Goal: Task Accomplishment & Management: Complete application form

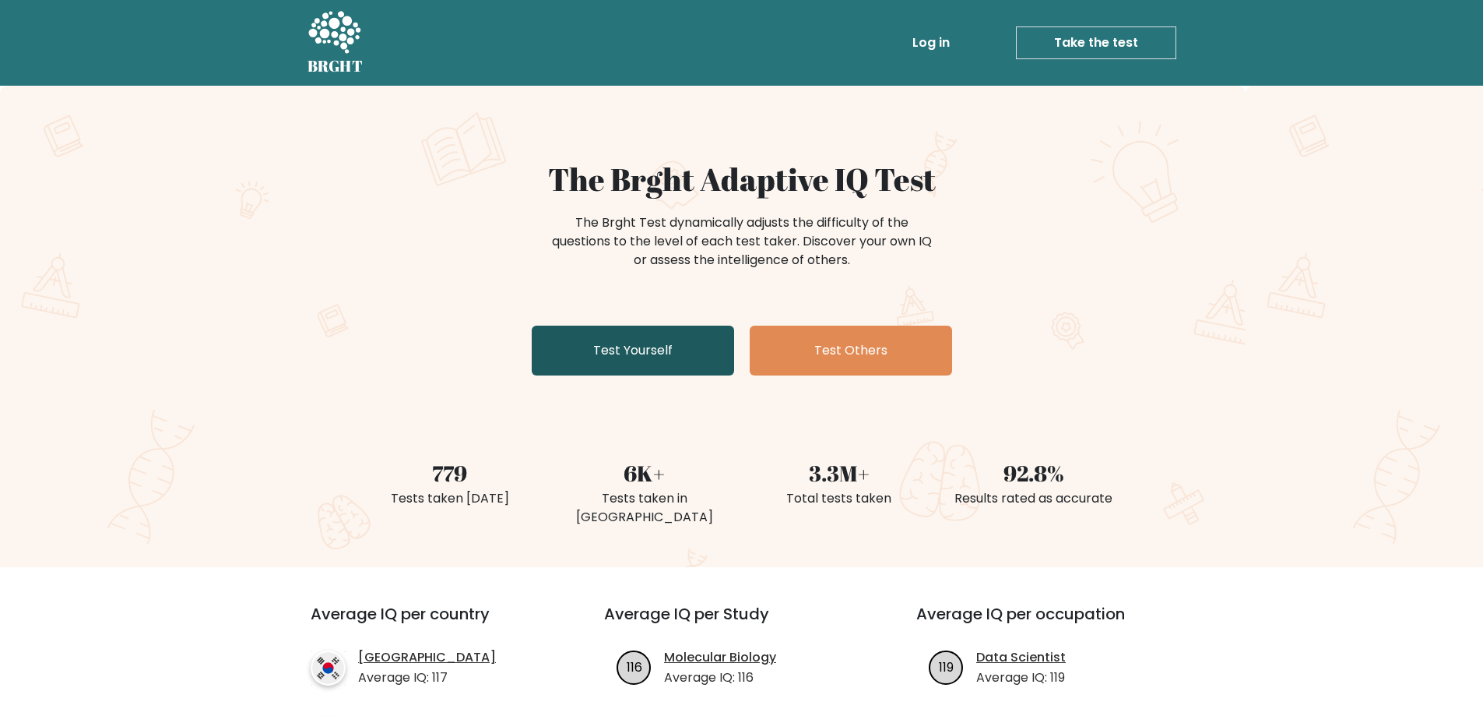
click at [623, 357] on link "Test Yourself" at bounding box center [633, 350] width 202 height 50
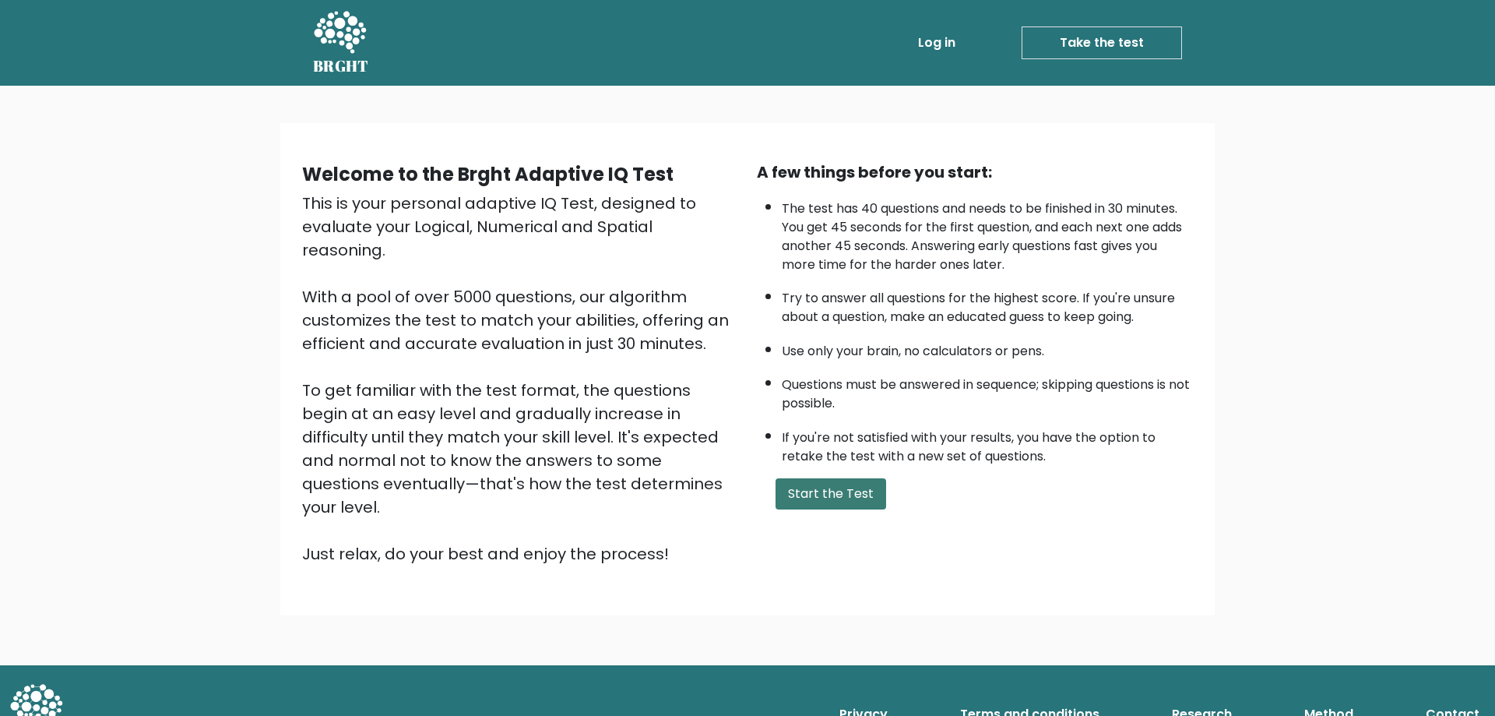
click at [859, 504] on button "Start the Test" at bounding box center [831, 493] width 111 height 31
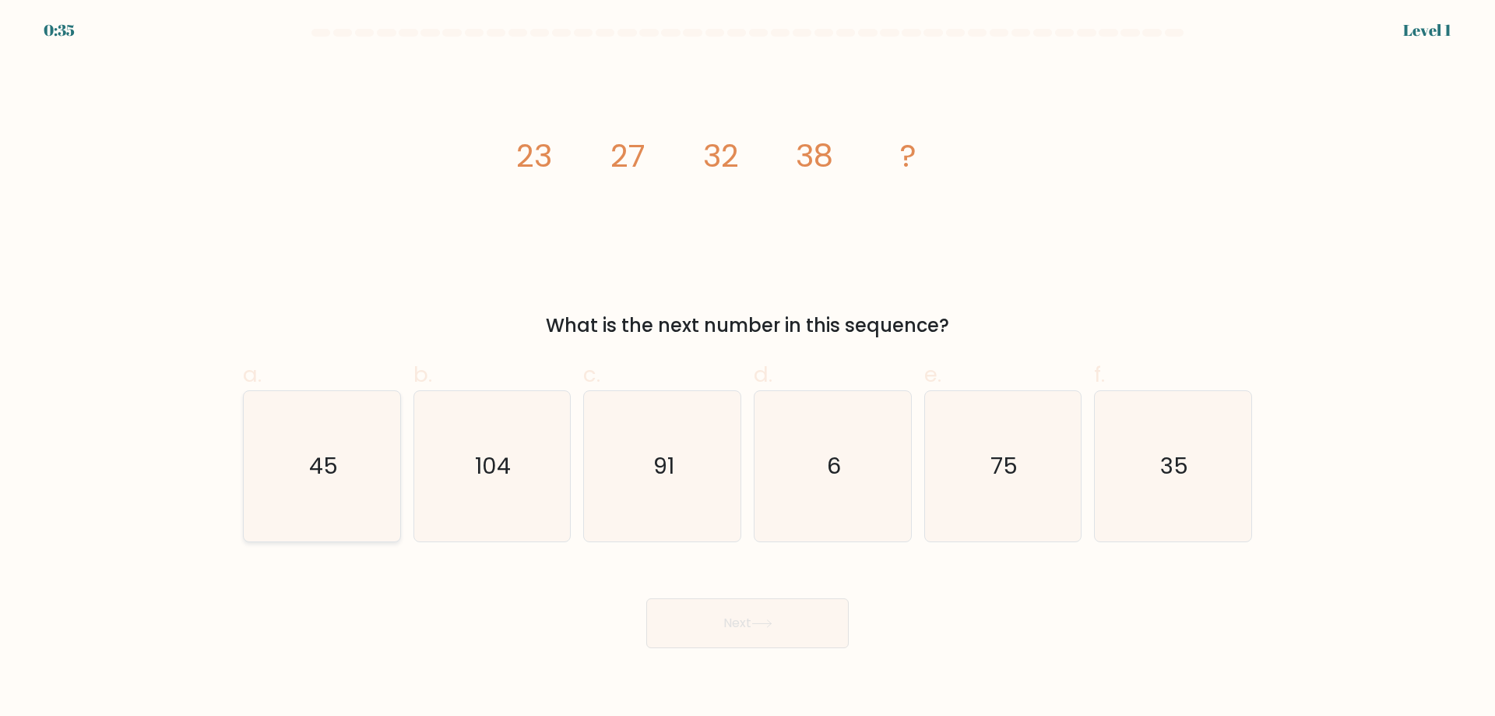
click at [343, 494] on icon "45" at bounding box center [322, 466] width 150 height 150
click at [747, 368] on input "a. 45" at bounding box center [747, 363] width 1 height 10
radio input "true"
click at [725, 615] on button "Next" at bounding box center [747, 623] width 202 height 50
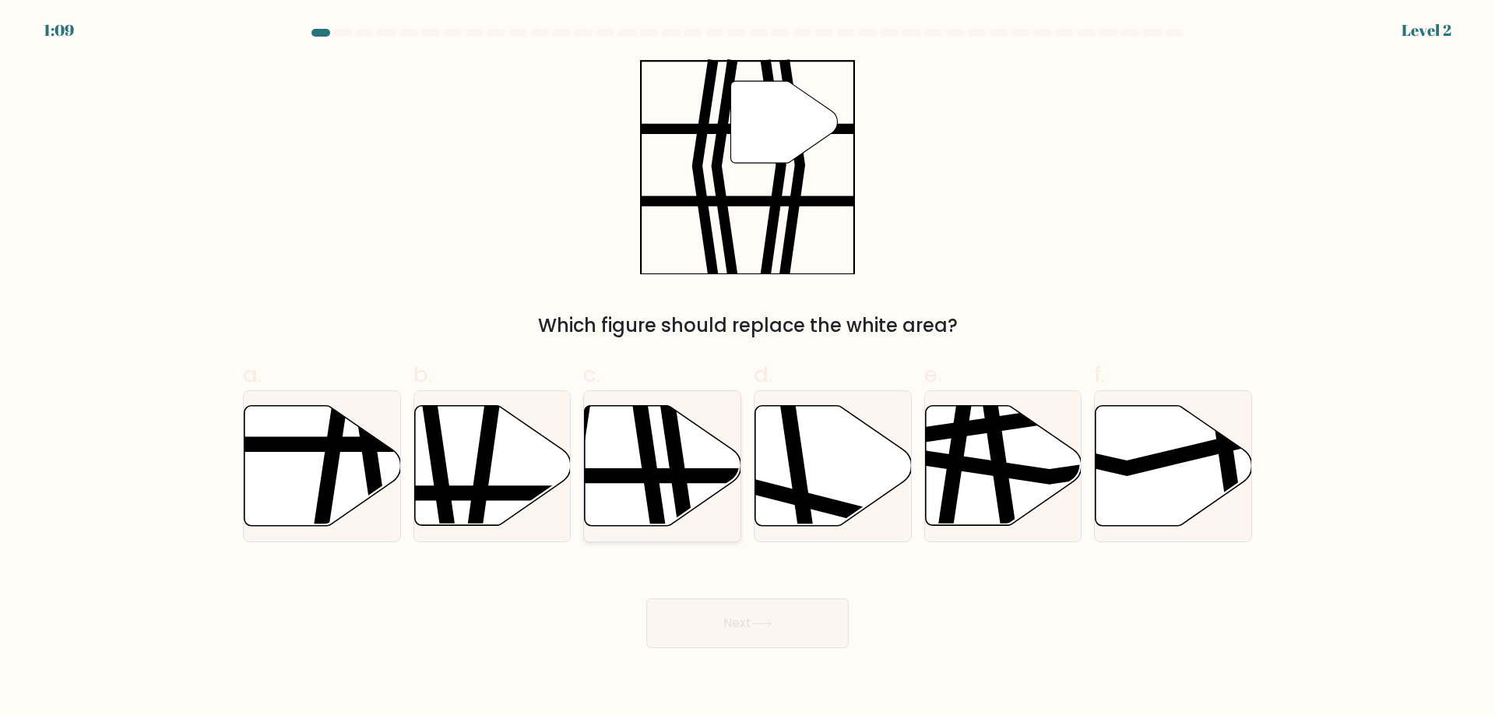
drag, startPoint x: 663, startPoint y: 473, endPoint x: 680, endPoint y: 444, distance: 33.1
click at [680, 442] on g at bounding box center [609, 532] width 315 height 315
click at [747, 368] on input "c." at bounding box center [747, 363] width 1 height 10
radio input "true"
click at [773, 611] on button "Next" at bounding box center [747, 623] width 202 height 50
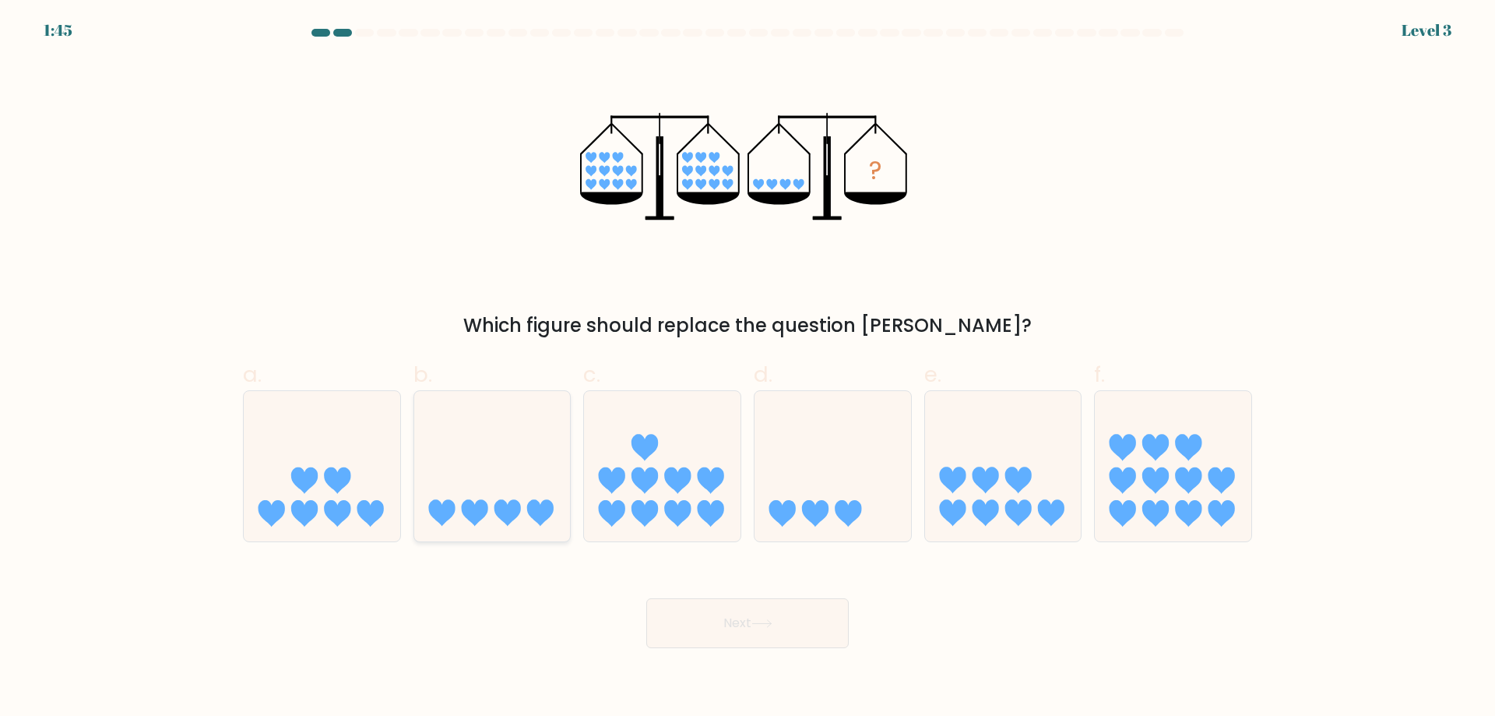
click at [522, 473] on icon at bounding box center [492, 465] width 157 height 129
click at [747, 368] on input "b." at bounding box center [747, 363] width 1 height 10
radio input "true"
click at [799, 631] on button "Next" at bounding box center [747, 623] width 202 height 50
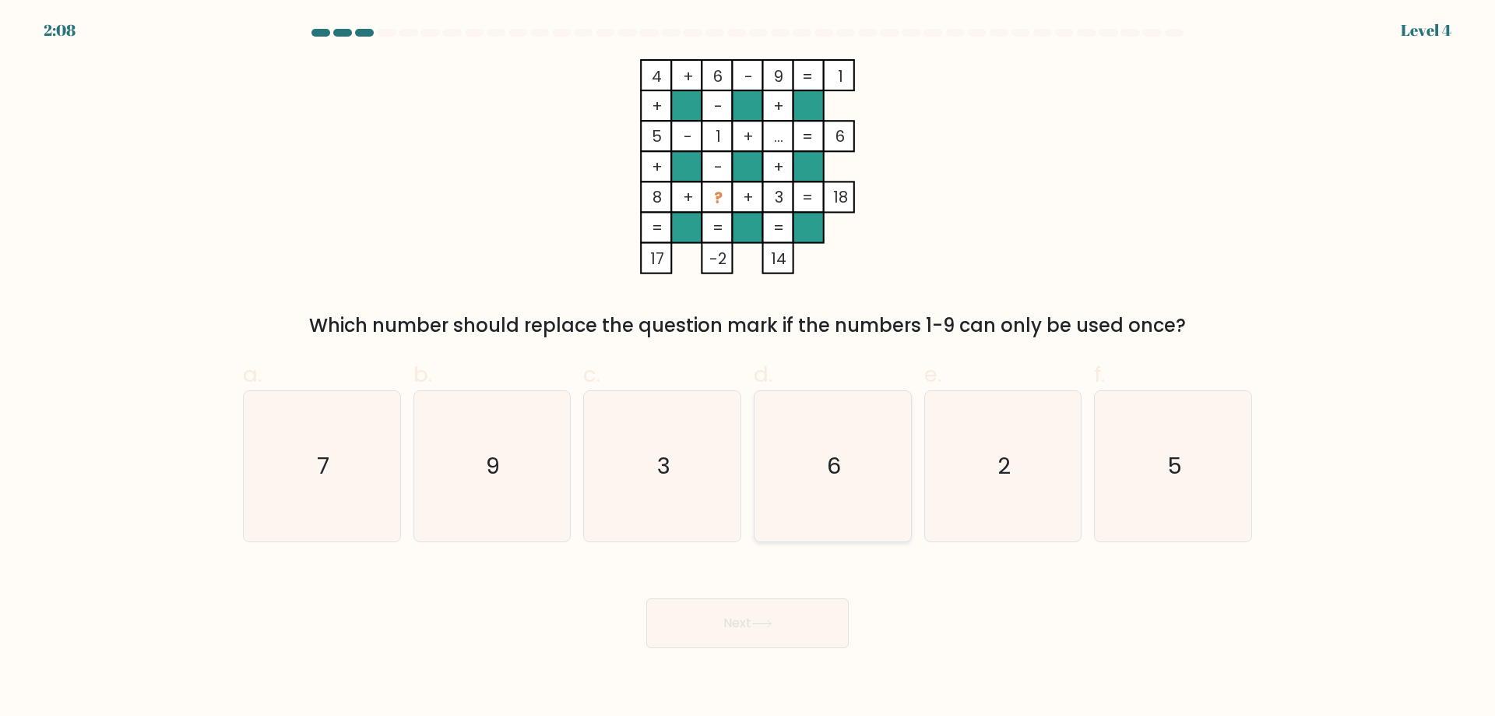
click at [862, 458] on icon "6" at bounding box center [833, 466] width 150 height 150
click at [748, 368] on input "d. 6" at bounding box center [747, 363] width 1 height 10
radio input "true"
click at [756, 620] on icon at bounding box center [761, 623] width 21 height 9
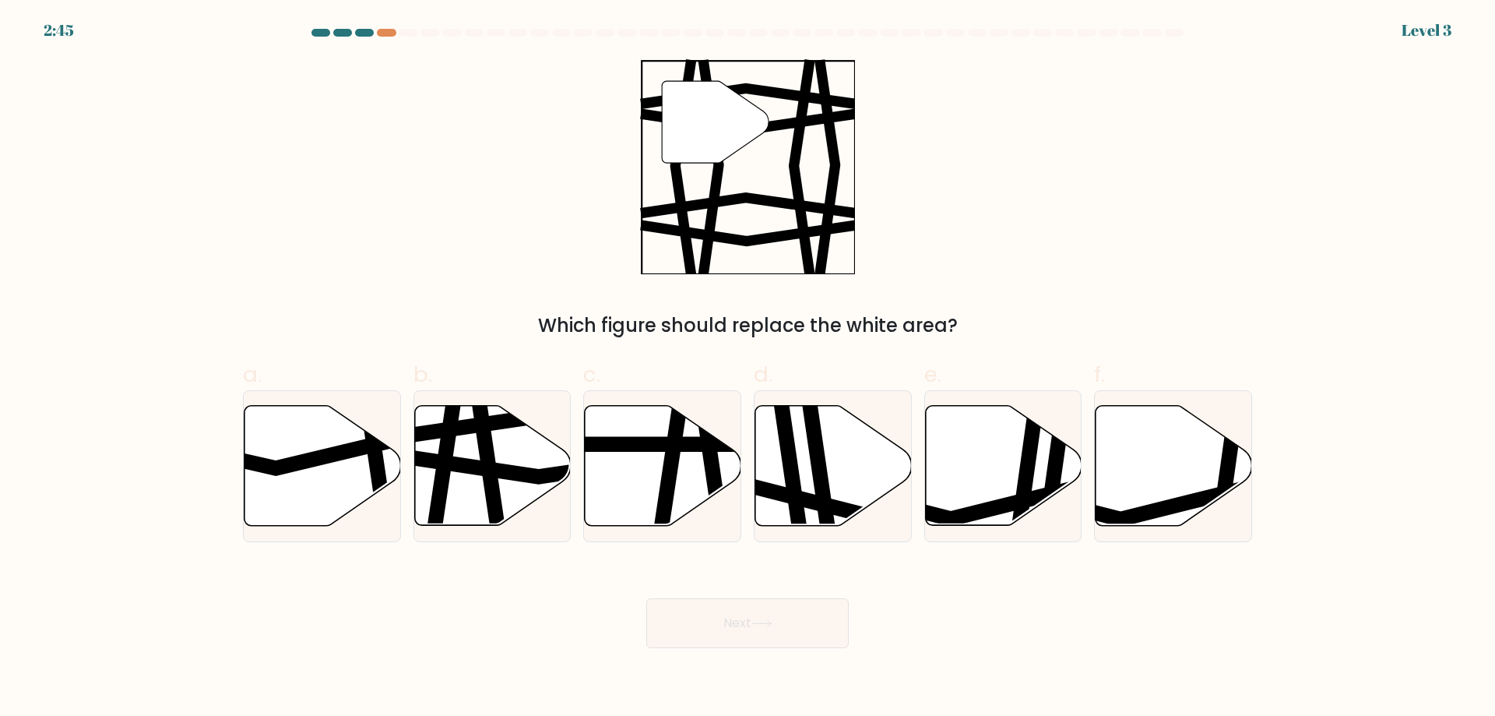
drag, startPoint x: 503, startPoint y: 480, endPoint x: 585, endPoint y: 364, distance: 141.9
click at [585, 363] on div "a. b. c. d." at bounding box center [748, 444] width 1022 height 196
click at [508, 455] on icon at bounding box center [492, 466] width 157 height 120
click at [747, 368] on input "b." at bounding box center [747, 363] width 1 height 10
radio input "true"
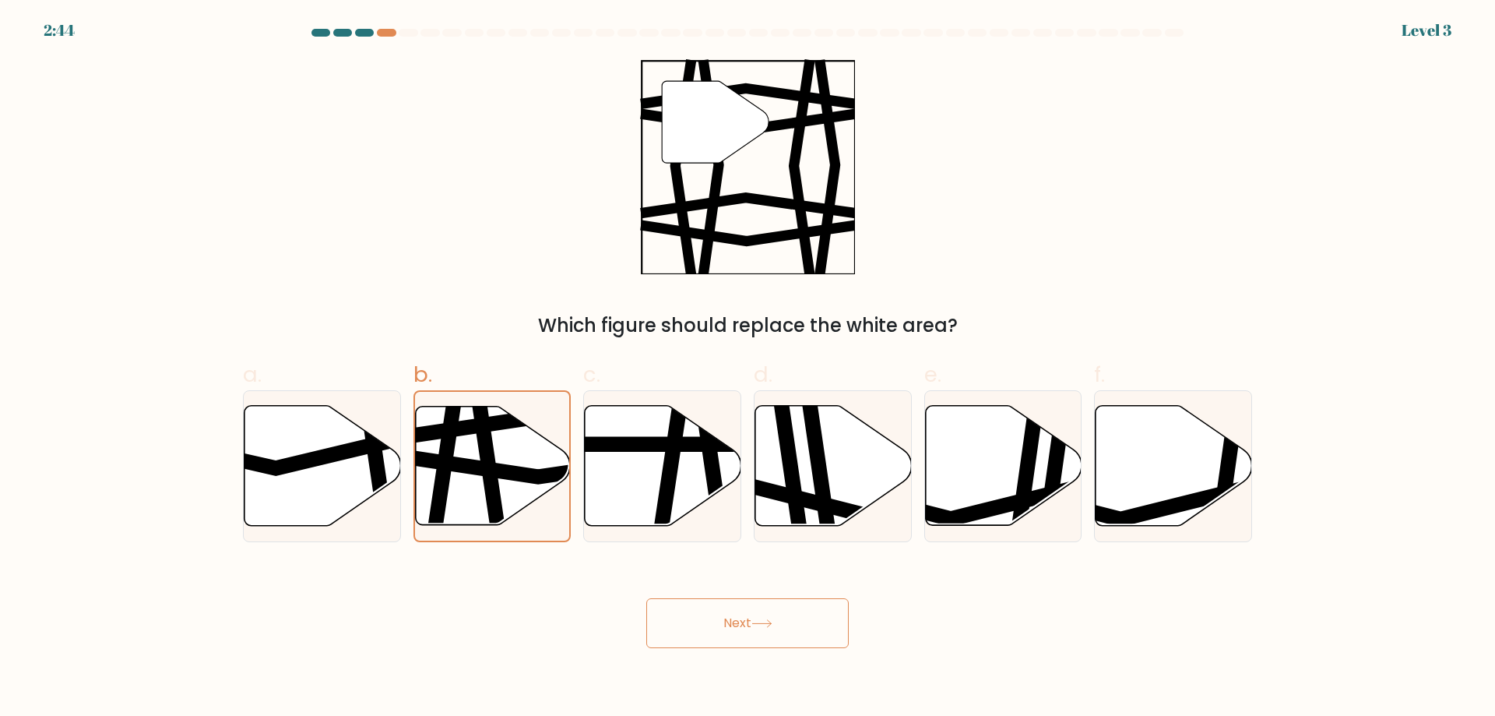
click at [777, 617] on button "Next" at bounding box center [747, 623] width 202 height 50
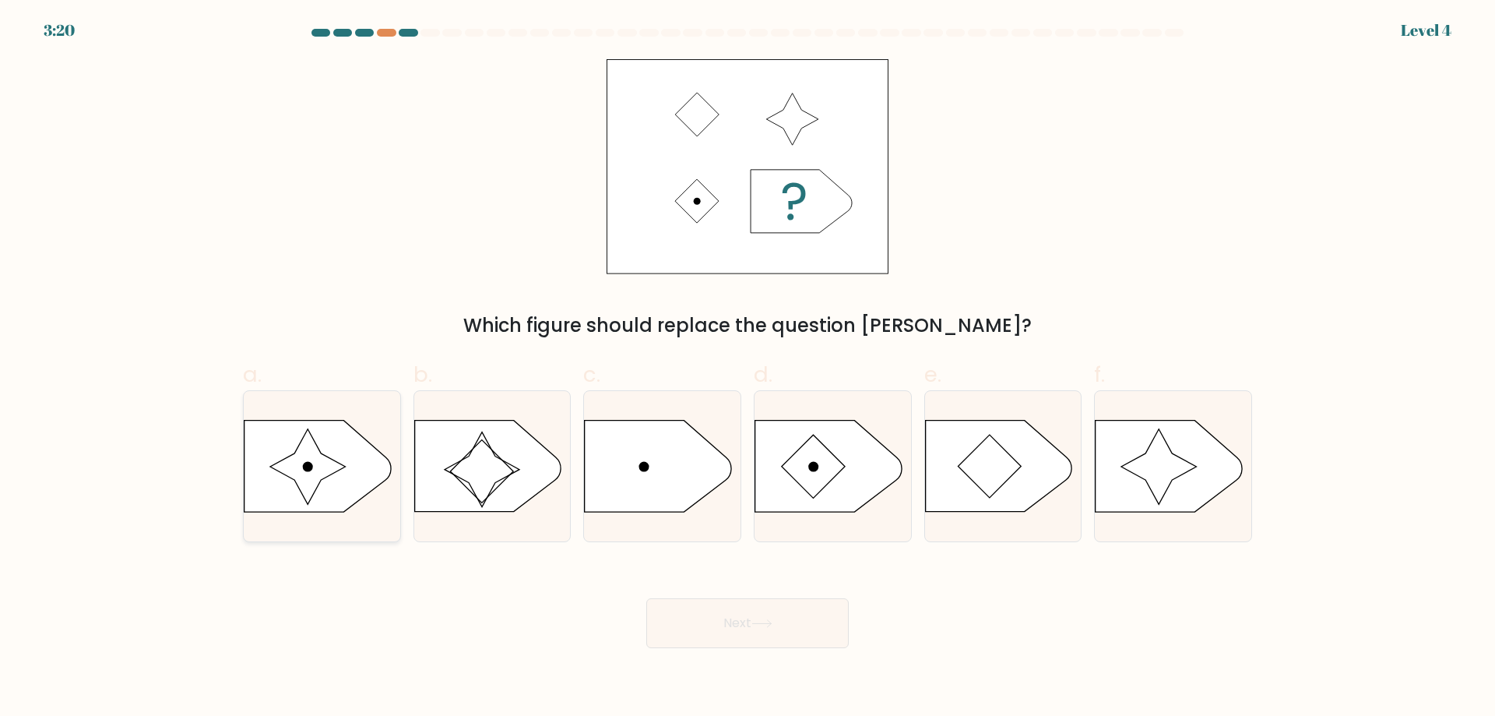
click at [363, 470] on icon at bounding box center [317, 465] width 146 height 91
click at [747, 368] on input "a." at bounding box center [747, 363] width 1 height 10
radio input "true"
click at [786, 622] on button "Next" at bounding box center [747, 623] width 202 height 50
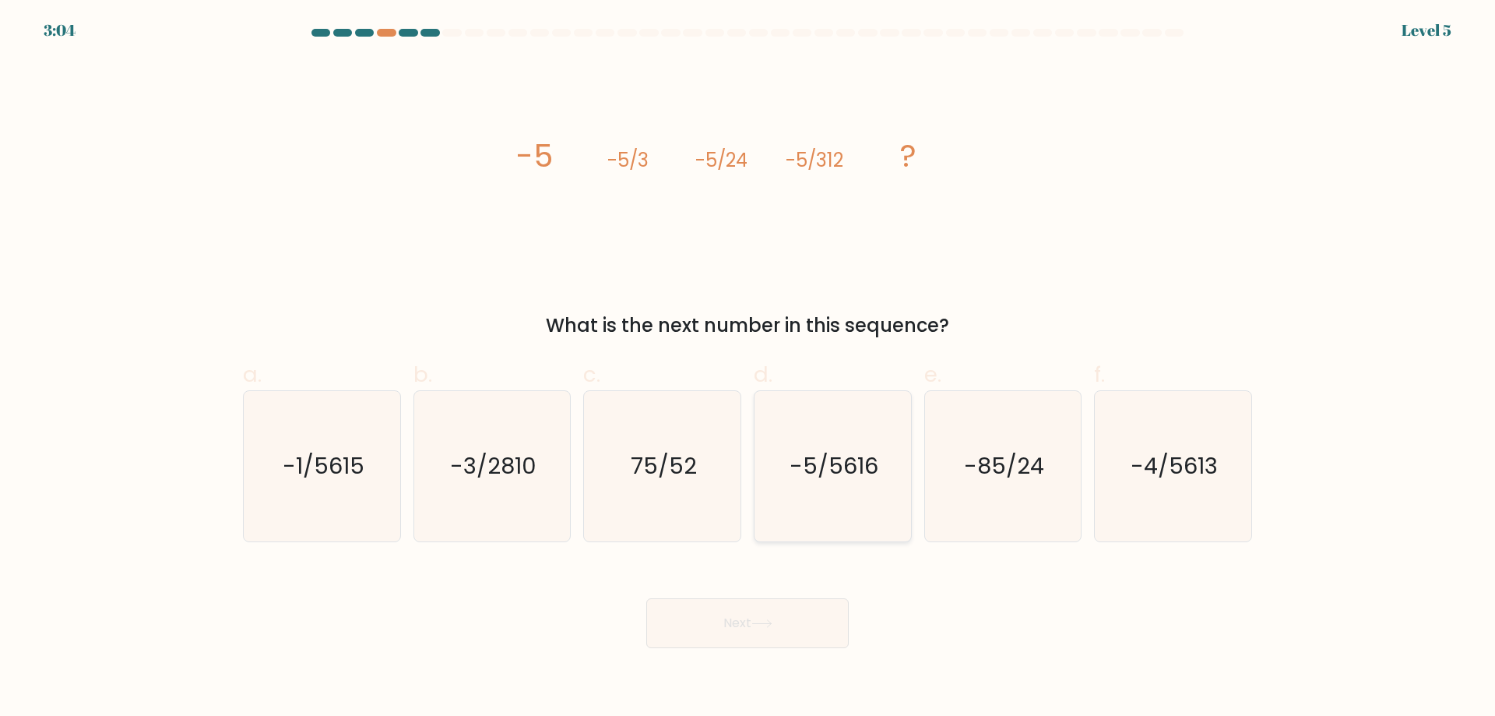
click at [863, 458] on text "-5/5616" at bounding box center [834, 465] width 89 height 31
click at [748, 368] on input "d. -5/5616" at bounding box center [747, 363] width 1 height 10
radio input "true"
click at [757, 625] on icon at bounding box center [761, 623] width 21 height 9
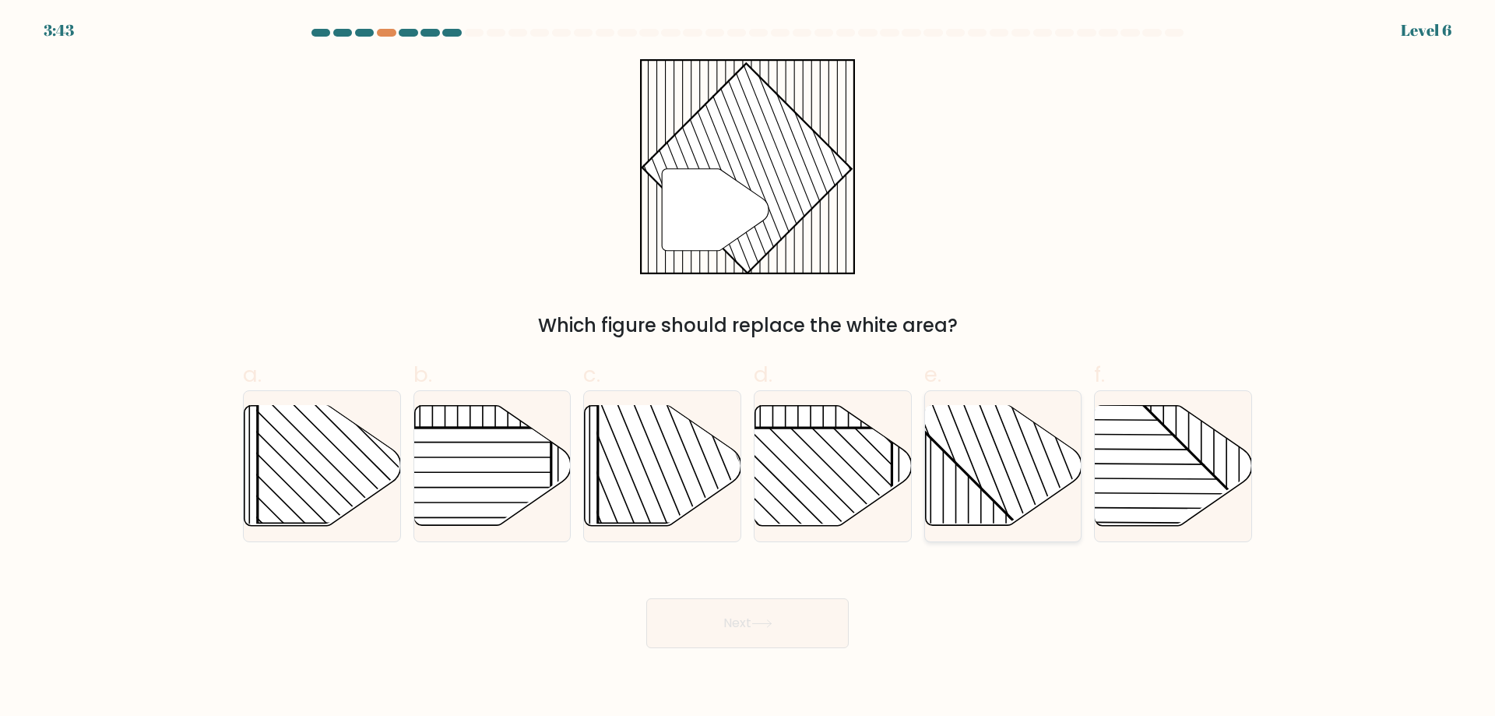
click at [990, 453] on rect at bounding box center [1049, 404] width 307 height 307
click at [748, 368] on input "e." at bounding box center [747, 363] width 1 height 10
radio input "true"
click at [691, 621] on button "Next" at bounding box center [747, 623] width 202 height 50
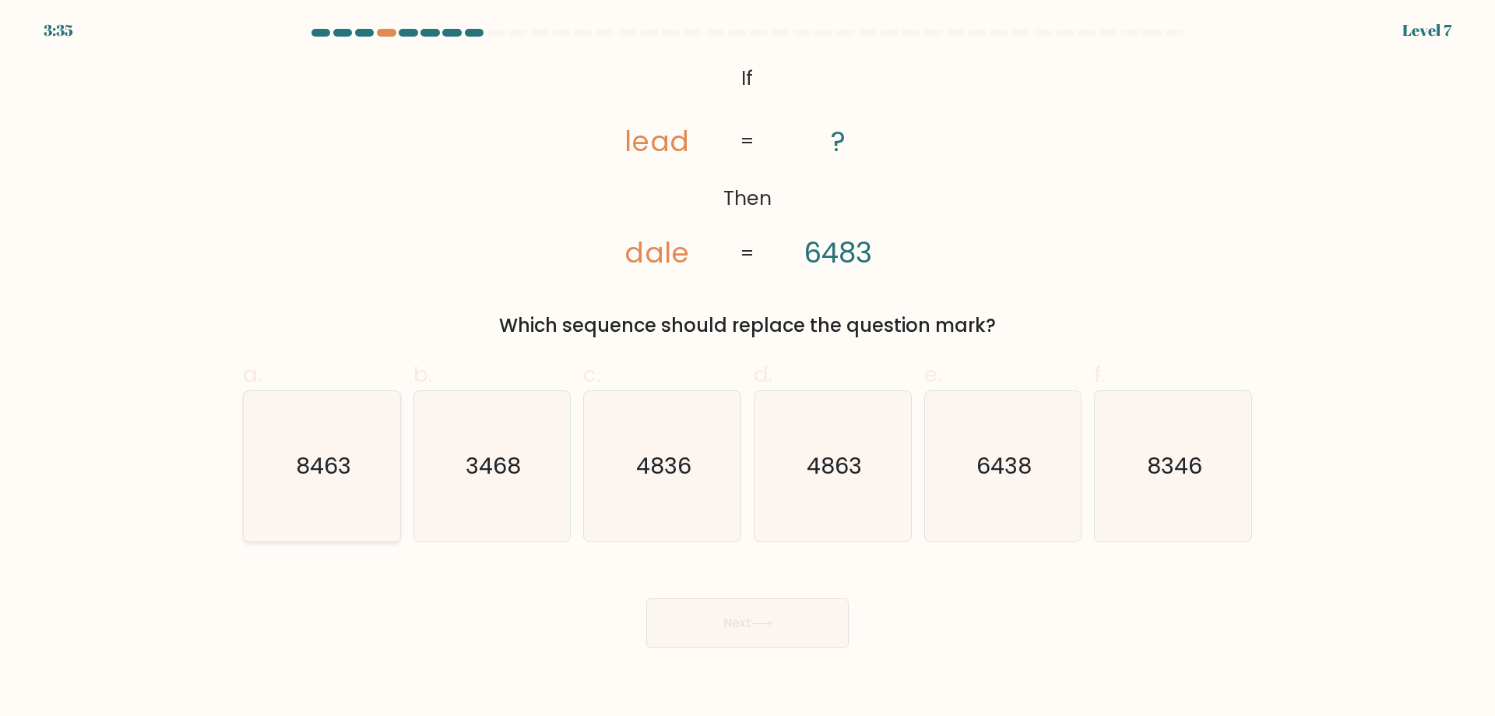
click at [364, 485] on icon "8463" at bounding box center [322, 466] width 150 height 150
click at [747, 368] on input "a. 8463" at bounding box center [747, 363] width 1 height 10
radio input "true"
click at [738, 603] on button "Next" at bounding box center [747, 623] width 202 height 50
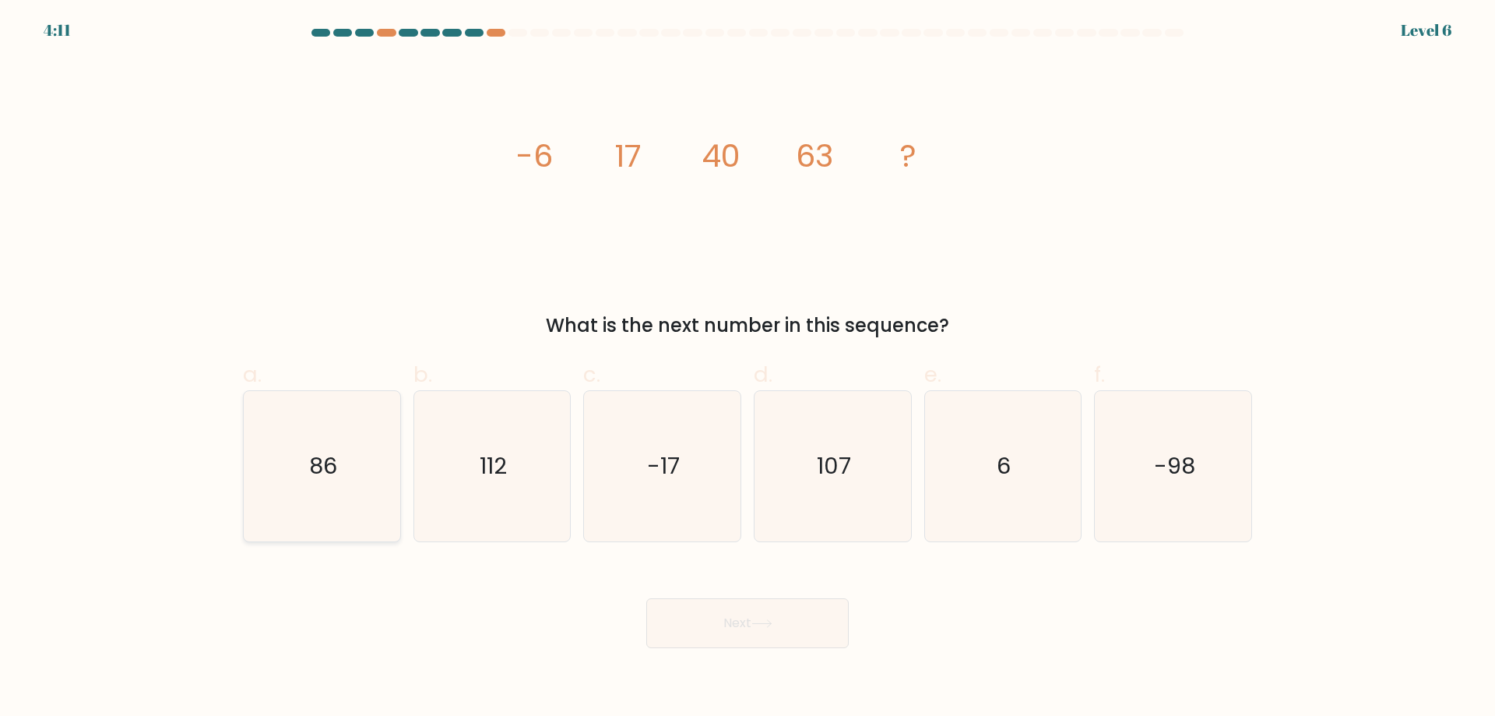
click at [337, 454] on icon "86" at bounding box center [322, 466] width 150 height 150
click at [747, 368] on input "a. 86" at bounding box center [747, 363] width 1 height 10
radio input "true"
click at [768, 615] on button "Next" at bounding box center [747, 623] width 202 height 50
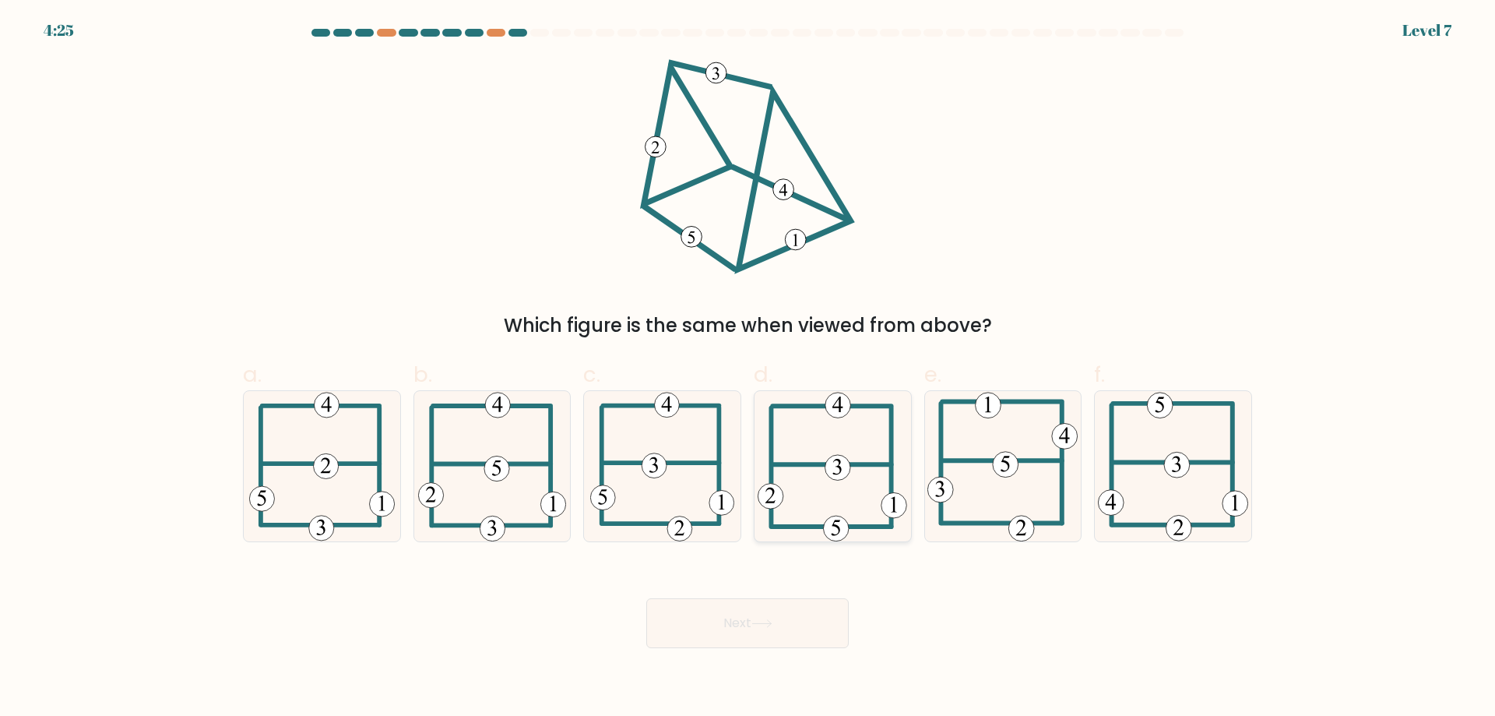
click at [818, 473] on icon at bounding box center [832, 466] width 149 height 150
click at [748, 368] on input "d." at bounding box center [747, 363] width 1 height 10
radio input "true"
click at [782, 628] on button "Next" at bounding box center [747, 623] width 202 height 50
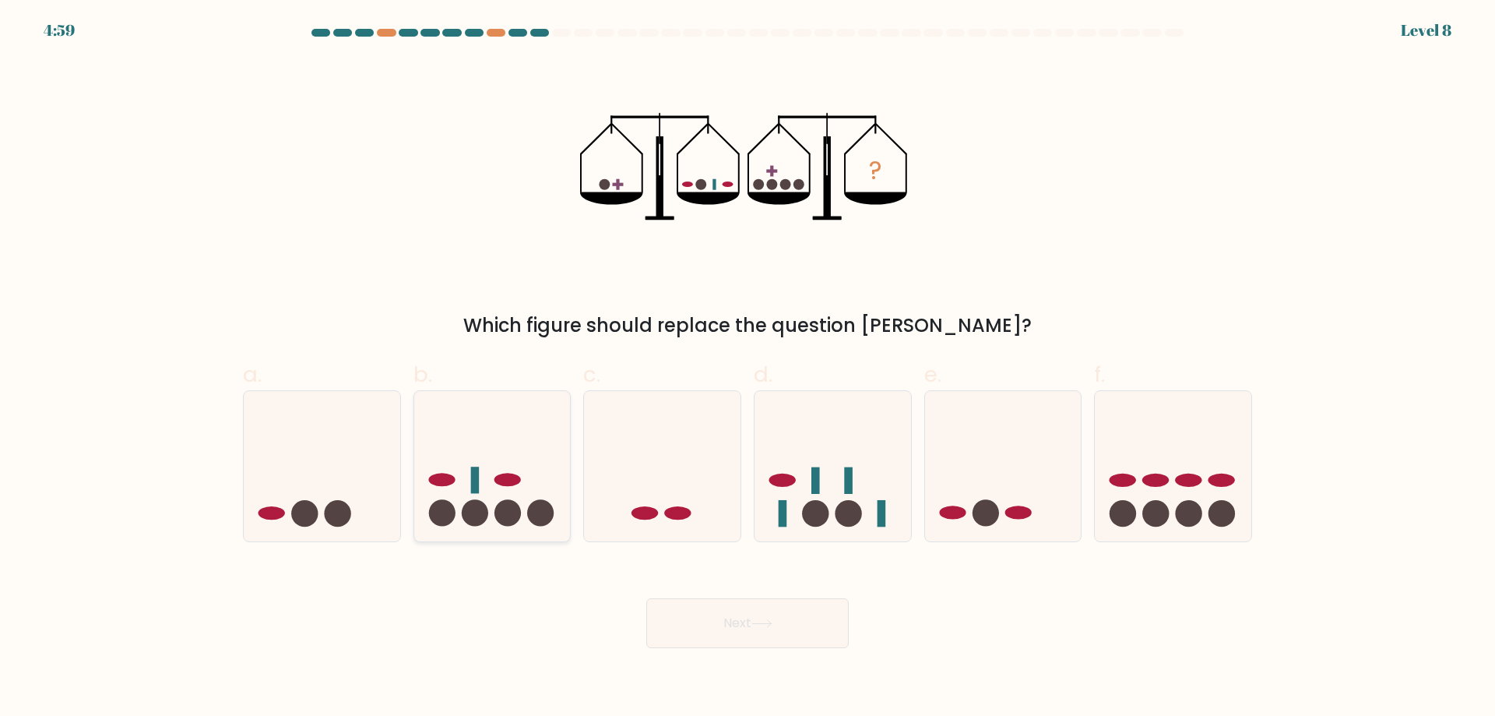
click at [532, 471] on icon at bounding box center [492, 465] width 157 height 129
click at [747, 368] on input "b." at bounding box center [747, 363] width 1 height 10
radio input "true"
click at [795, 619] on button "Next" at bounding box center [747, 623] width 202 height 50
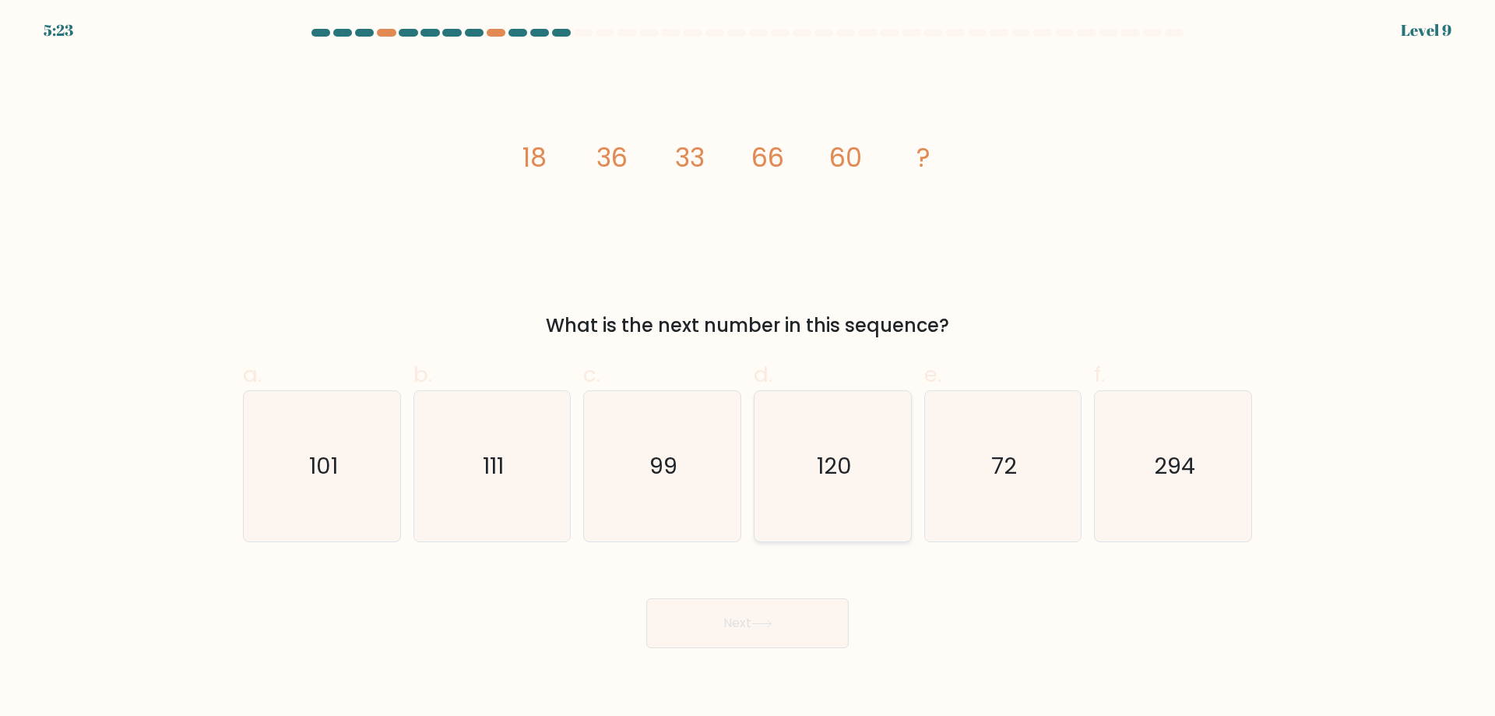
click at [831, 494] on icon "120" at bounding box center [833, 466] width 150 height 150
click at [825, 637] on button "Next" at bounding box center [747, 623] width 202 height 50
click at [821, 509] on icon "120" at bounding box center [833, 466] width 150 height 150
click at [748, 368] on input "d. 120" at bounding box center [747, 363] width 1 height 10
radio input "true"
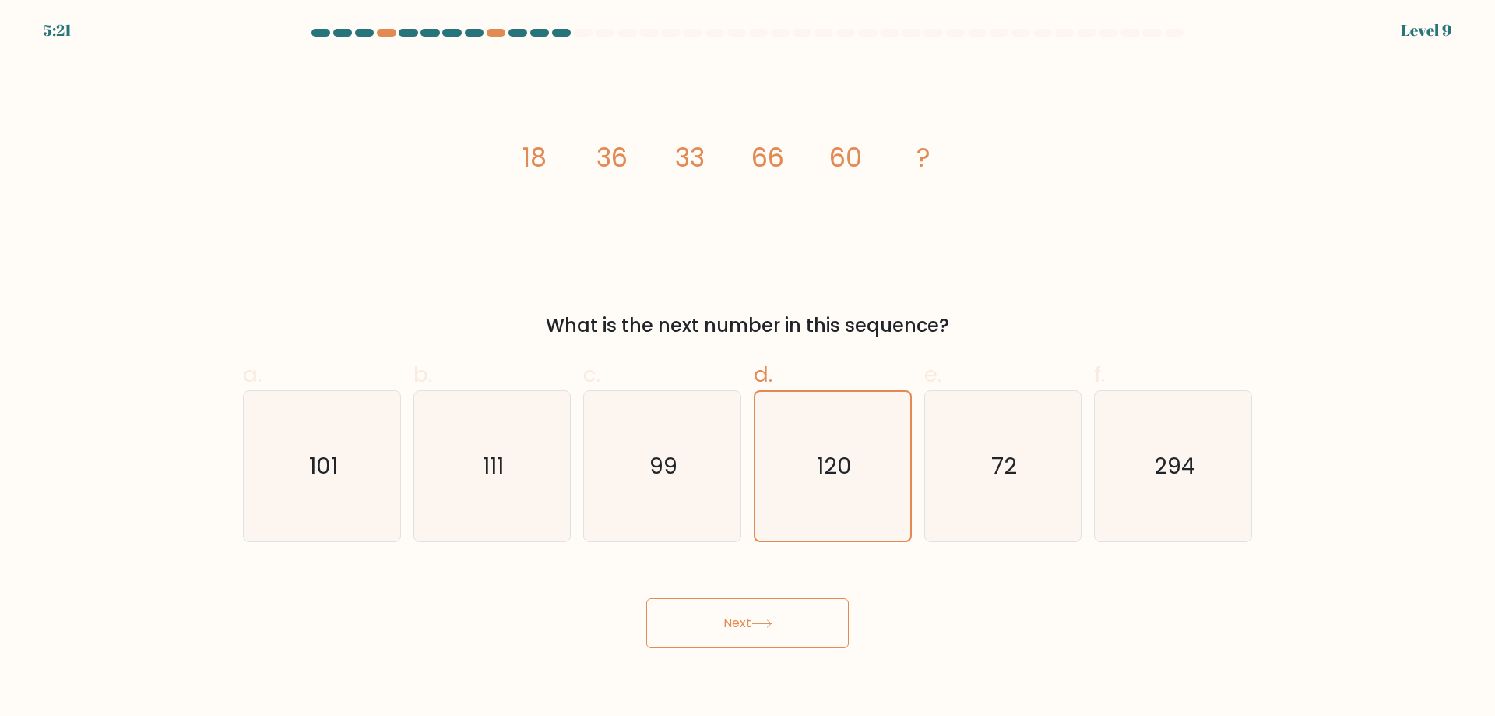
click at [776, 645] on button "Next" at bounding box center [747, 623] width 202 height 50
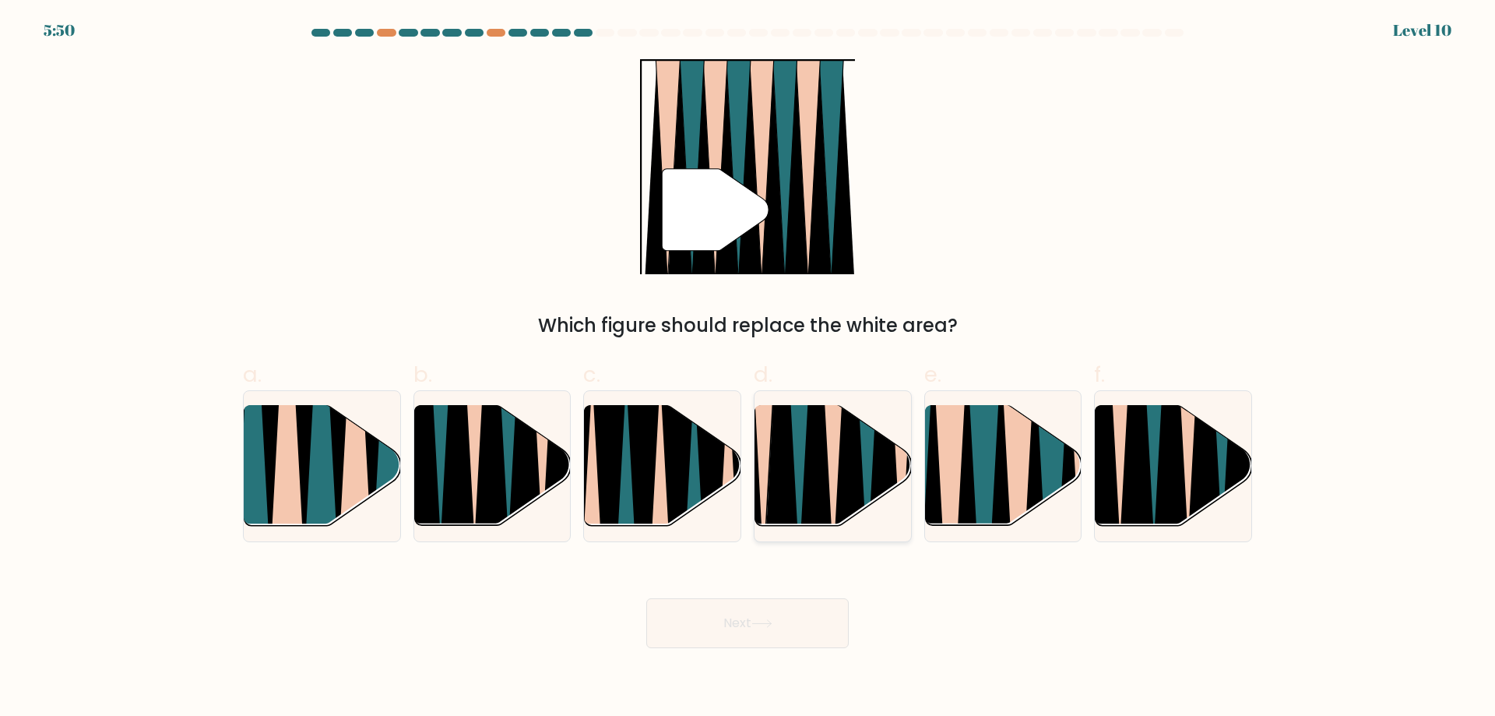
click at [813, 472] on icon at bounding box center [816, 404] width 34 height 312
click at [748, 368] on input "d." at bounding box center [747, 363] width 1 height 10
radio input "true"
click at [808, 623] on button "Next" at bounding box center [747, 623] width 202 height 50
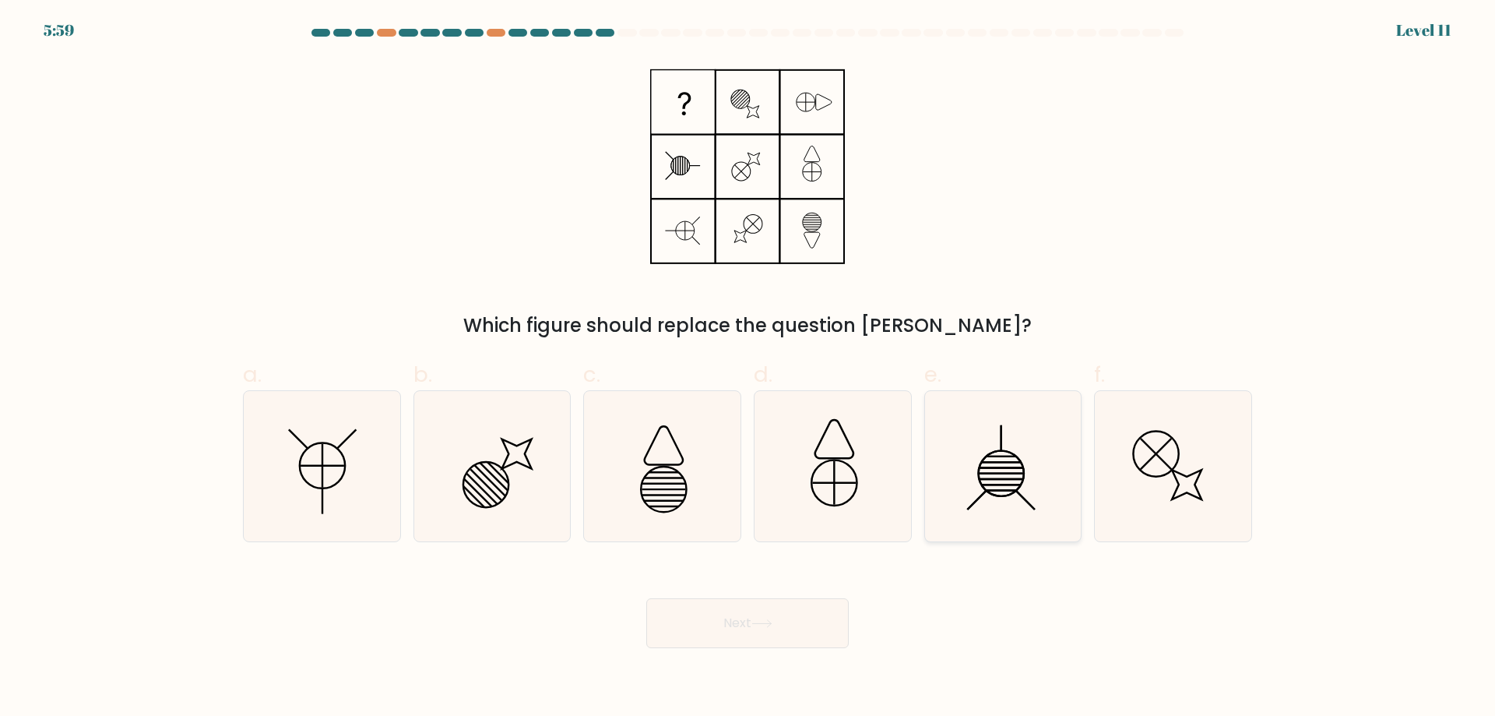
click at [980, 429] on icon at bounding box center [1002, 466] width 150 height 150
click at [748, 368] on input "e." at bounding box center [747, 363] width 1 height 10
radio input "true"
click at [770, 636] on button "Next" at bounding box center [747, 623] width 202 height 50
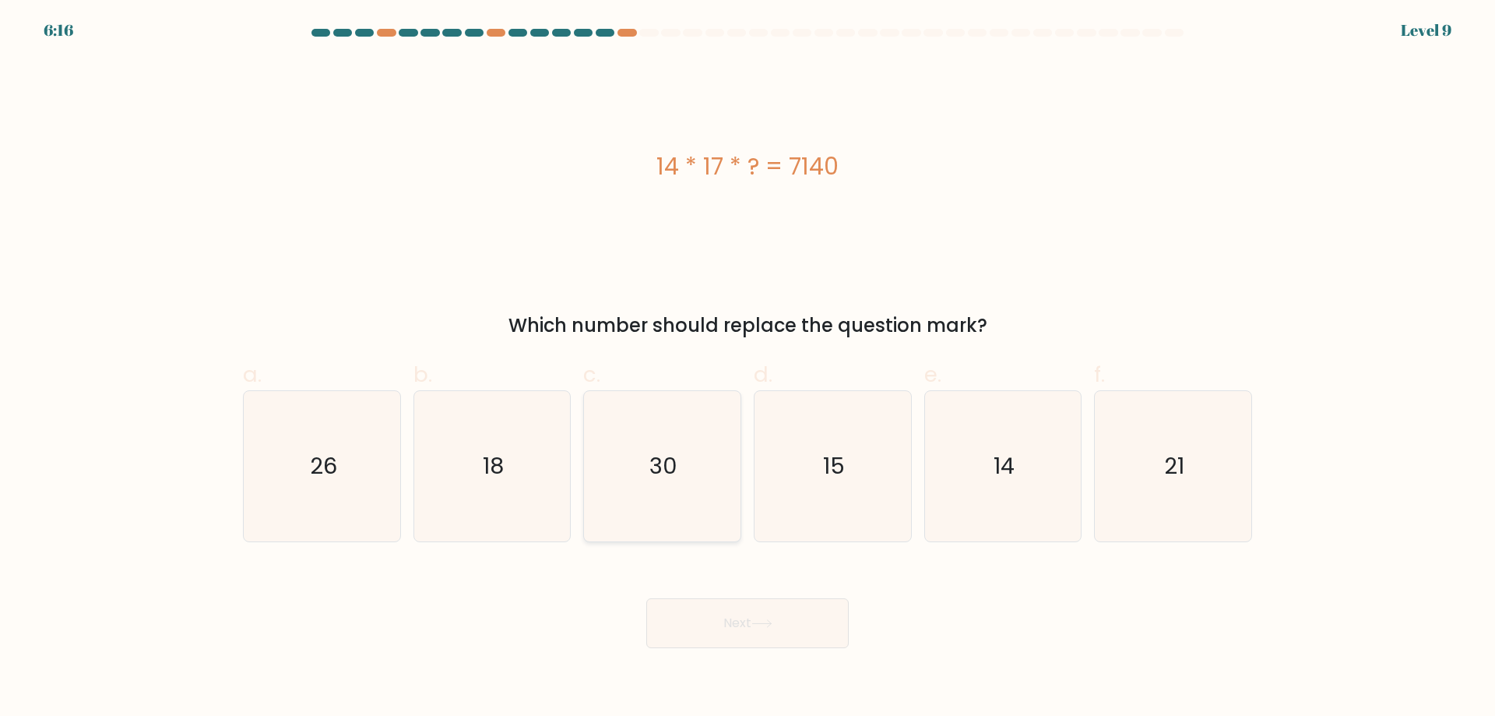
click at [666, 470] on text "30" at bounding box center [664, 465] width 28 height 31
click at [747, 368] on input "c. 30" at bounding box center [747, 363] width 1 height 10
radio input "true"
click at [744, 624] on button "Next" at bounding box center [747, 623] width 202 height 50
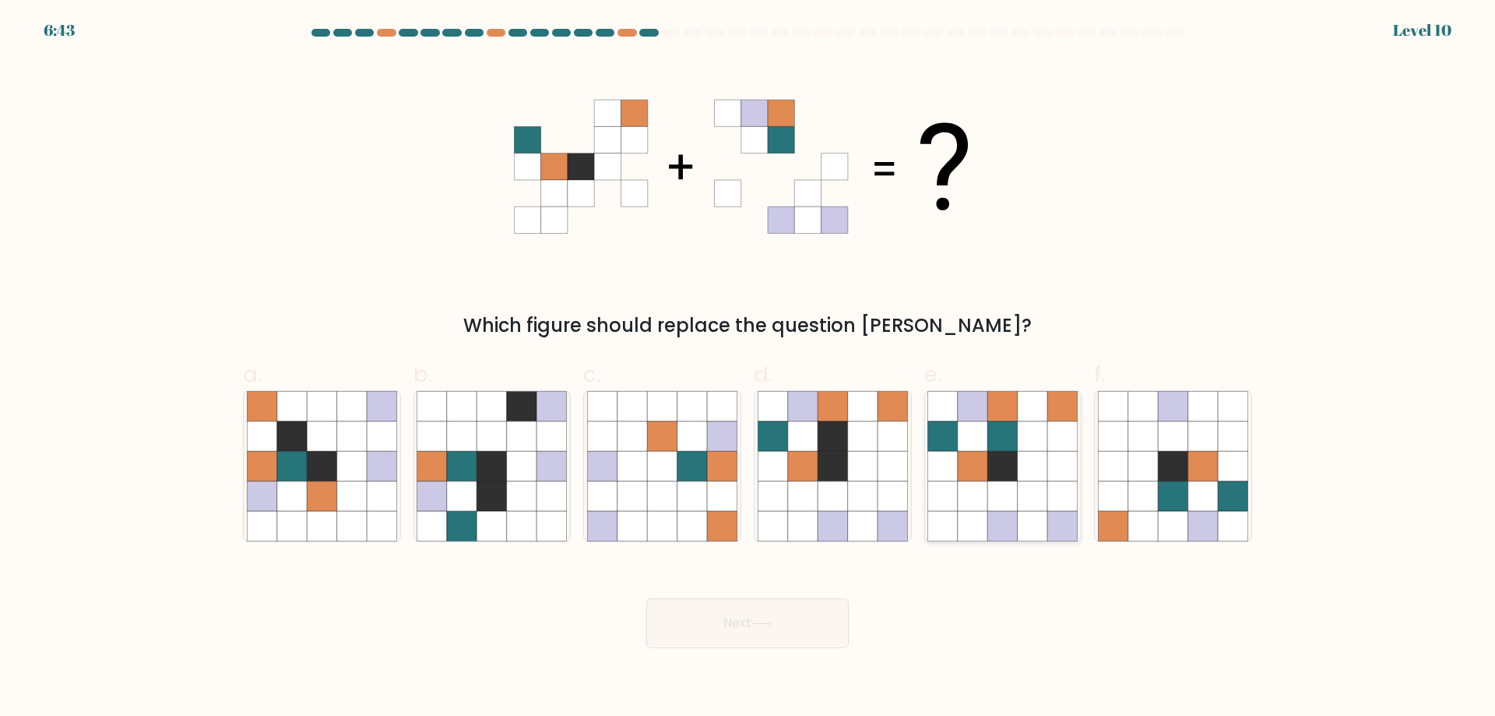
click at [1045, 495] on icon at bounding box center [1033, 496] width 30 height 30
click at [748, 368] on input "e." at bounding box center [747, 363] width 1 height 10
radio input "true"
click at [831, 620] on button "Next" at bounding box center [747, 623] width 202 height 50
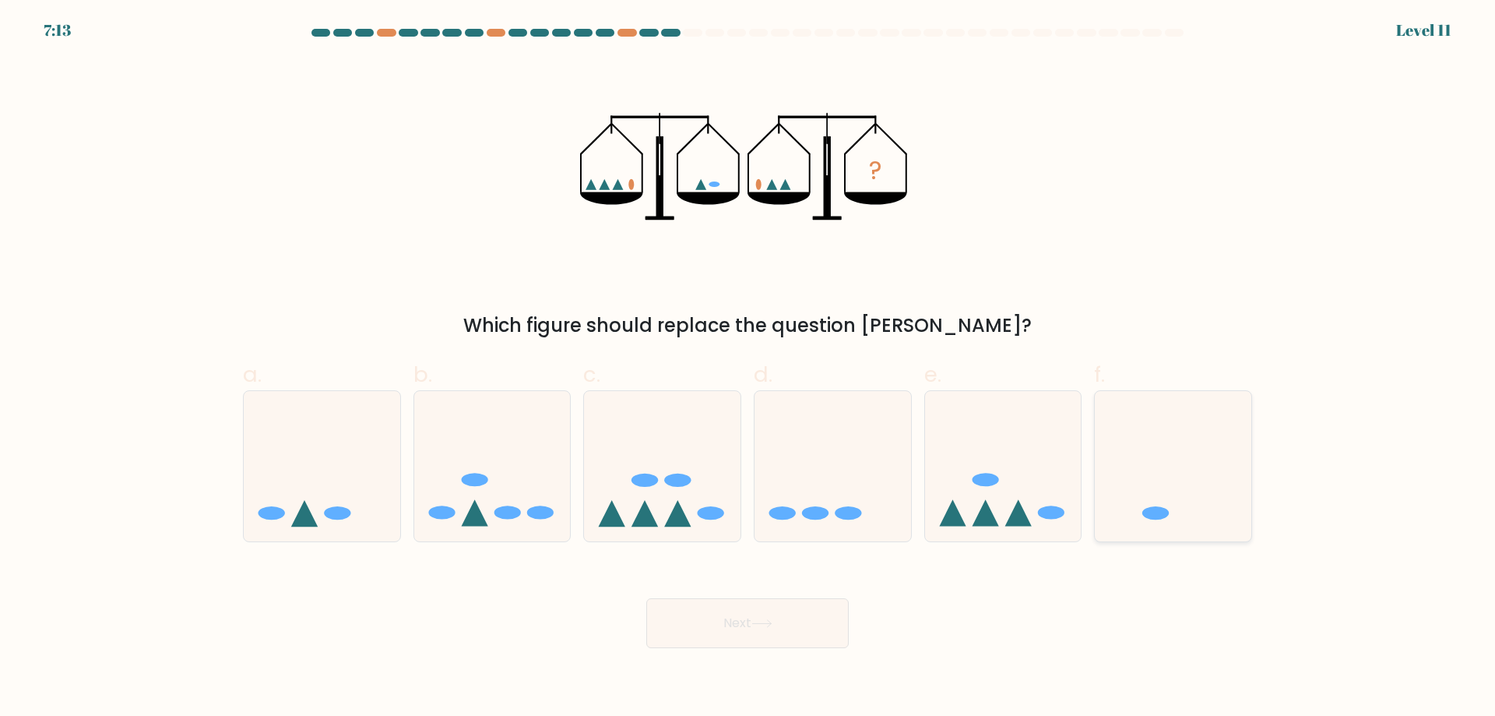
click at [1187, 491] on icon at bounding box center [1173, 465] width 157 height 129
click at [748, 368] on input "f." at bounding box center [747, 363] width 1 height 10
radio input "true"
click at [802, 627] on button "Next" at bounding box center [747, 623] width 202 height 50
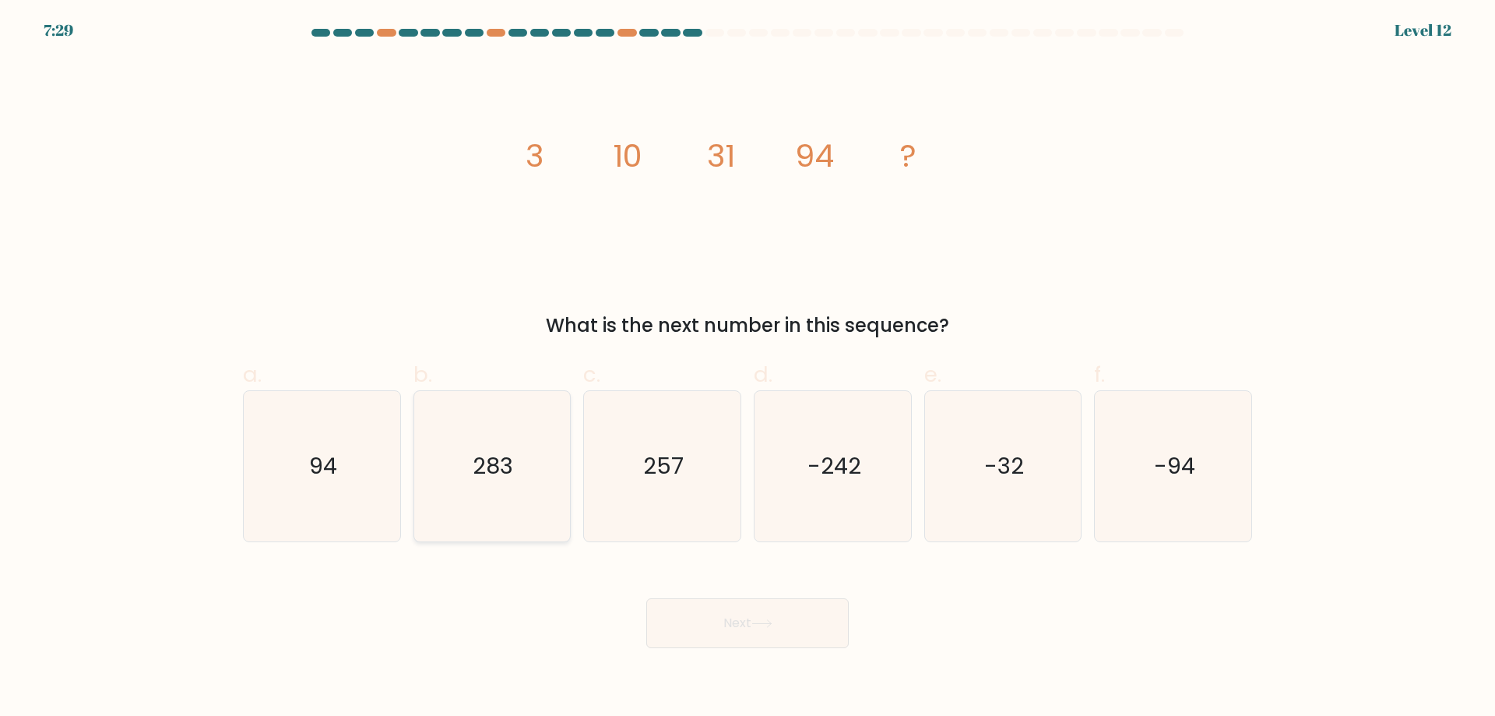
click at [524, 438] on icon "283" at bounding box center [492, 466] width 150 height 150
click at [747, 368] on input "b. 283" at bounding box center [747, 363] width 1 height 10
radio input "true"
click at [766, 631] on button "Next" at bounding box center [747, 623] width 202 height 50
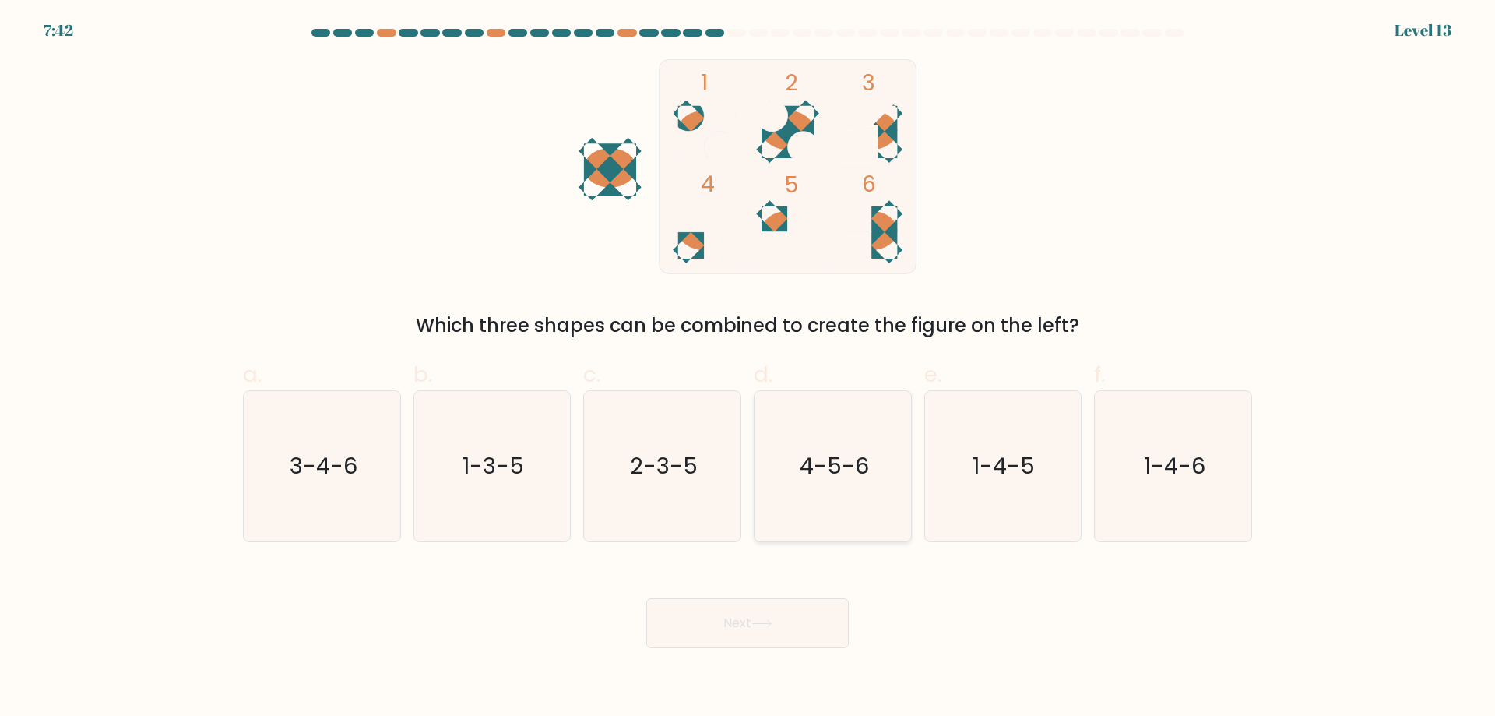
click at [845, 463] on text "4-5-6" at bounding box center [834, 465] width 69 height 31
click at [748, 368] on input "d. 4-5-6" at bounding box center [747, 363] width 1 height 10
radio input "true"
click at [800, 629] on button "Next" at bounding box center [747, 623] width 202 height 50
click at [783, 624] on button "Next" at bounding box center [747, 623] width 202 height 50
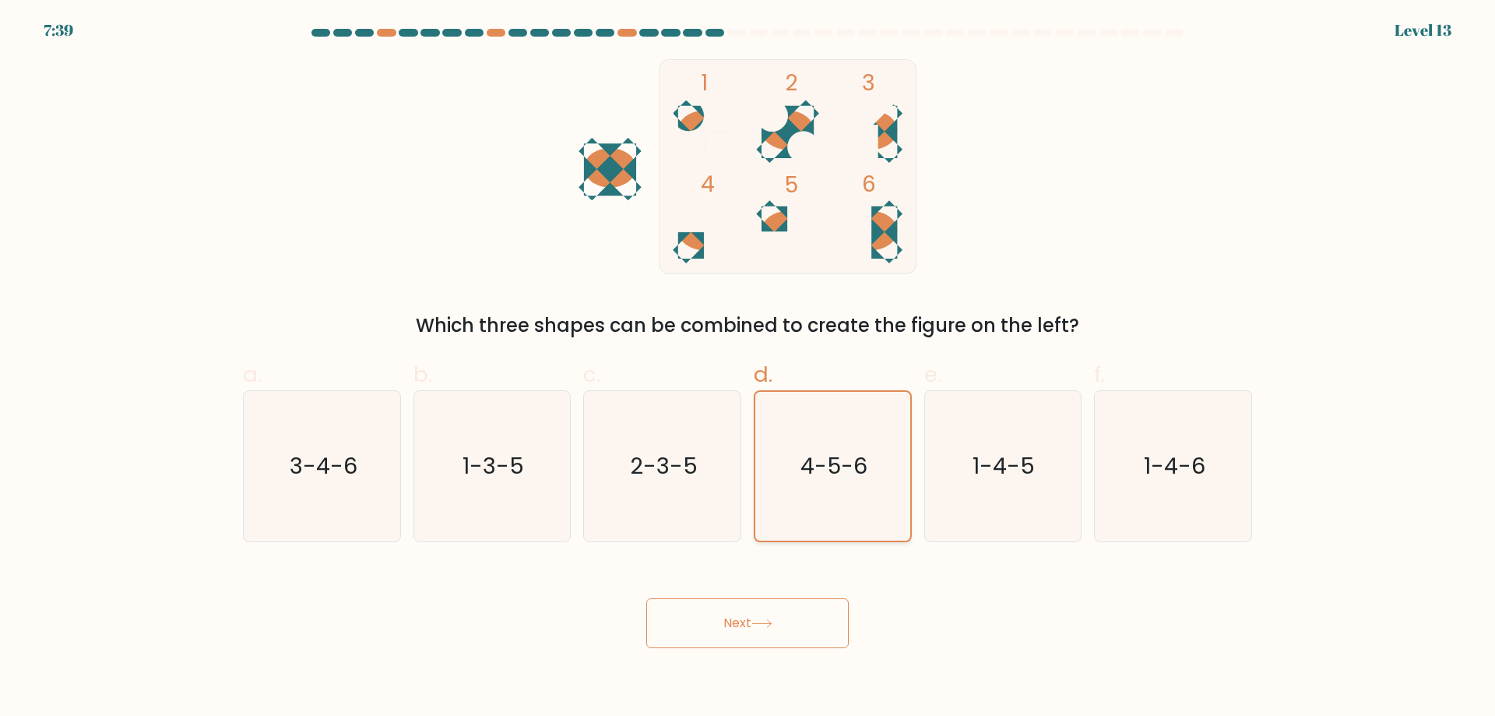
click at [834, 487] on icon "4-5-6" at bounding box center [832, 466] width 149 height 149
click at [748, 368] on input "d. 4-5-6" at bounding box center [747, 363] width 1 height 10
click at [786, 636] on button "Next" at bounding box center [747, 623] width 202 height 50
click at [751, 614] on button "Next" at bounding box center [747, 623] width 202 height 50
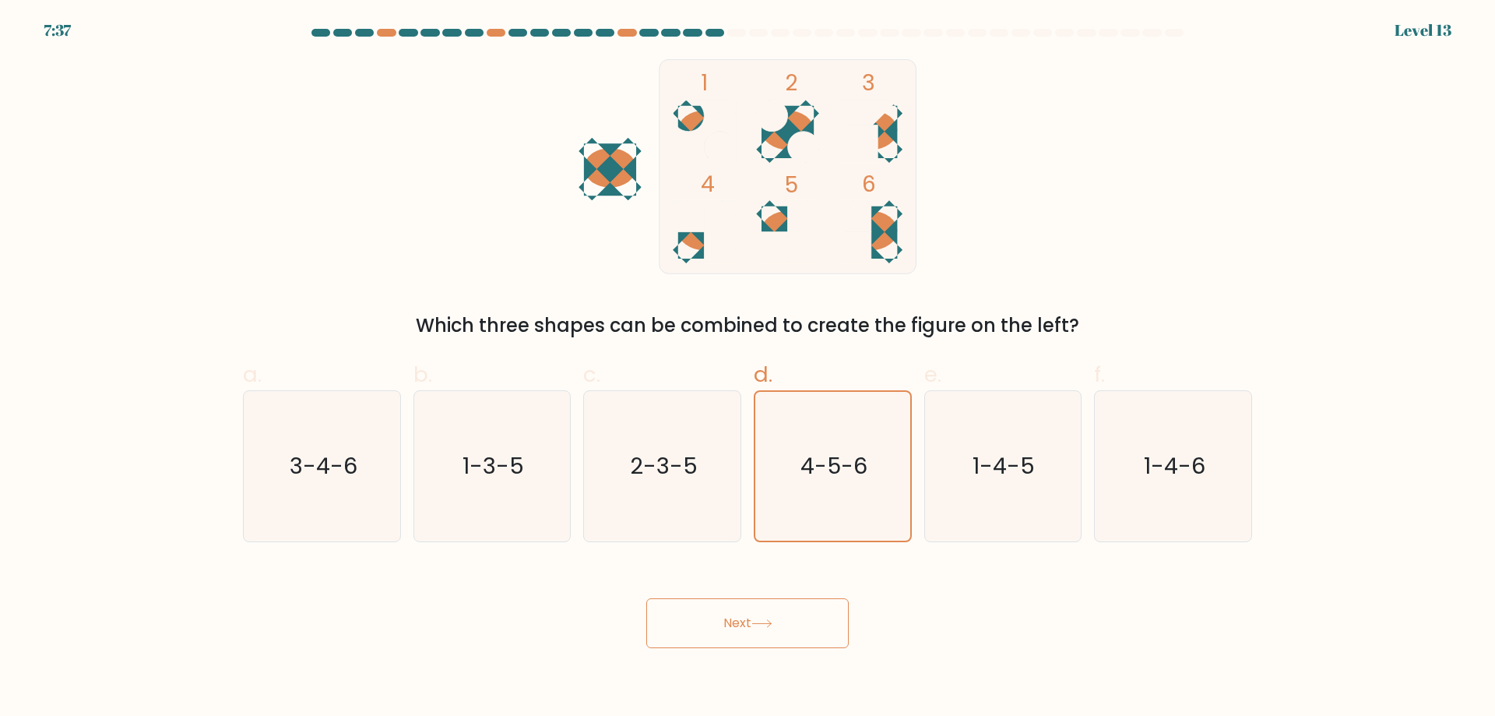
click at [750, 614] on button "Next" at bounding box center [747, 623] width 202 height 50
click at [758, 621] on icon at bounding box center [761, 623] width 21 height 9
click at [975, 498] on icon "1-4-5" at bounding box center [1002, 466] width 150 height 150
click at [748, 368] on input "e. 1-4-5" at bounding box center [747, 363] width 1 height 10
radio input "true"
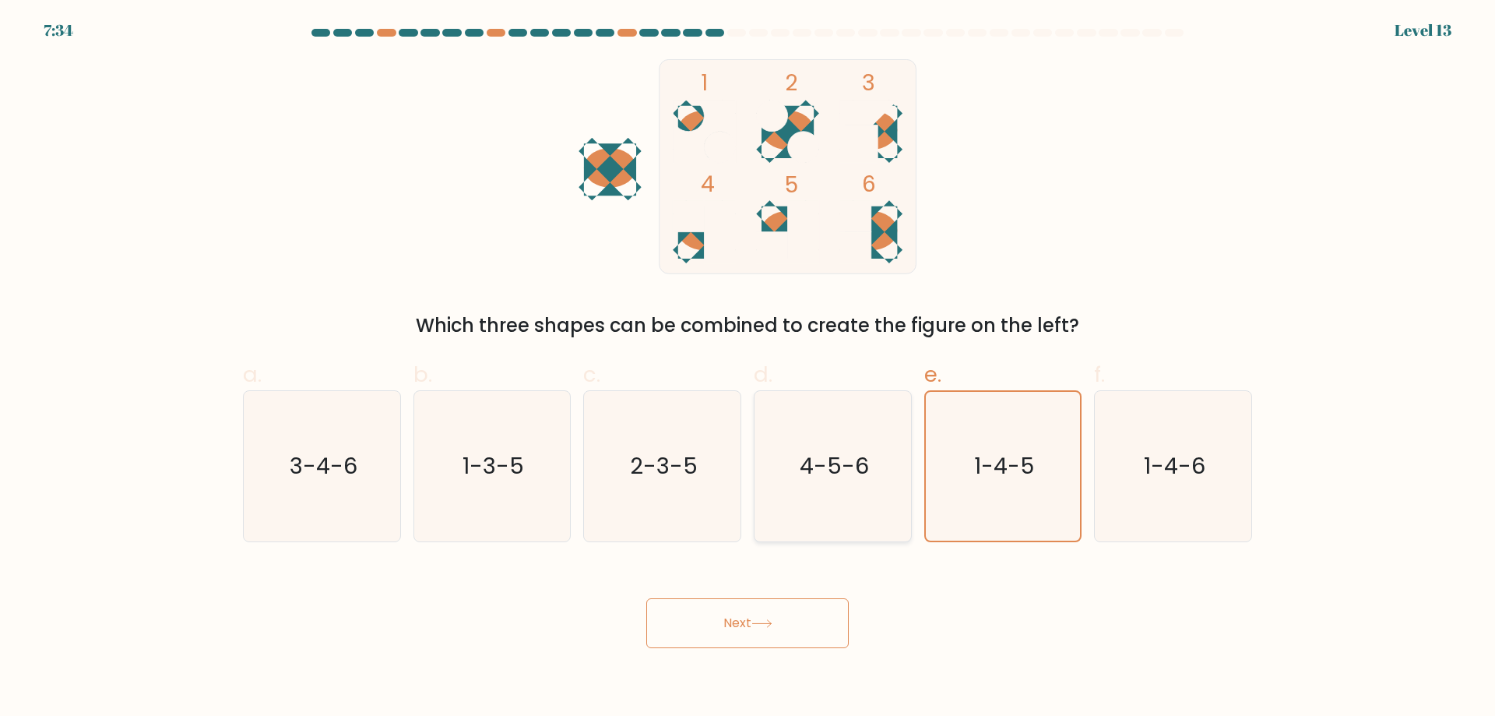
click at [842, 506] on icon "4-5-6" at bounding box center [833, 466] width 150 height 150
click at [748, 368] on input "d. 4-5-6" at bounding box center [747, 363] width 1 height 10
radio input "true"
click at [790, 647] on body "7:34 Level 13" at bounding box center [747, 358] width 1495 height 716
click at [790, 621] on button "Next" at bounding box center [747, 623] width 202 height 50
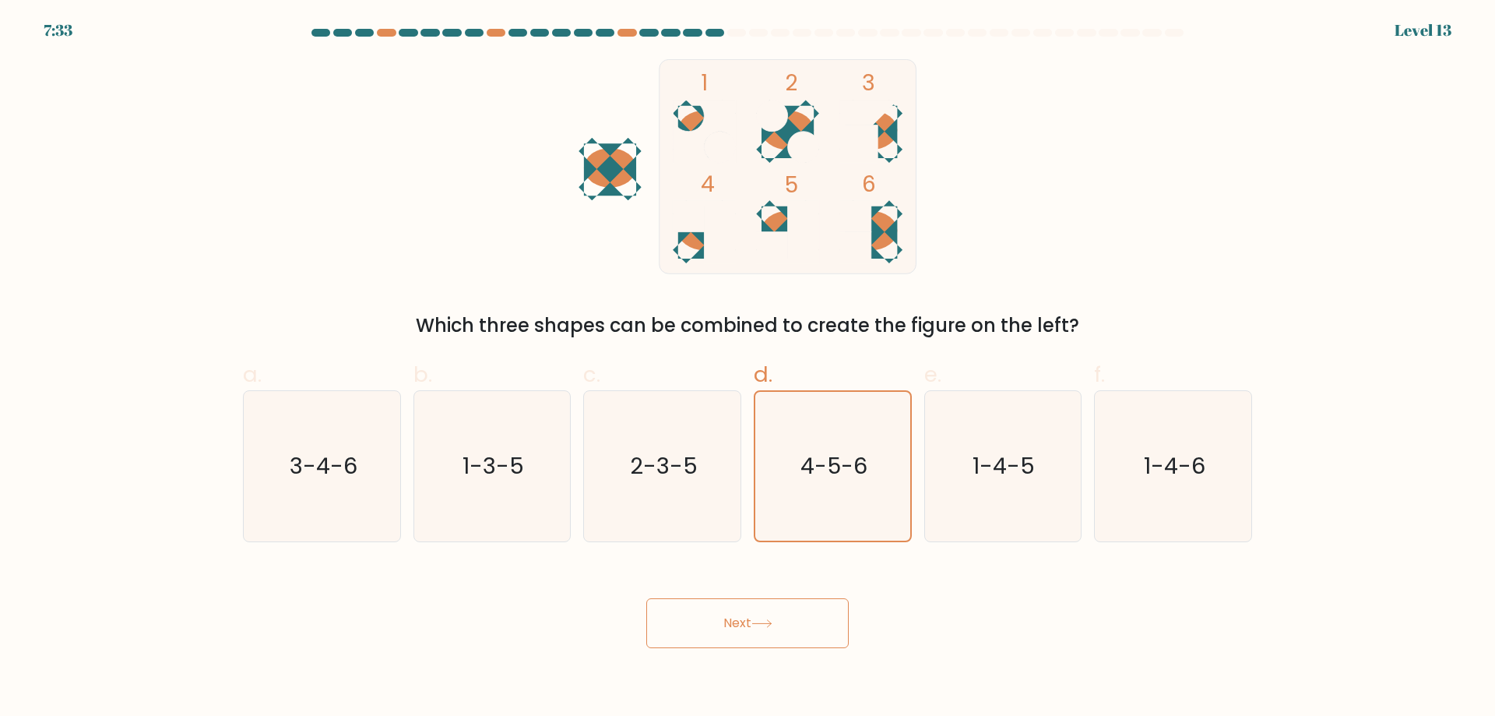
click at [790, 621] on button "Next" at bounding box center [747, 623] width 202 height 50
click at [1137, 501] on icon "1-4-6" at bounding box center [1173, 466] width 150 height 150
click at [748, 368] on input "f. 1-4-6" at bounding box center [747, 363] width 1 height 10
radio input "true"
click at [864, 482] on icon "4-5-6" at bounding box center [833, 466] width 150 height 150
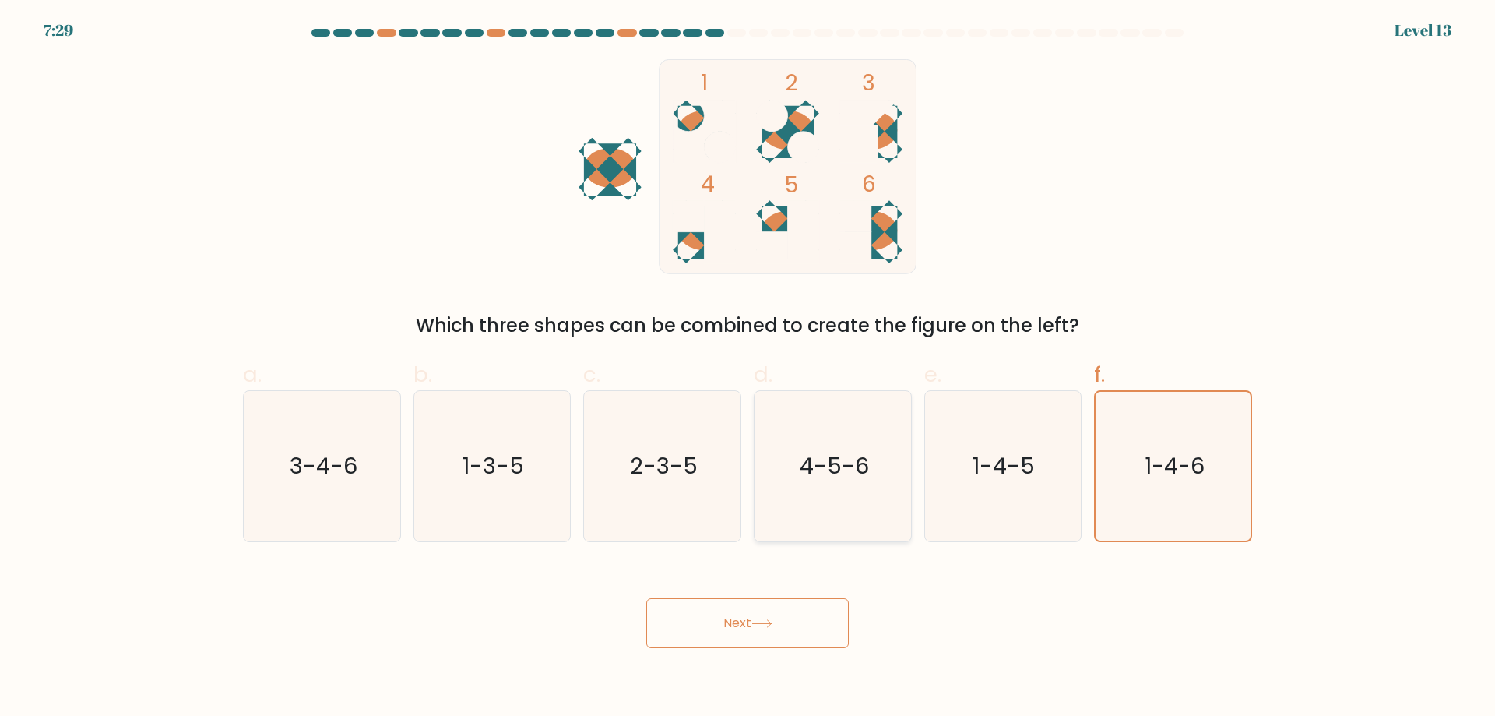
click at [748, 368] on input "d. 4-5-6" at bounding box center [747, 363] width 1 height 10
radio input "true"
click at [794, 616] on button "Next" at bounding box center [747, 623] width 202 height 50
click at [347, 467] on text "3-4-6" at bounding box center [324, 465] width 68 height 31
click at [747, 368] on input "a. 3-4-6" at bounding box center [747, 363] width 1 height 10
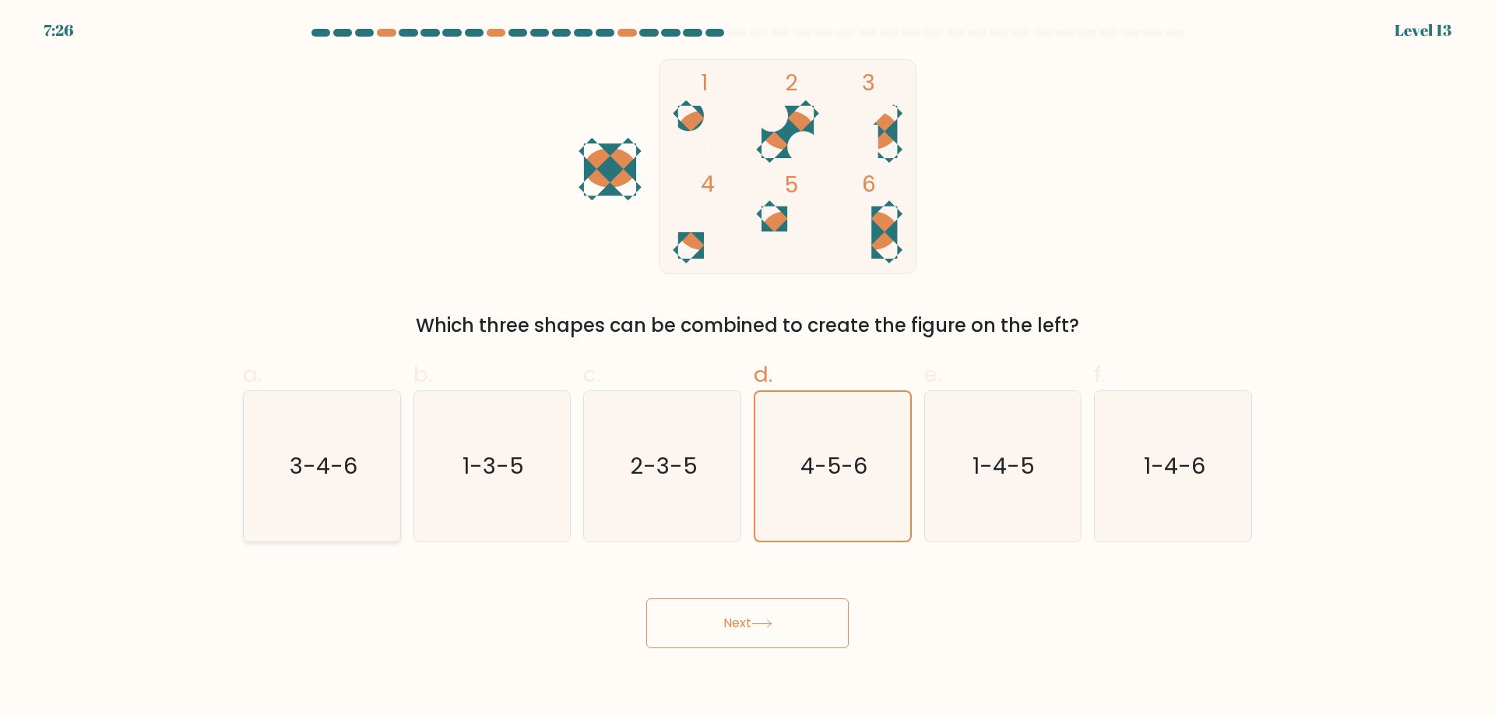
radio input "true"
click at [856, 469] on text "4-5-6" at bounding box center [834, 465] width 69 height 31
click at [748, 368] on input "d. 4-5-6" at bounding box center [747, 363] width 1 height 10
radio input "true"
click at [738, 621] on button "Next" at bounding box center [747, 623] width 202 height 50
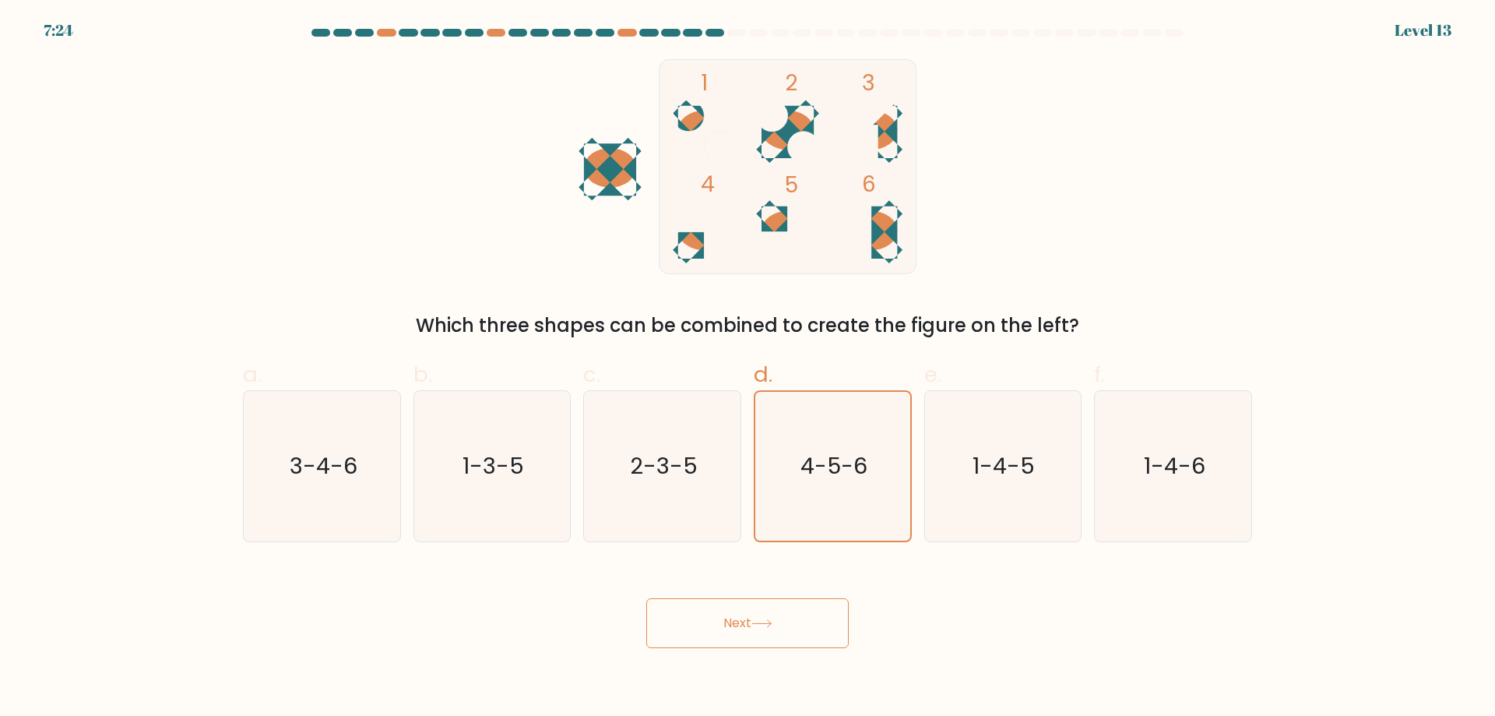
click at [738, 621] on button "Next" at bounding box center [747, 623] width 202 height 50
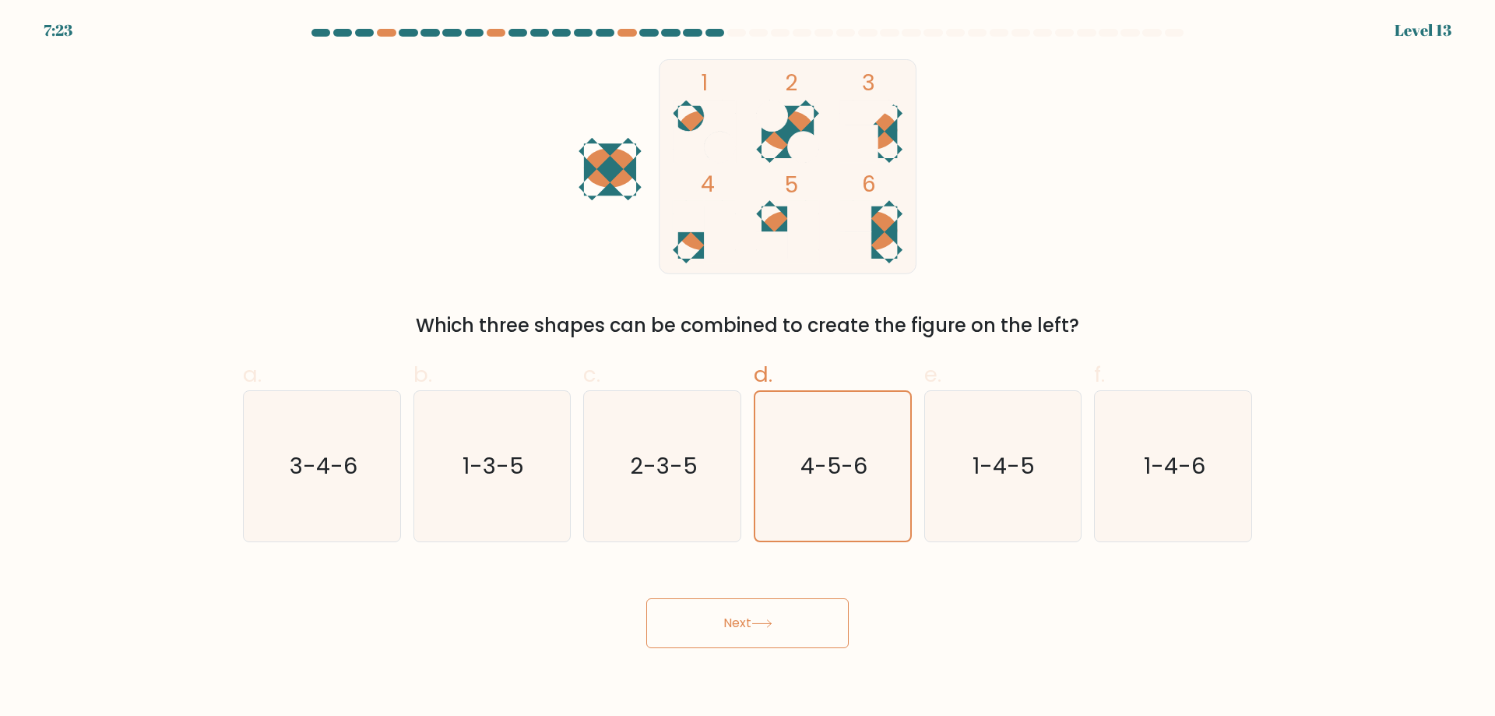
drag, startPoint x: 738, startPoint y: 621, endPoint x: 762, endPoint y: 604, distance: 29.6
click at [738, 621] on button "Next" at bounding box center [747, 623] width 202 height 50
drag, startPoint x: 965, startPoint y: 494, endPoint x: 878, endPoint y: 552, distance: 105.2
click at [966, 494] on icon "1-4-5" at bounding box center [1002, 466] width 150 height 150
click at [748, 368] on input "e. 1-4-5" at bounding box center [747, 363] width 1 height 10
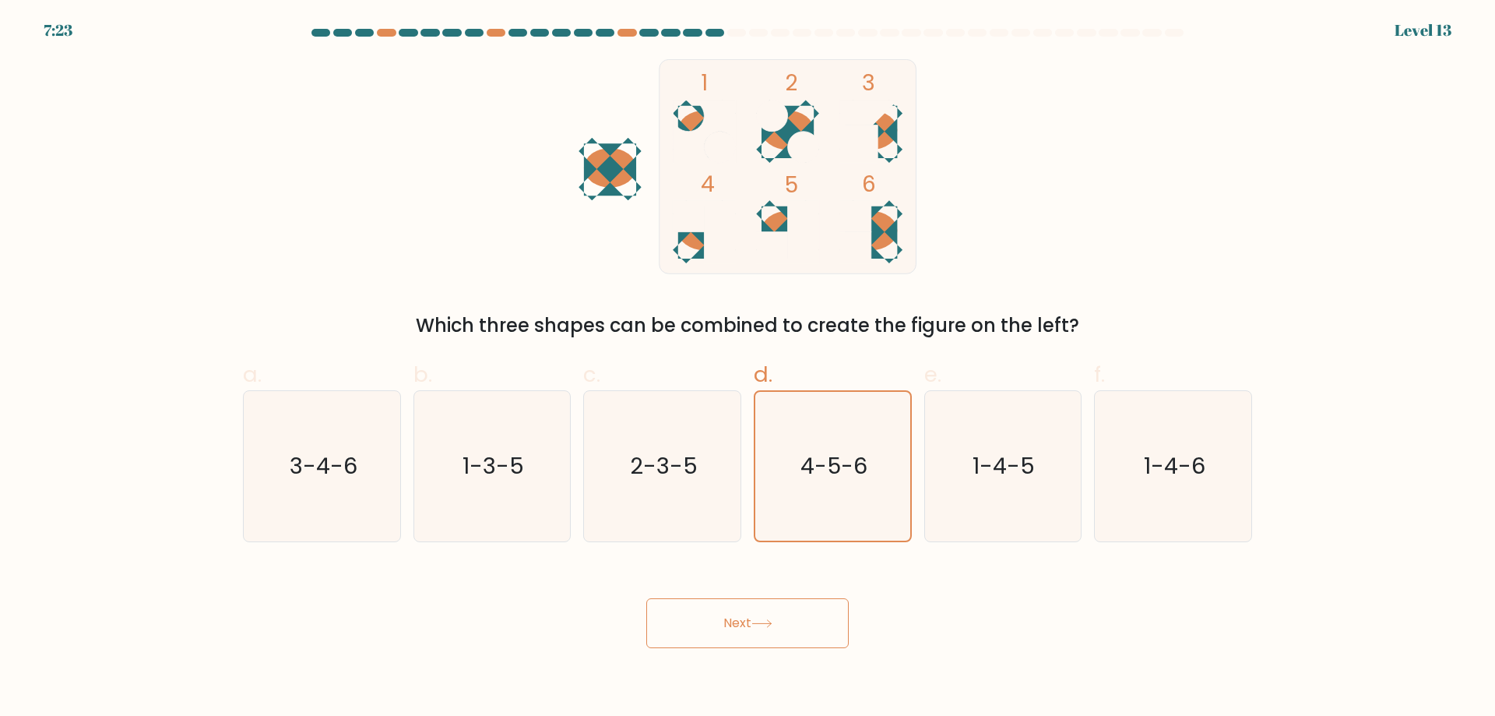
radio input "true"
click at [790, 626] on button "Next" at bounding box center [747, 623] width 202 height 50
click at [763, 621] on icon at bounding box center [761, 623] width 21 height 9
click at [762, 621] on icon at bounding box center [761, 623] width 21 height 9
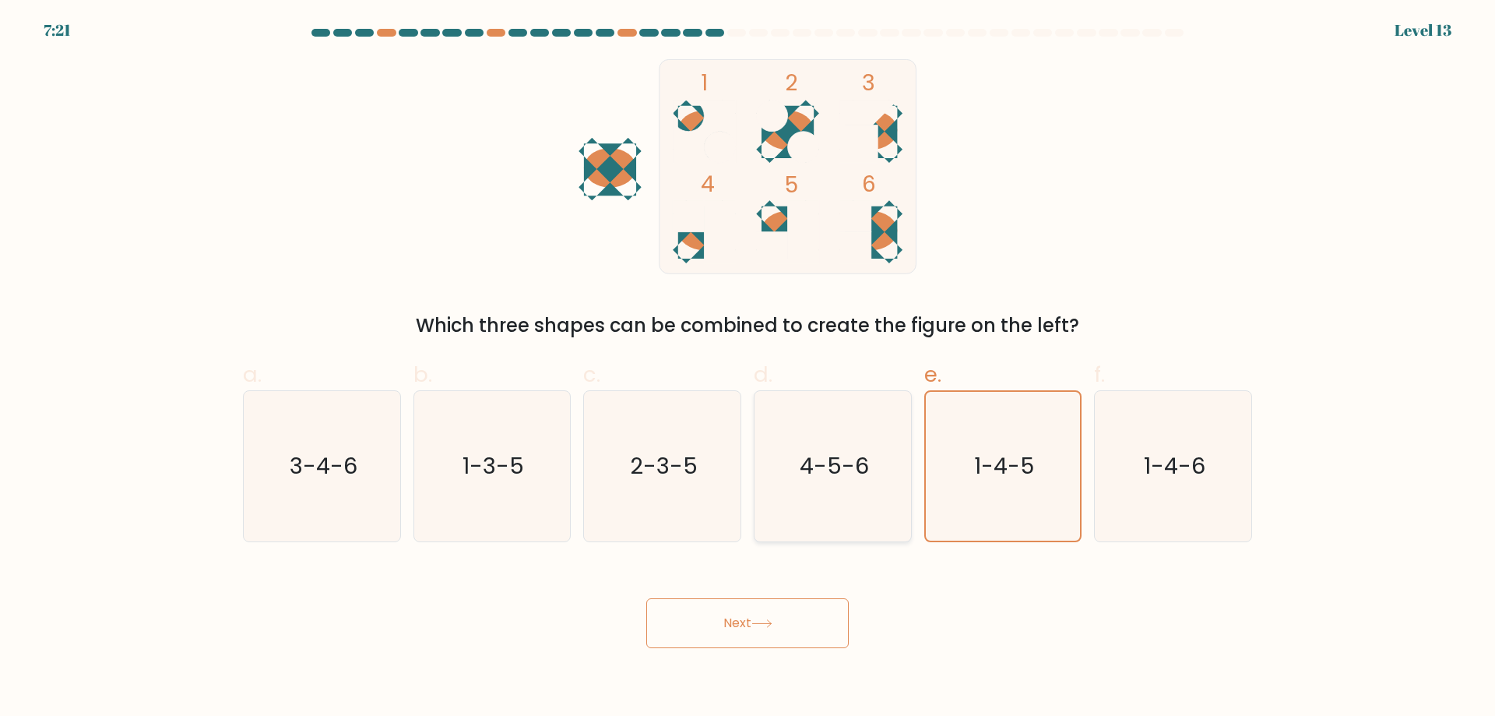
click at [875, 472] on icon "4-5-6" at bounding box center [833, 466] width 150 height 150
click at [748, 368] on input "d. 4-5-6" at bounding box center [747, 363] width 1 height 10
radio input "true"
click at [746, 622] on button "Next" at bounding box center [747, 623] width 202 height 50
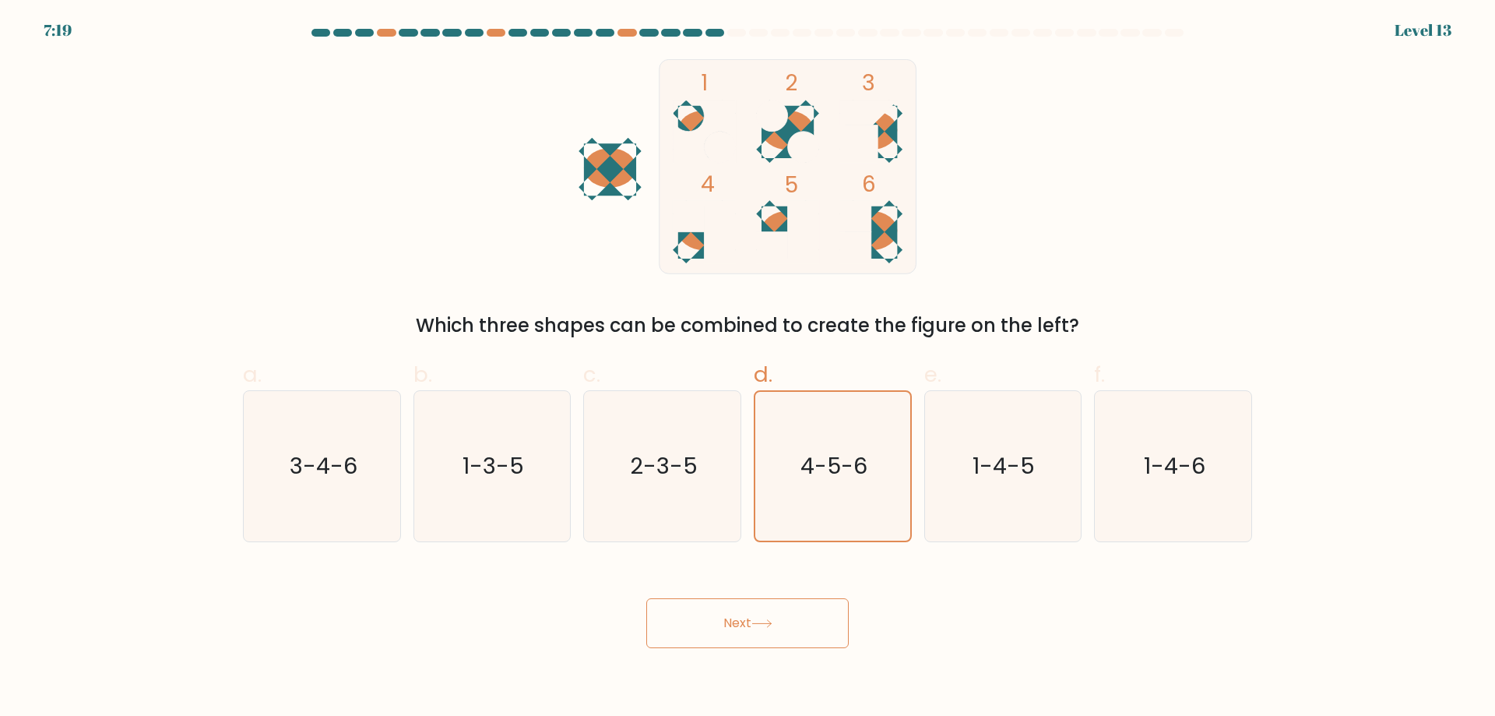
click at [745, 622] on button "Next" at bounding box center [747, 623] width 202 height 50
click at [790, 227] on rect at bounding box center [803, 231] width 31 height 63
drag, startPoint x: 786, startPoint y: 127, endPoint x: 785, endPoint y: 189, distance: 62.3
click at [785, 189] on icon "1 2 3 4 5 6" at bounding box center [747, 166] width 419 height 215
drag, startPoint x: 804, startPoint y: 223, endPoint x: 803, endPoint y: 234, distance: 10.9
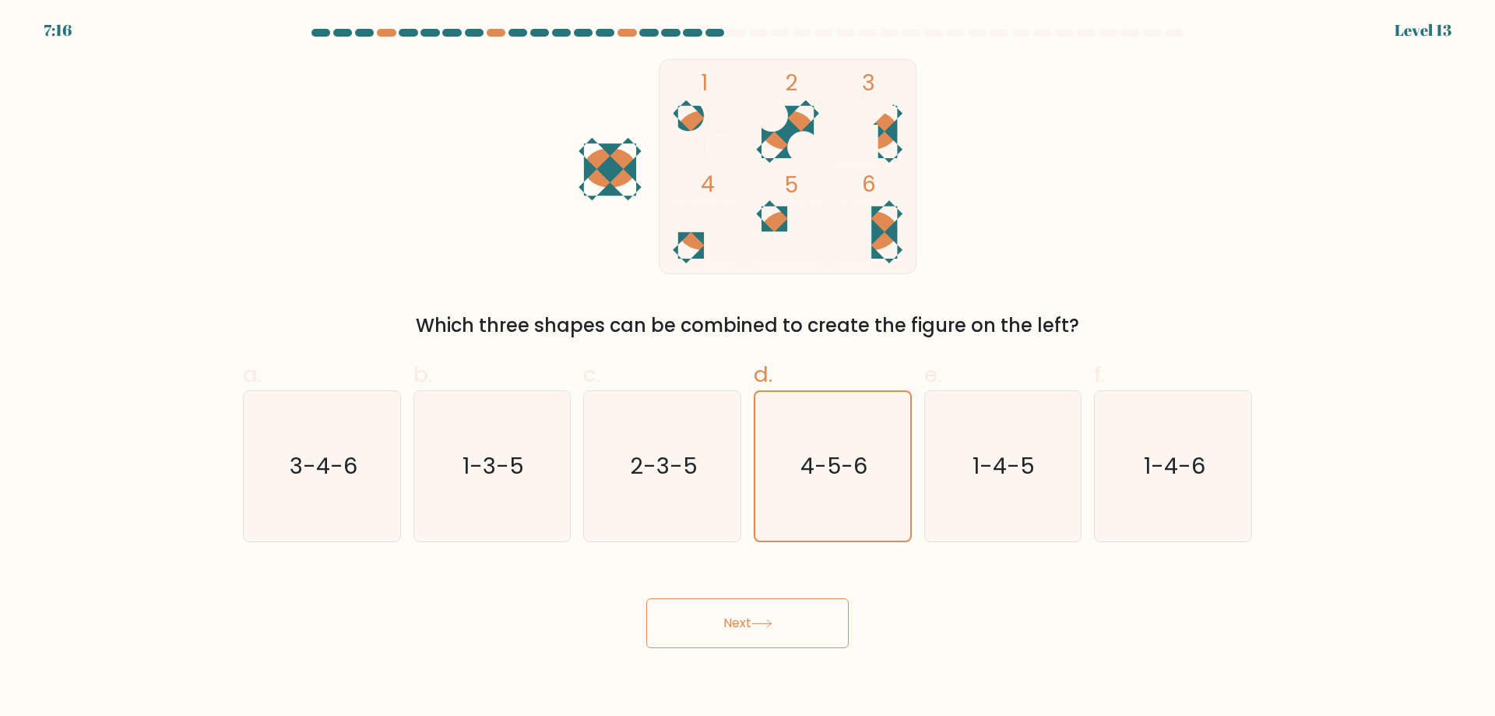
click at [804, 224] on rect at bounding box center [803, 231] width 31 height 63
click at [719, 622] on button "Next" at bounding box center [747, 623] width 202 height 50
click at [719, 624] on button "Next" at bounding box center [747, 623] width 202 height 50
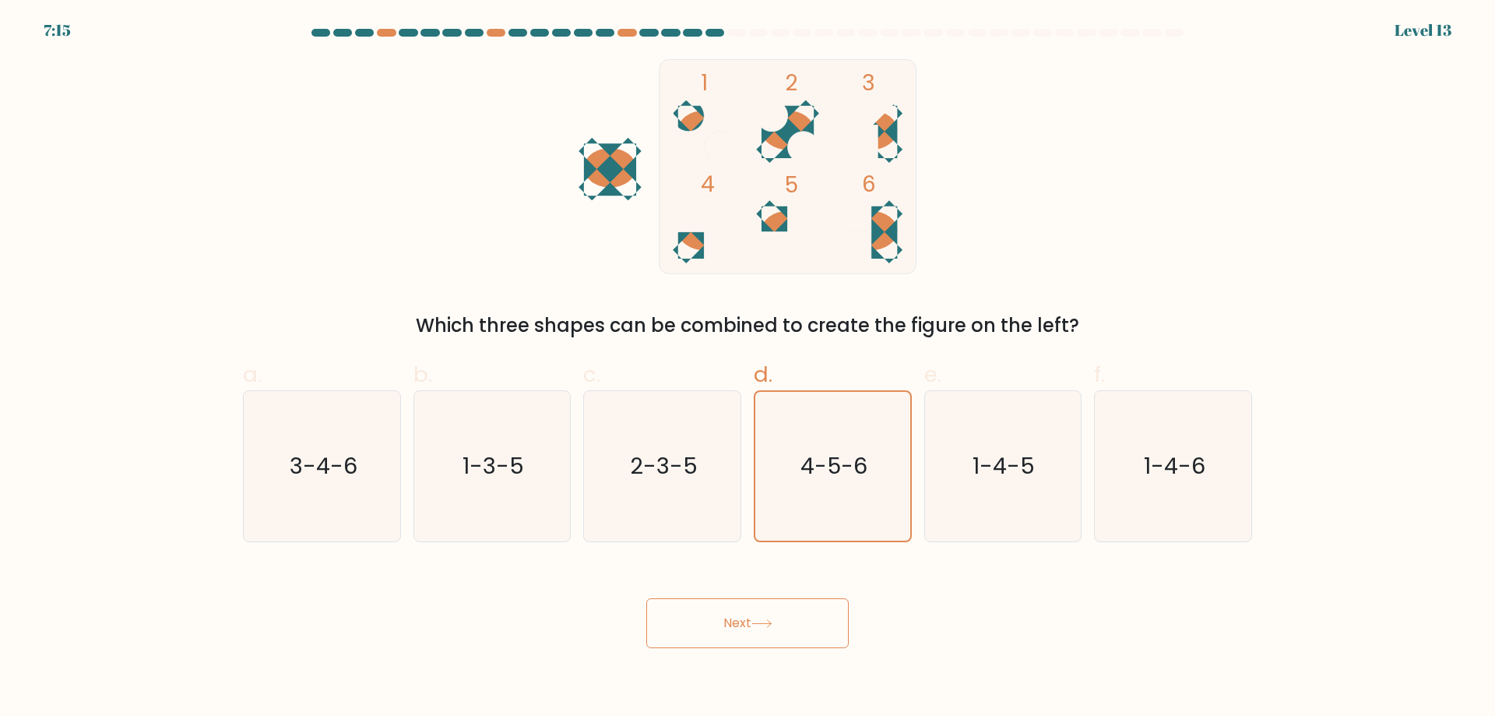
click at [719, 624] on button "Next" at bounding box center [747, 623] width 202 height 50
drag, startPoint x: 719, startPoint y: 624, endPoint x: 721, endPoint y: 495, distance: 128.5
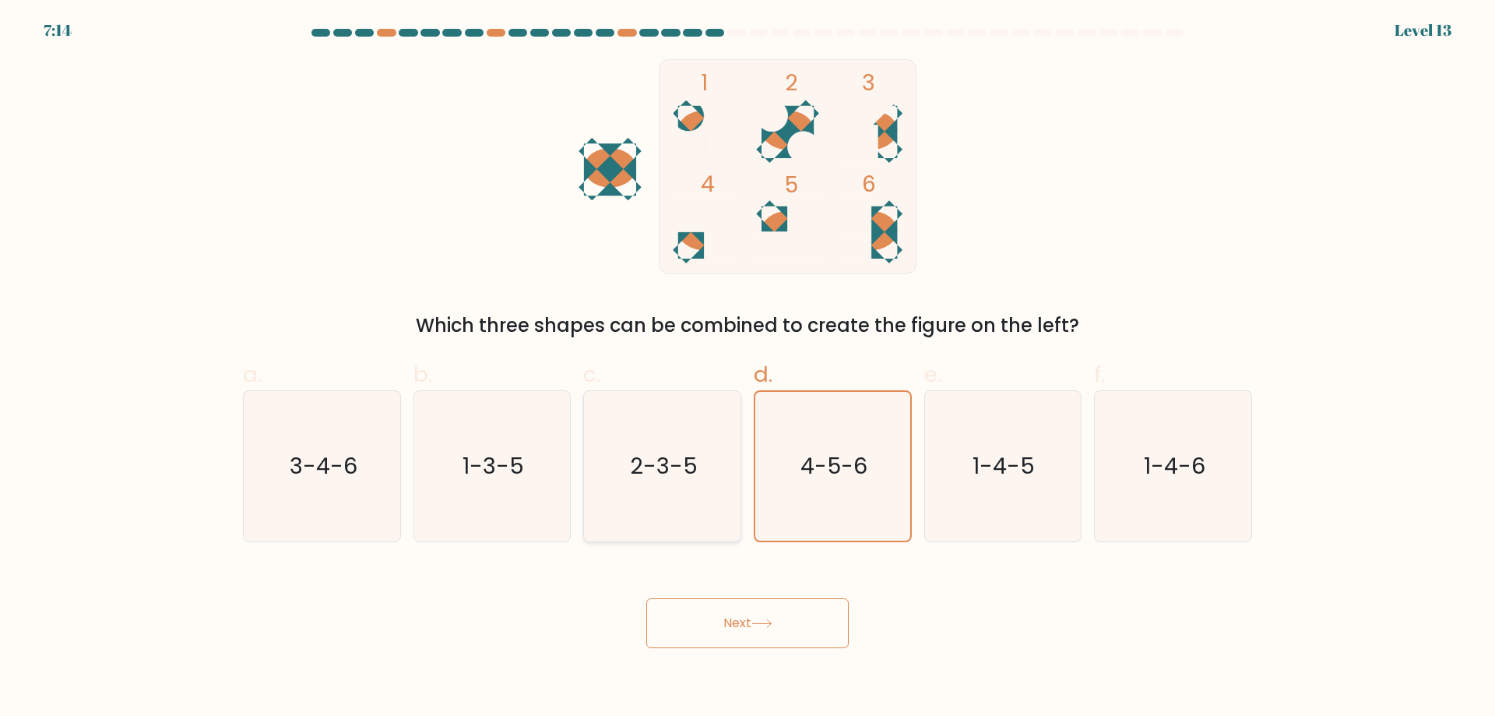
click at [723, 609] on button "Next" at bounding box center [747, 623] width 202 height 50
click at [740, 632] on button "Next" at bounding box center [747, 623] width 202 height 50
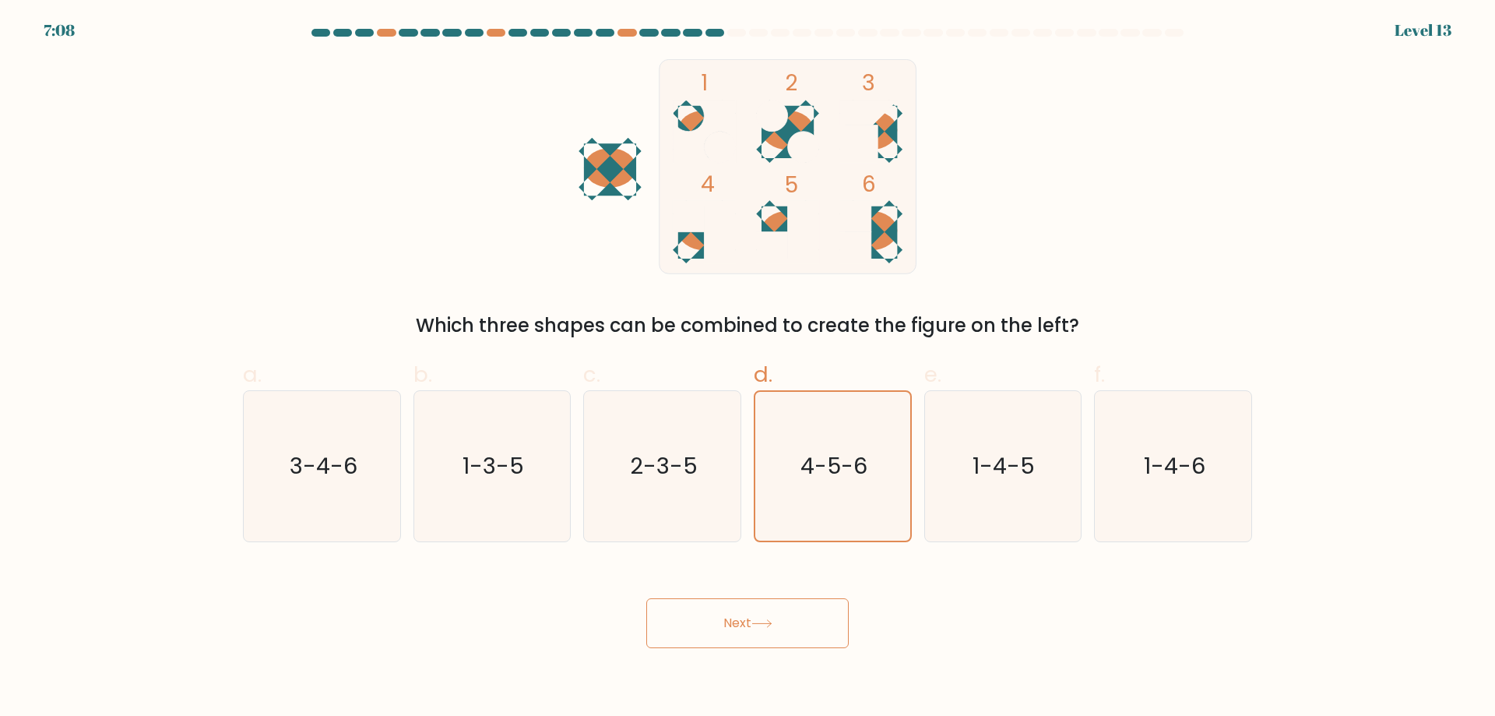
click at [740, 632] on button "Next" at bounding box center [747, 623] width 202 height 50
click at [741, 632] on button "Next" at bounding box center [747, 623] width 202 height 50
click at [742, 632] on button "Next" at bounding box center [747, 623] width 202 height 50
click at [743, 632] on button "Next" at bounding box center [747, 623] width 202 height 50
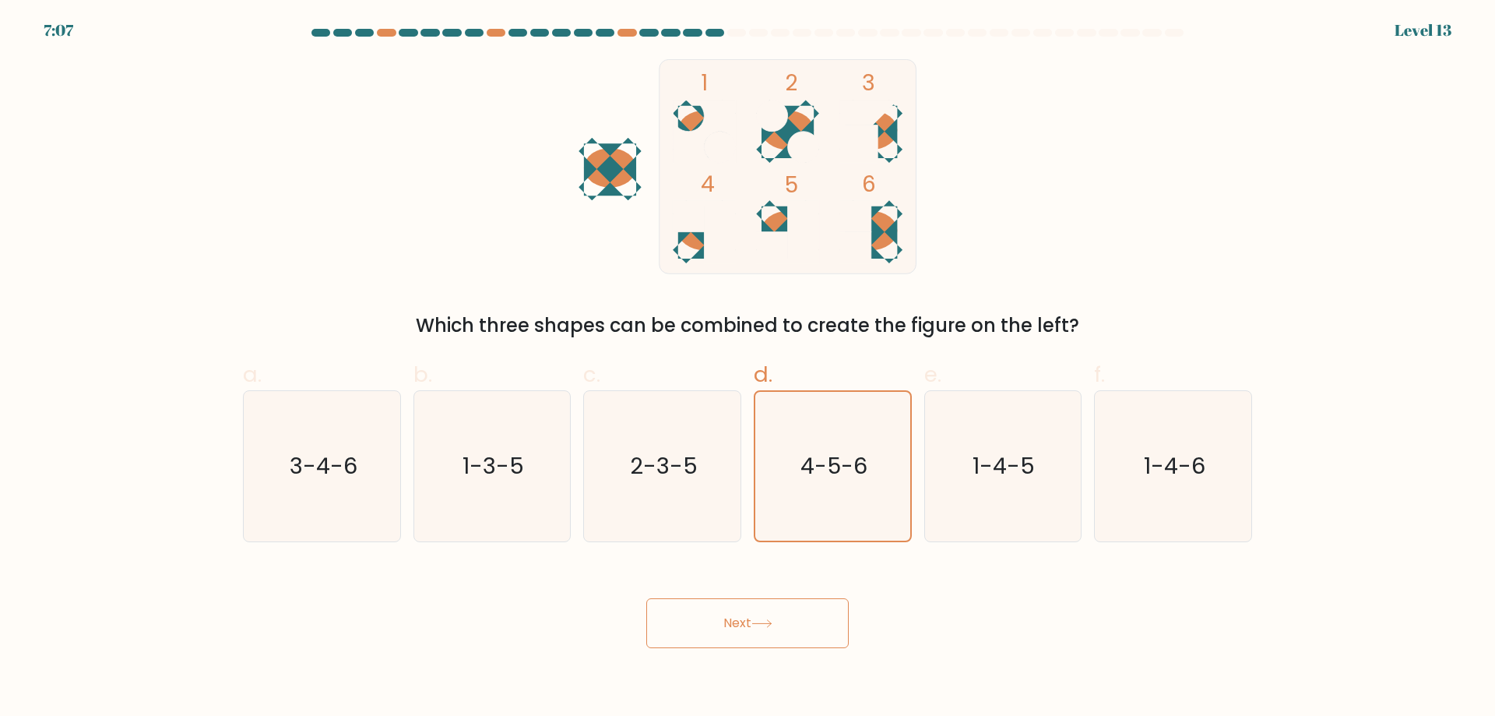
click at [743, 632] on button "Next" at bounding box center [747, 623] width 202 height 50
click at [744, 632] on button "Next" at bounding box center [747, 623] width 202 height 50
click at [745, 632] on button "Next" at bounding box center [747, 623] width 202 height 50
click at [927, 452] on div "1-4-5" at bounding box center [1003, 466] width 158 height 152
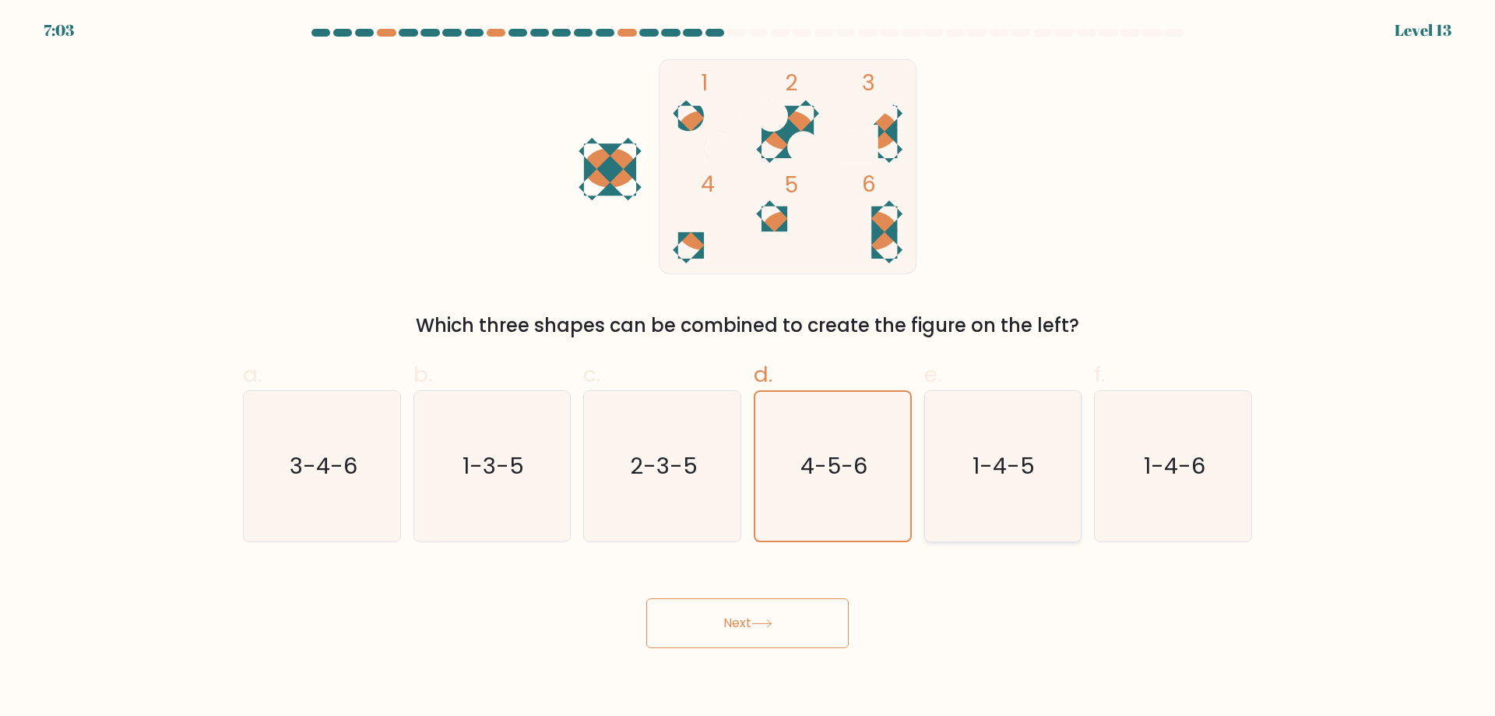
click at [748, 368] on input "e. 1-4-5" at bounding box center [747, 363] width 1 height 10
radio input "true"
click at [790, 396] on icon "4-5-6" at bounding box center [833, 466] width 150 height 150
click at [748, 368] on input "d. 4-5-6" at bounding box center [747, 363] width 1 height 10
radio input "true"
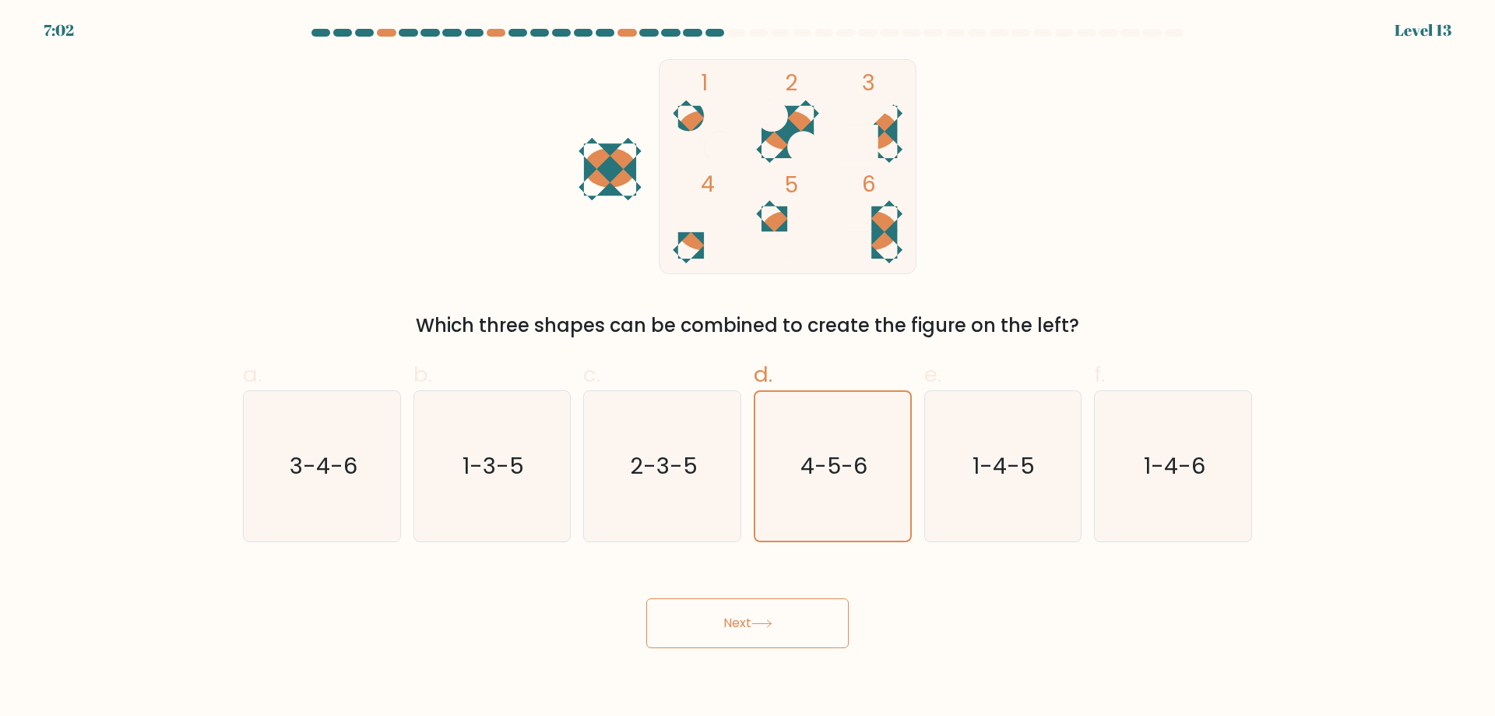
drag, startPoint x: 758, startPoint y: 377, endPoint x: 773, endPoint y: 406, distance: 33.1
click at [758, 378] on span "d." at bounding box center [763, 374] width 19 height 30
click at [748, 368] on input "d. 4-5-6" at bounding box center [747, 363] width 1 height 10
drag, startPoint x: 794, startPoint y: 438, endPoint x: 796, endPoint y: 564, distance: 126.1
click at [794, 441] on icon "4-5-6" at bounding box center [832, 466] width 149 height 149
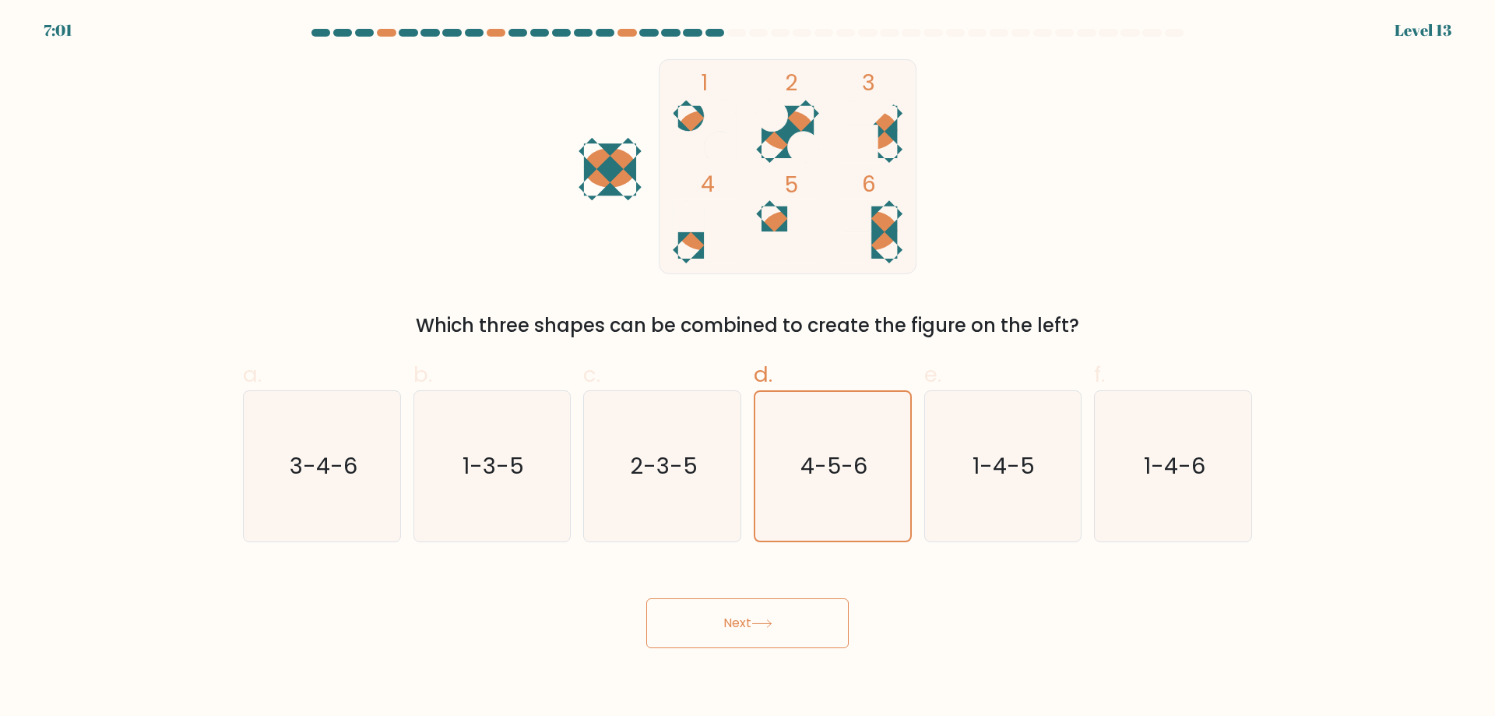
click at [748, 368] on input "d. 4-5-6" at bounding box center [747, 363] width 1 height 10
click at [768, 627] on icon at bounding box center [761, 623] width 21 height 9
click at [768, 628] on icon at bounding box center [761, 623] width 21 height 9
click at [767, 628] on icon at bounding box center [761, 623] width 21 height 9
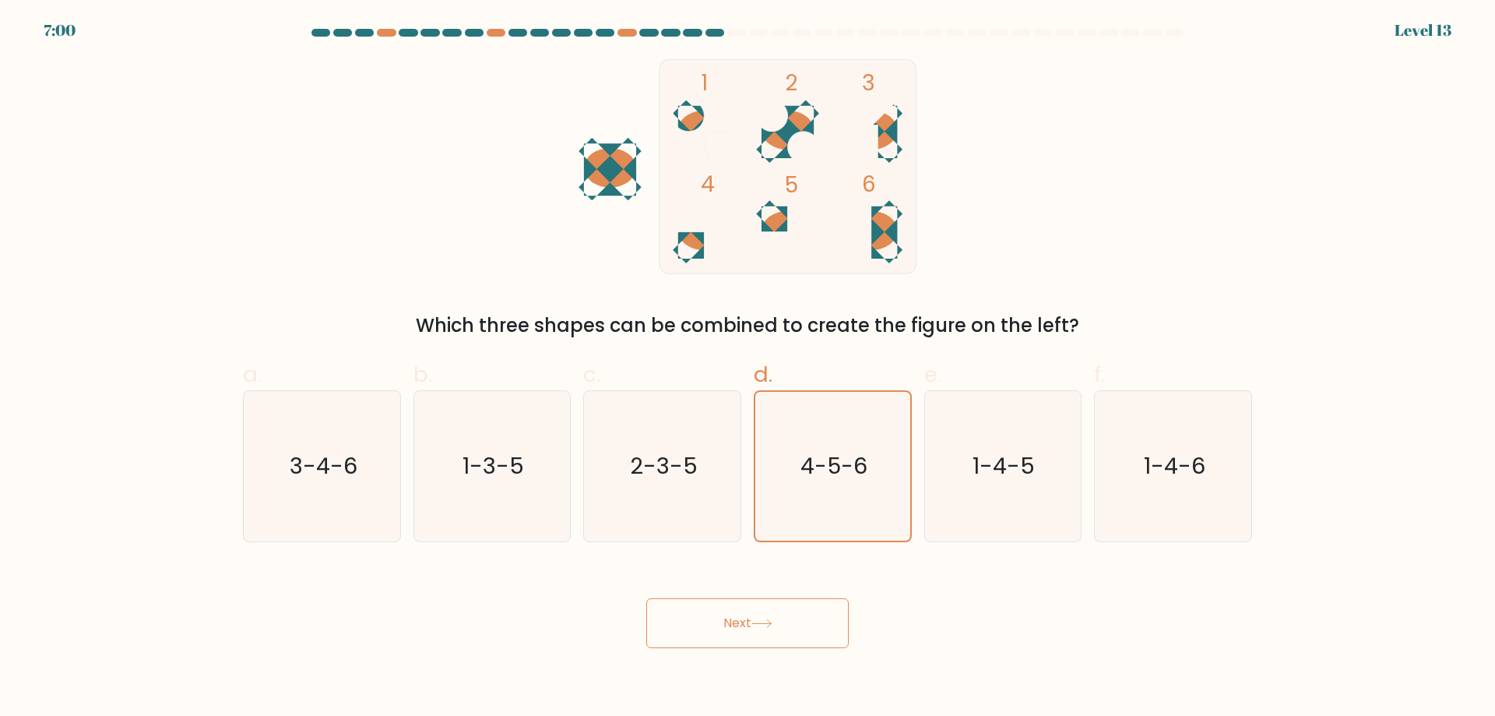
click at [766, 628] on icon at bounding box center [761, 623] width 21 height 9
click at [765, 628] on icon at bounding box center [761, 623] width 21 height 9
drag, startPoint x: 784, startPoint y: 638, endPoint x: 719, endPoint y: 617, distance: 68.5
click at [719, 617] on button "Next" at bounding box center [747, 623] width 202 height 50
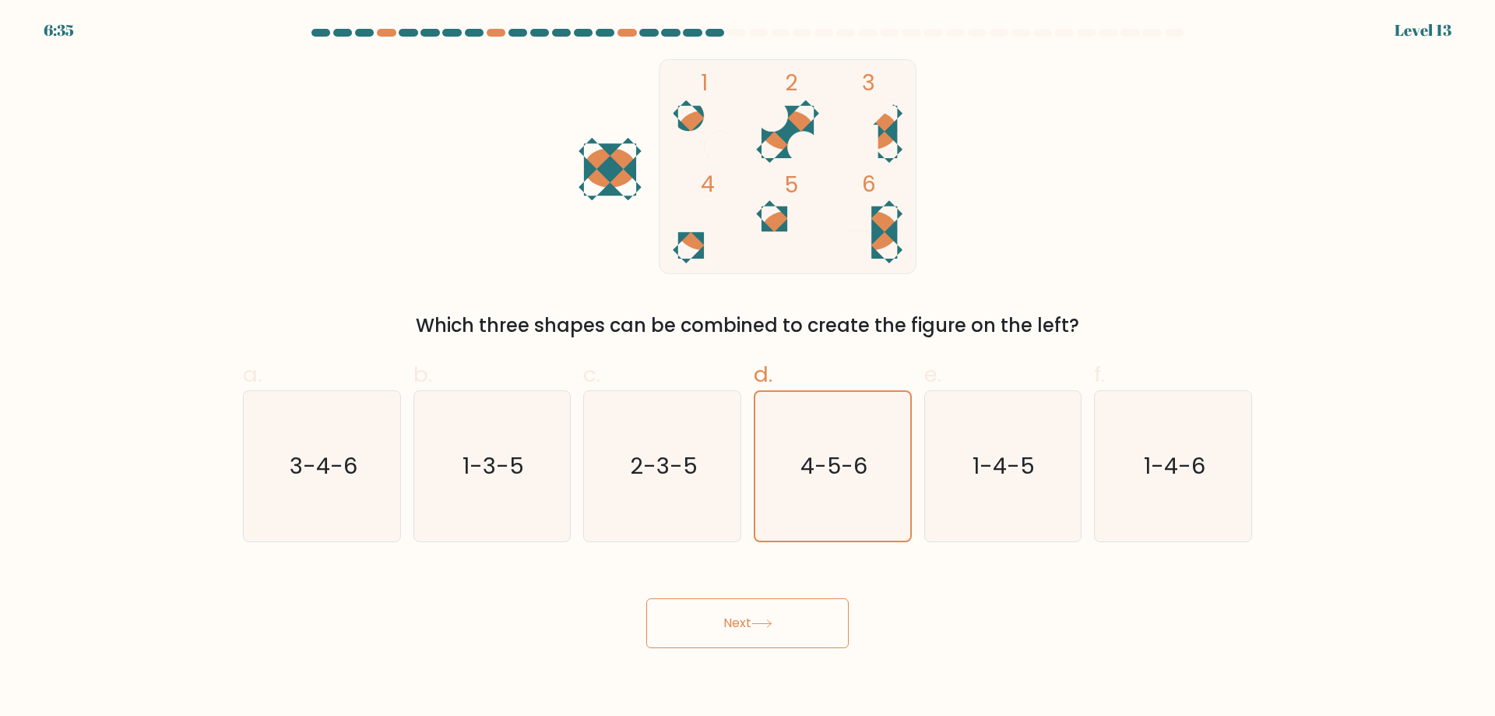
click at [780, 624] on button "Next" at bounding box center [747, 623] width 202 height 50
click at [780, 625] on button "Next" at bounding box center [747, 623] width 202 height 50
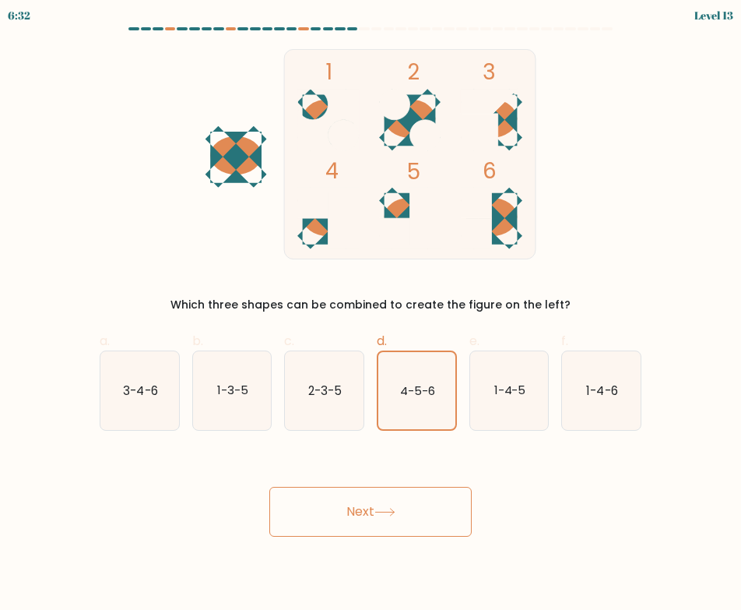
click at [371, 512] on button "Next" at bounding box center [370, 512] width 202 height 50
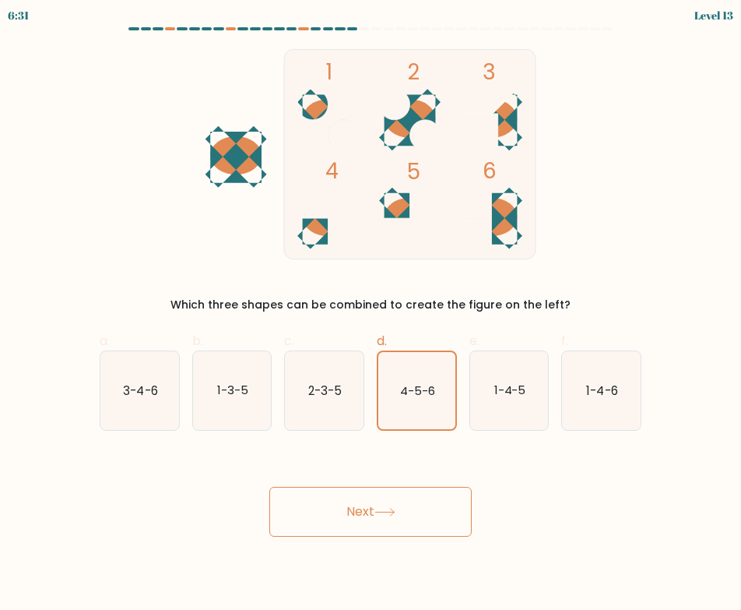
click at [371, 512] on button "Next" at bounding box center [370, 512] width 202 height 50
click at [373, 512] on button "Next" at bounding box center [370, 512] width 202 height 50
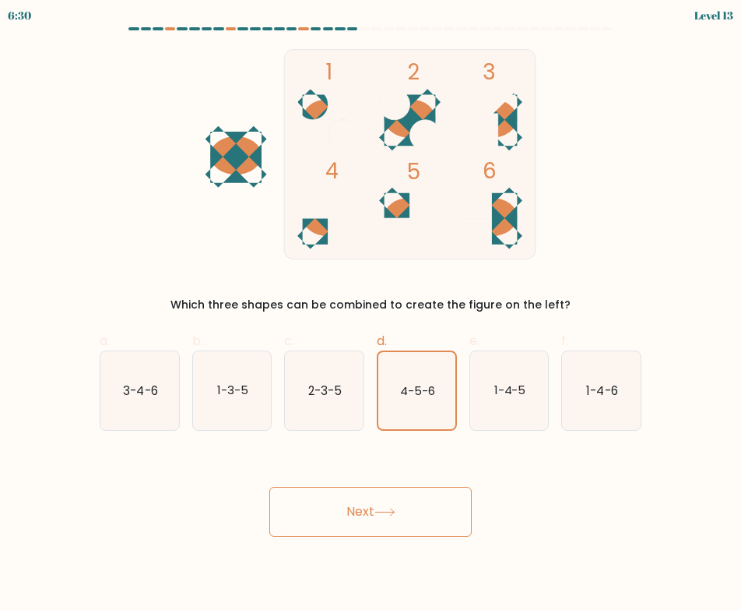
click at [374, 512] on button "Next" at bounding box center [370, 512] width 202 height 50
click at [375, 512] on button "Next" at bounding box center [370, 512] width 202 height 50
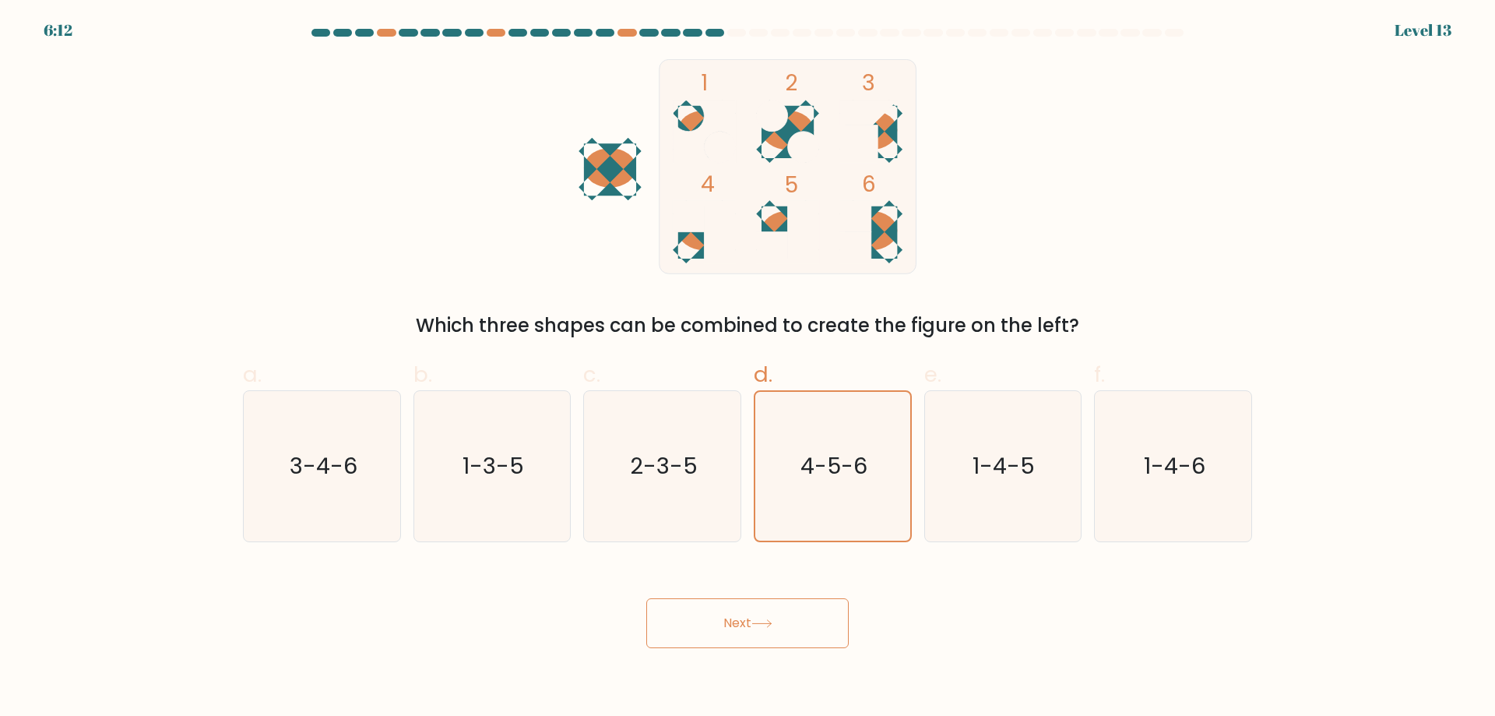
click at [746, 572] on div "Next" at bounding box center [748, 604] width 1028 height 87
click at [665, 475] on text "2-3-5" at bounding box center [664, 465] width 68 height 31
click at [747, 368] on input "c. 2-3-5" at bounding box center [747, 363] width 1 height 10
radio input "true"
click at [784, 447] on icon "4-5-6" at bounding box center [833, 466] width 150 height 150
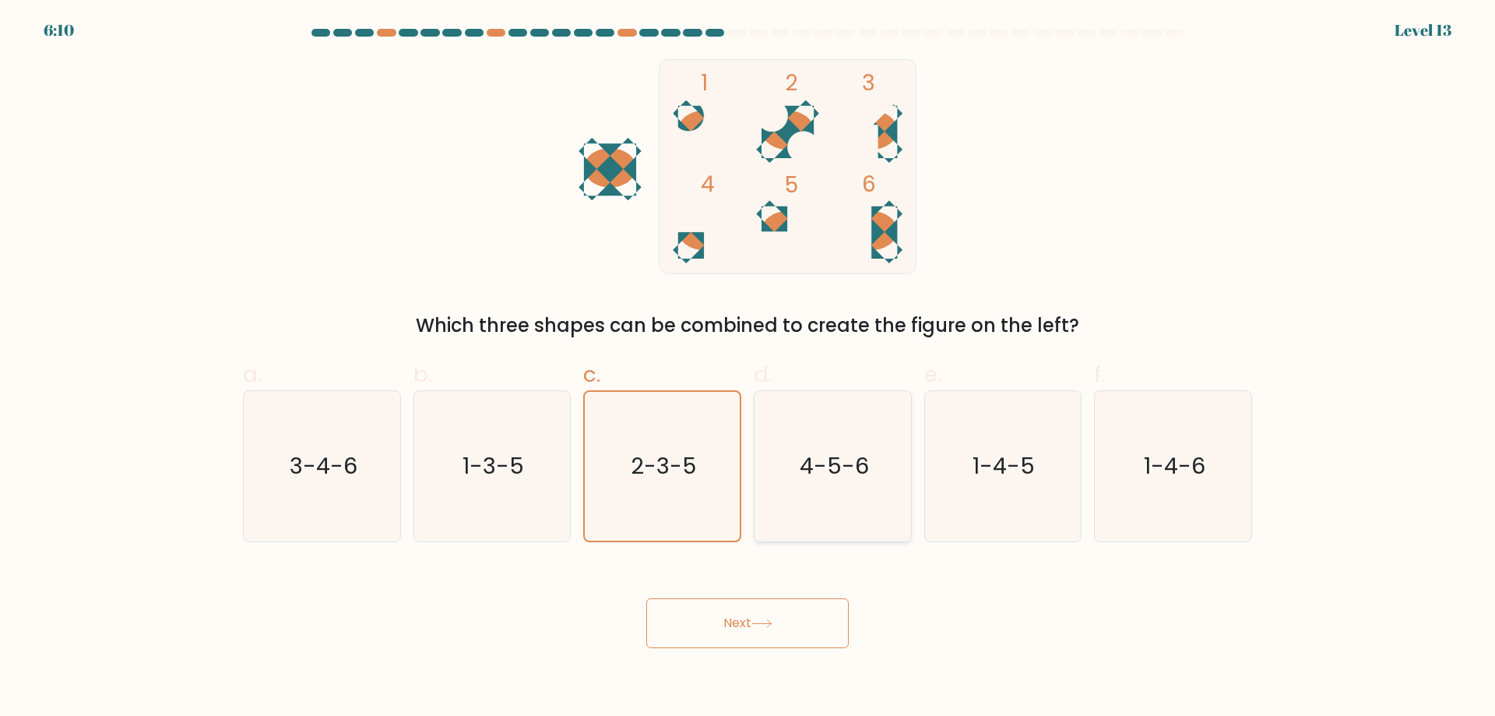
click at [748, 368] on input "d. 4-5-6" at bounding box center [747, 363] width 1 height 10
radio input "true"
click at [799, 632] on button "Next" at bounding box center [747, 623] width 202 height 50
click at [798, 631] on button "Next" at bounding box center [747, 623] width 202 height 50
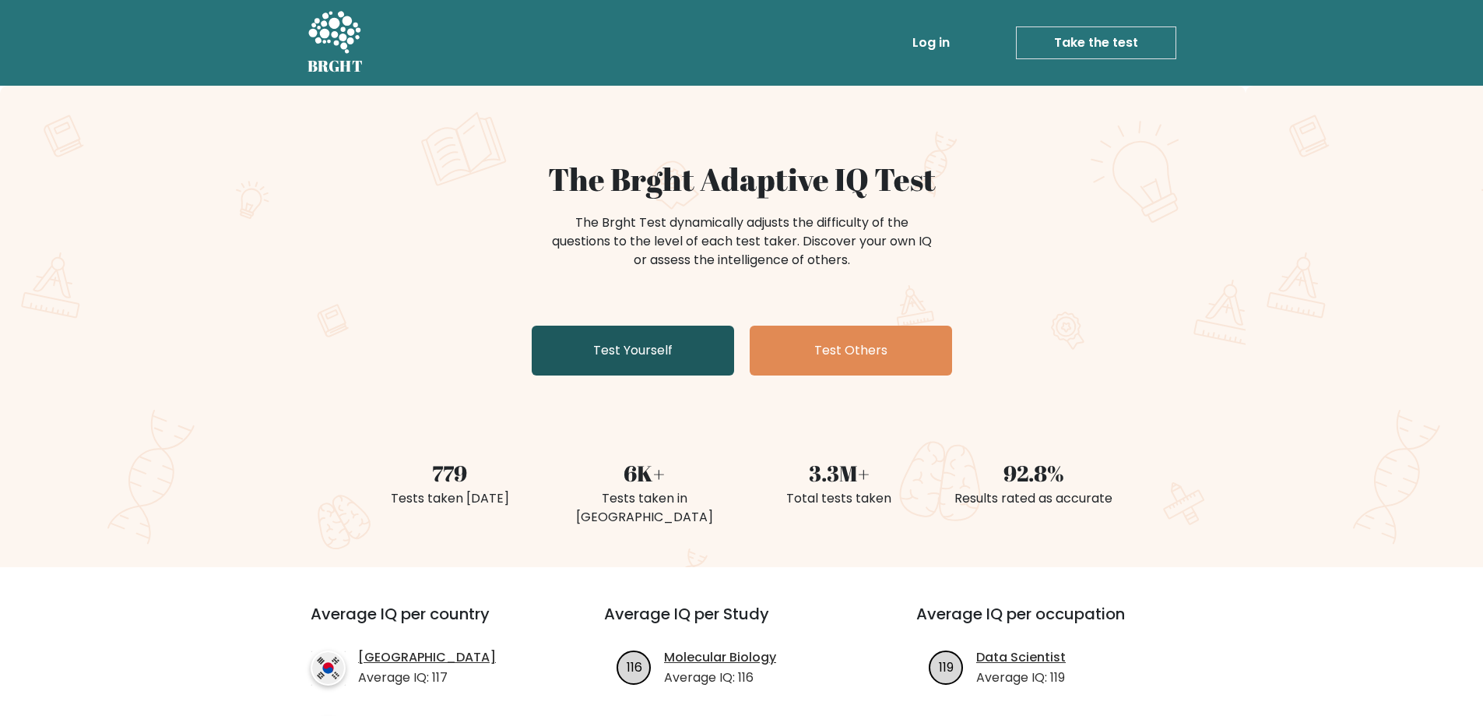
click at [607, 358] on link "Test Yourself" at bounding box center [633, 350] width 202 height 50
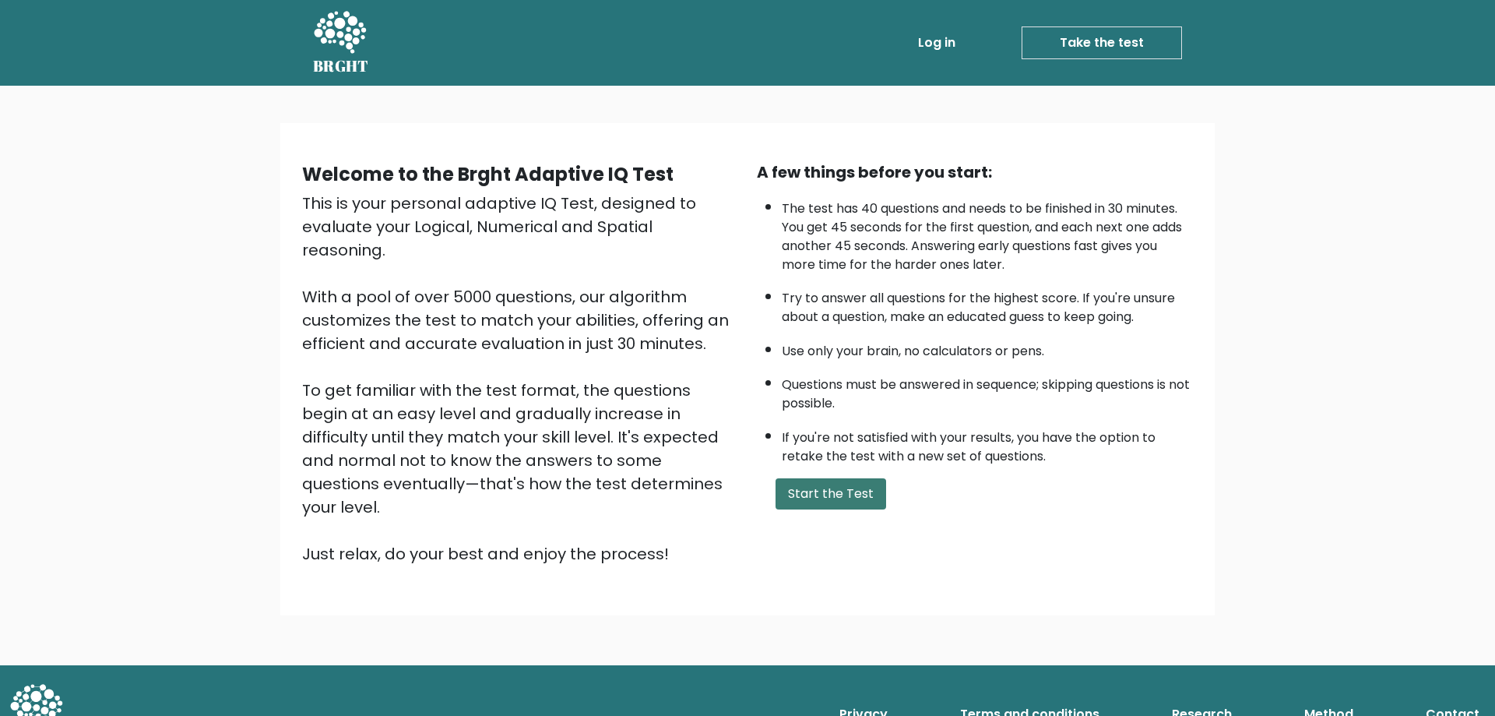
click at [811, 502] on button "Start the Test" at bounding box center [831, 493] width 111 height 31
click at [938, 46] on link "Log in" at bounding box center [937, 42] width 50 height 31
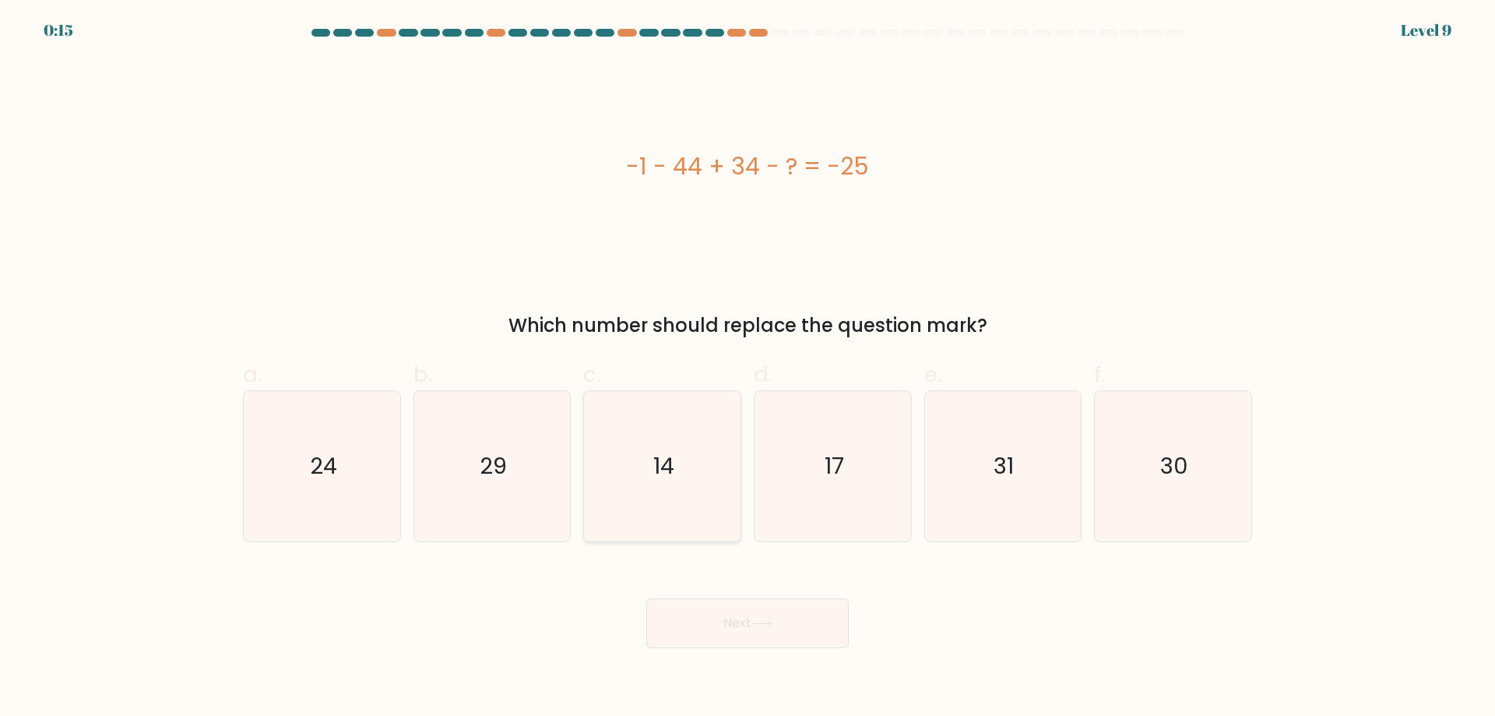
click at [658, 473] on text "14" at bounding box center [663, 465] width 21 height 31
click at [747, 368] on input "c. 14" at bounding box center [747, 363] width 1 height 10
radio input "true"
click at [736, 616] on button "Next" at bounding box center [747, 623] width 202 height 50
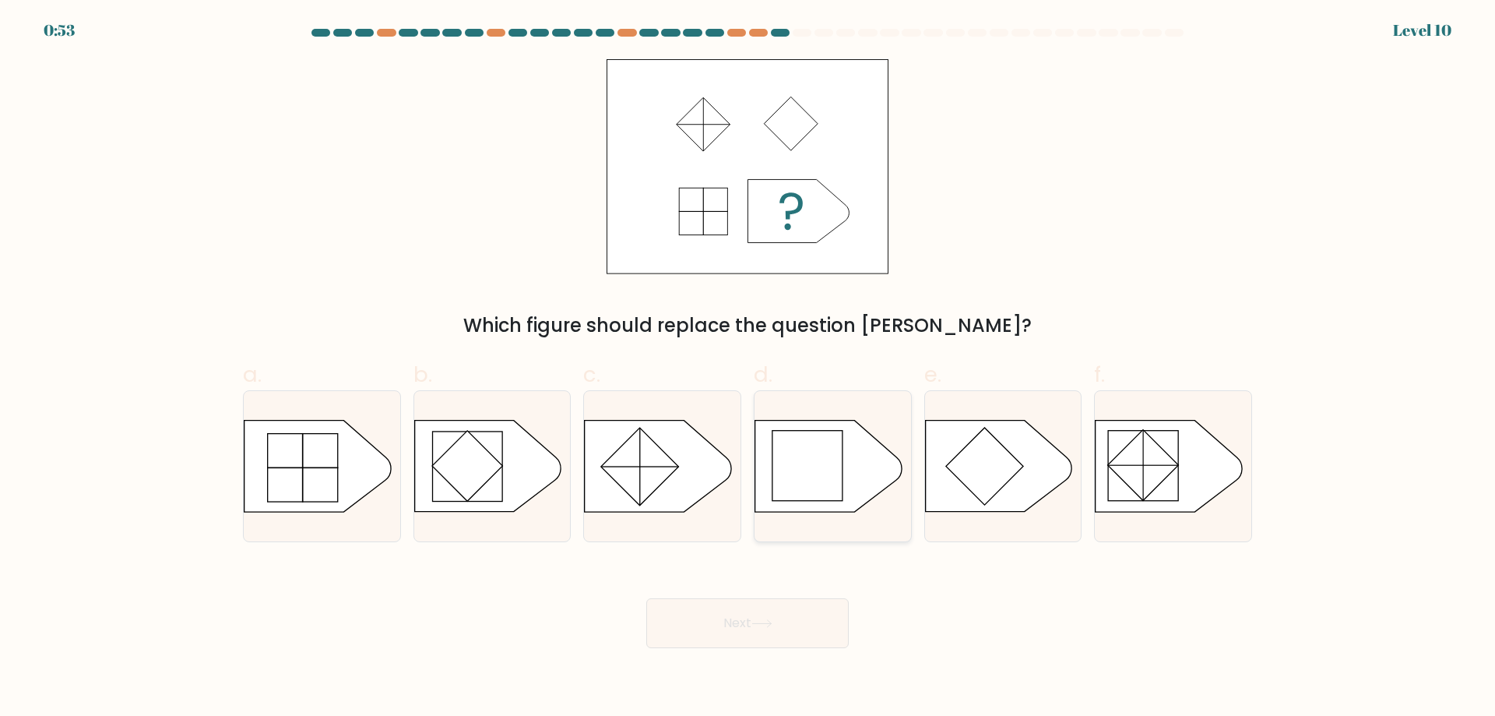
drag, startPoint x: 822, startPoint y: 476, endPoint x: 790, endPoint y: 544, distance: 75.9
click at [821, 475] on rect at bounding box center [807, 466] width 70 height 70
click at [748, 368] on input "d." at bounding box center [747, 363] width 1 height 10
radio input "true"
click at [754, 632] on button "Next" at bounding box center [747, 623] width 202 height 50
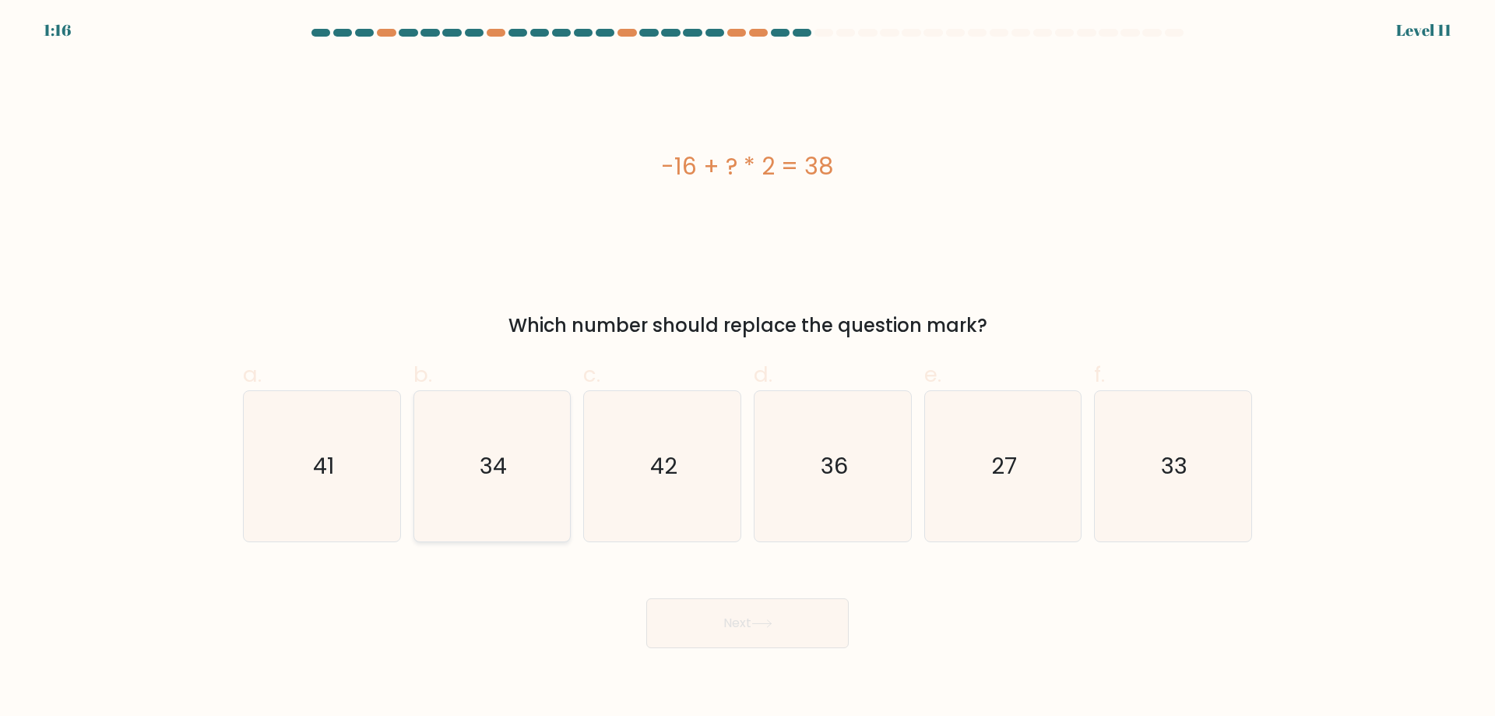
click at [547, 445] on icon "34" at bounding box center [492, 466] width 150 height 150
click at [747, 368] on input "b. 34" at bounding box center [747, 363] width 1 height 10
radio input "true"
click at [746, 619] on button "Next" at bounding box center [747, 623] width 202 height 50
click at [777, 624] on button "Next" at bounding box center [747, 623] width 202 height 50
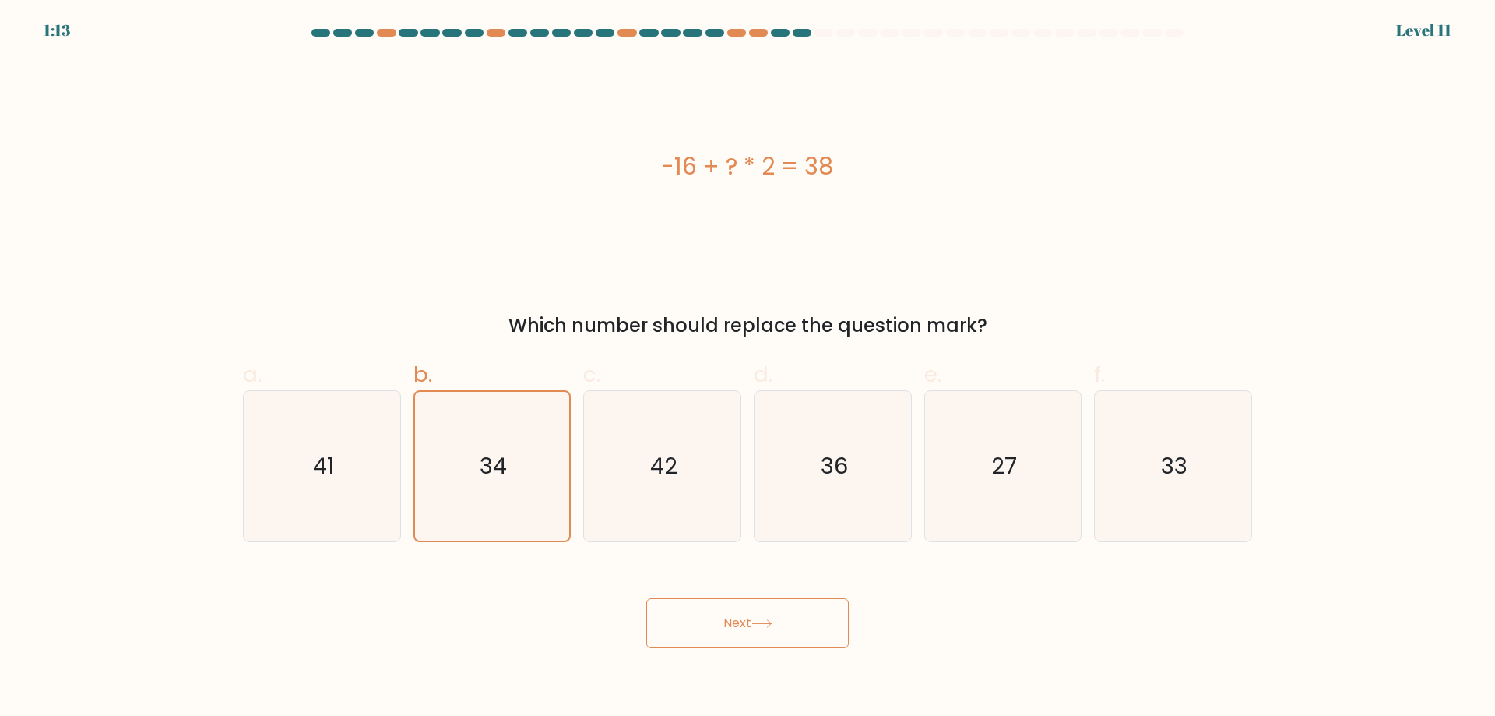
click at [772, 624] on icon at bounding box center [761, 623] width 21 height 9
click at [729, 602] on button "Next" at bounding box center [747, 623] width 202 height 50
click at [729, 603] on button "Next" at bounding box center [747, 623] width 202 height 50
click at [728, 603] on button "Next" at bounding box center [747, 623] width 202 height 50
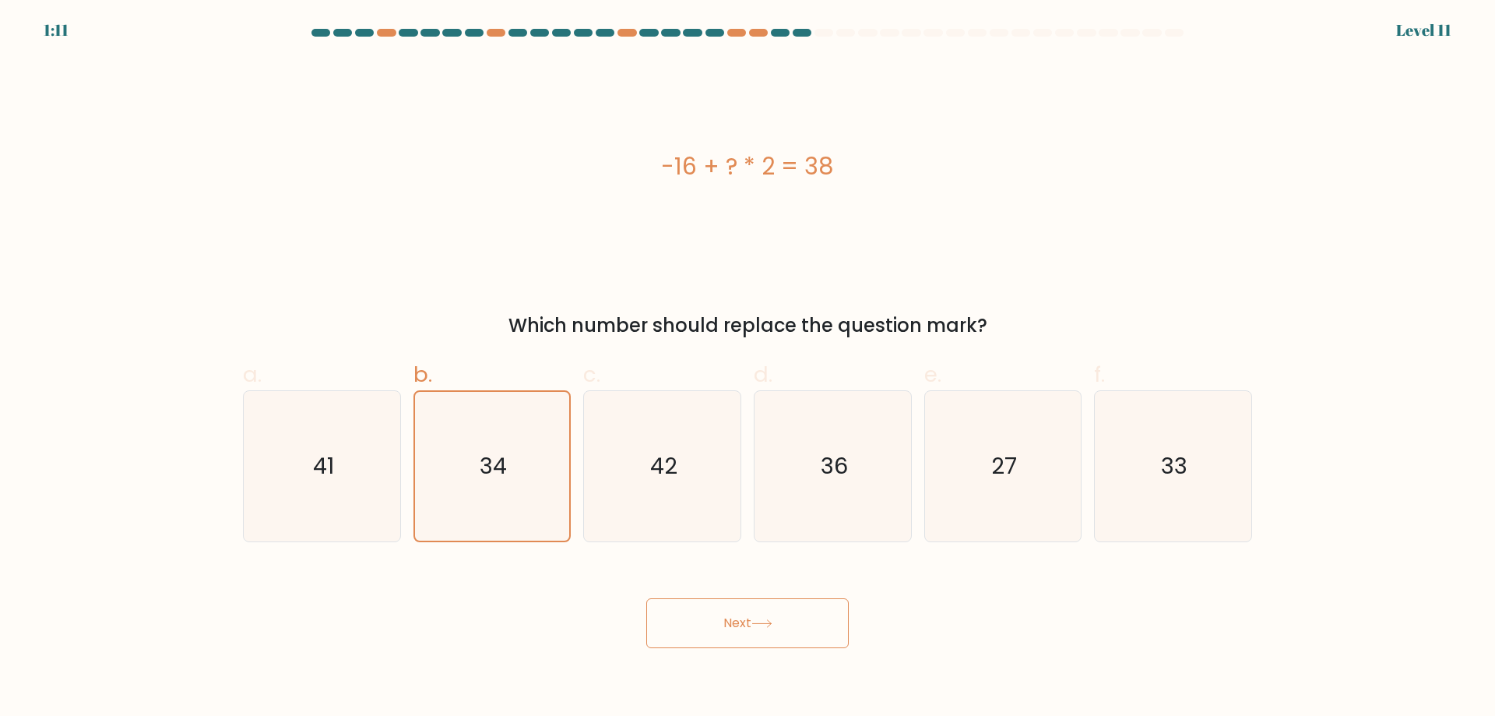
click at [728, 603] on button "Next" at bounding box center [747, 623] width 202 height 50
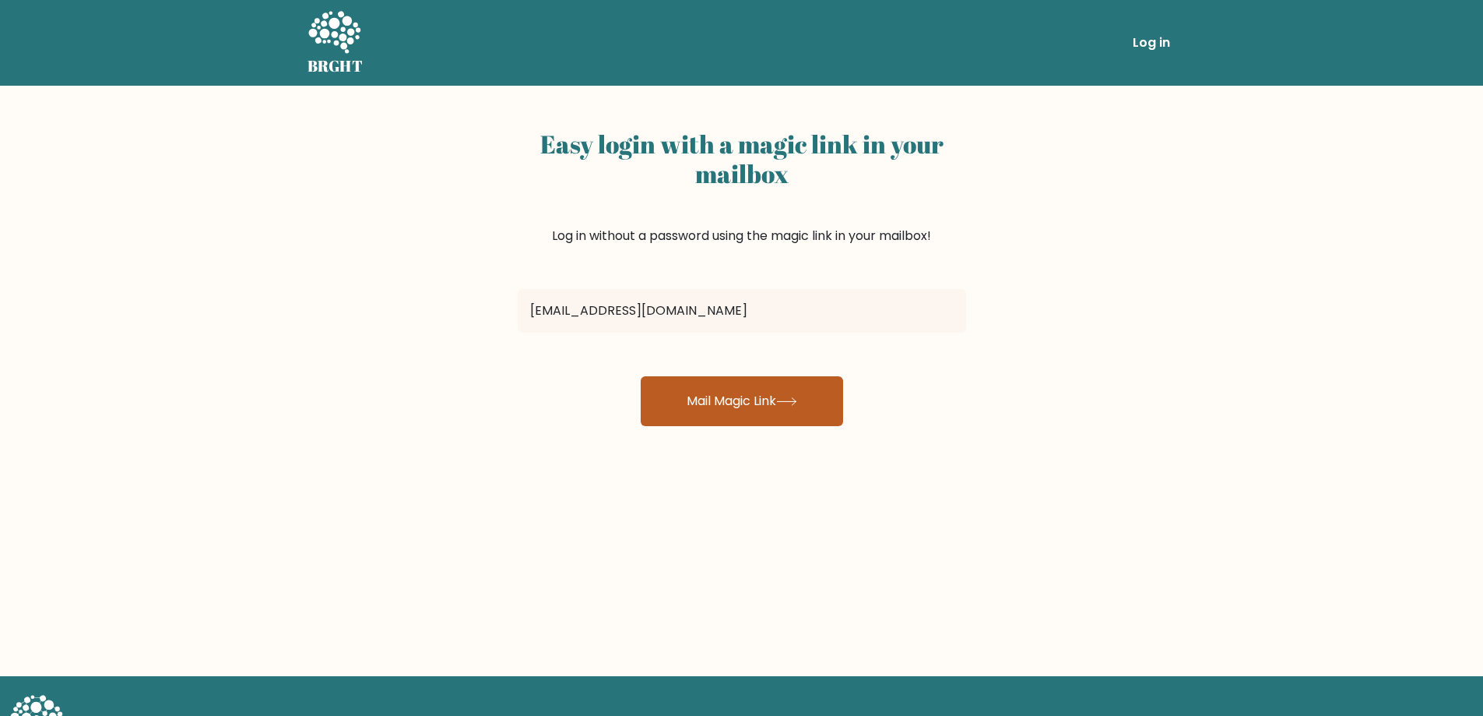
type input "[EMAIL_ADDRESS][DOMAIN_NAME]"
click at [748, 410] on button "Mail Magic Link" at bounding box center [742, 401] width 202 height 50
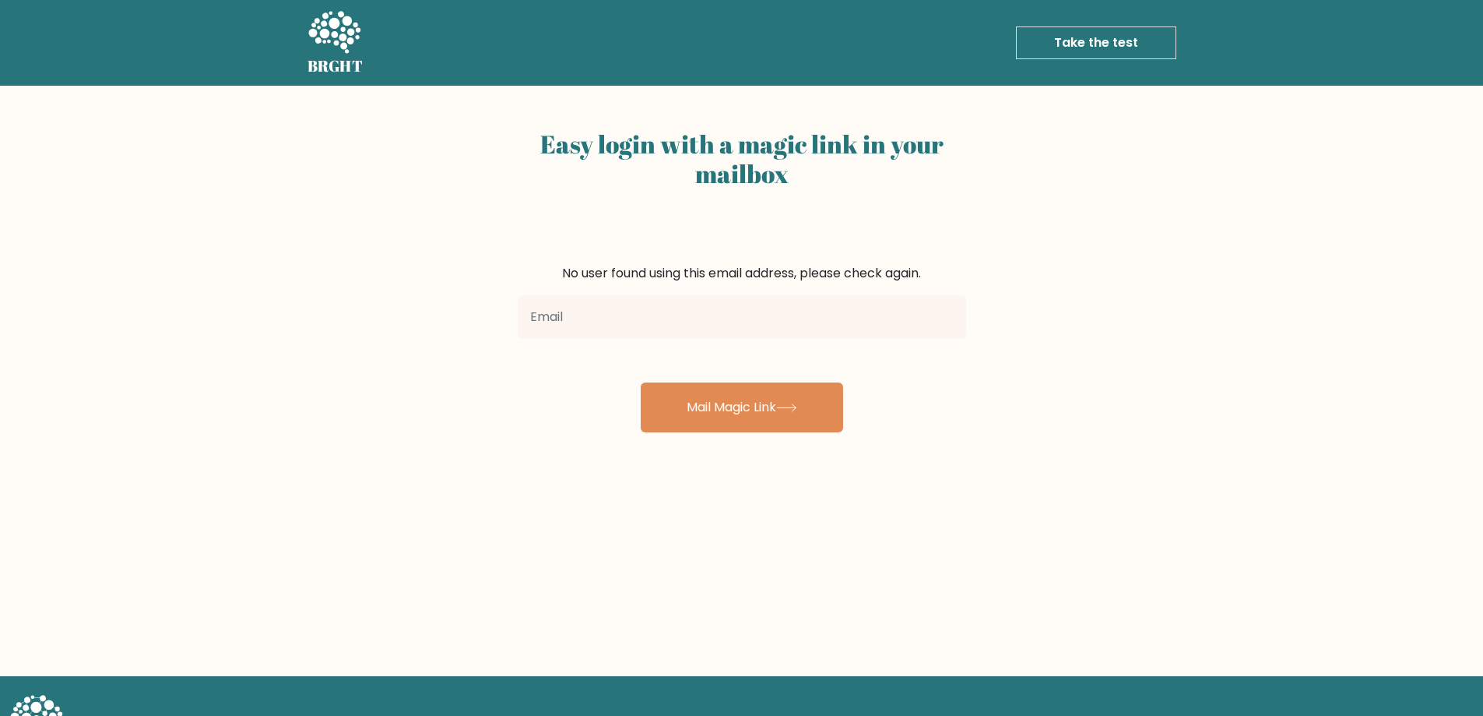
click at [349, 38] on icon at bounding box center [334, 32] width 52 height 42
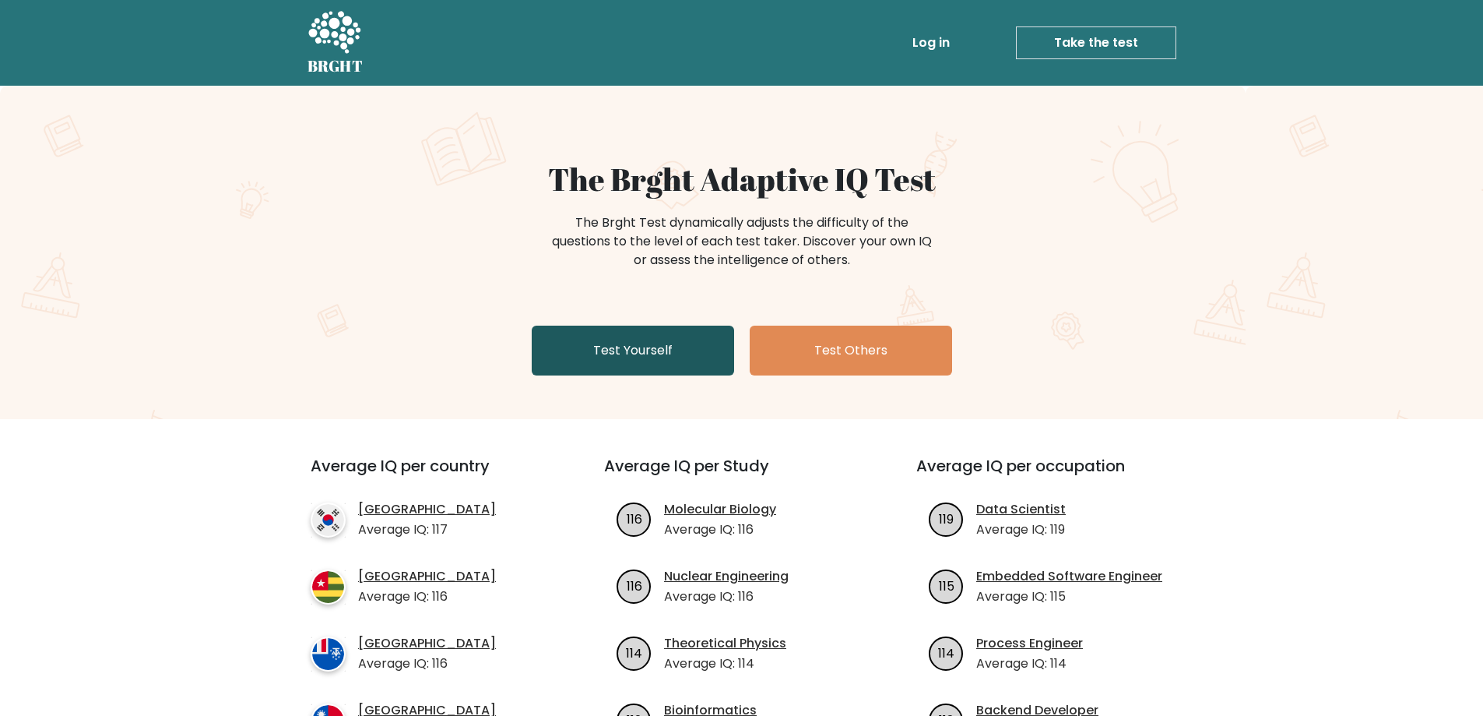
click at [674, 350] on link "Test Yourself" at bounding box center [633, 350] width 202 height 50
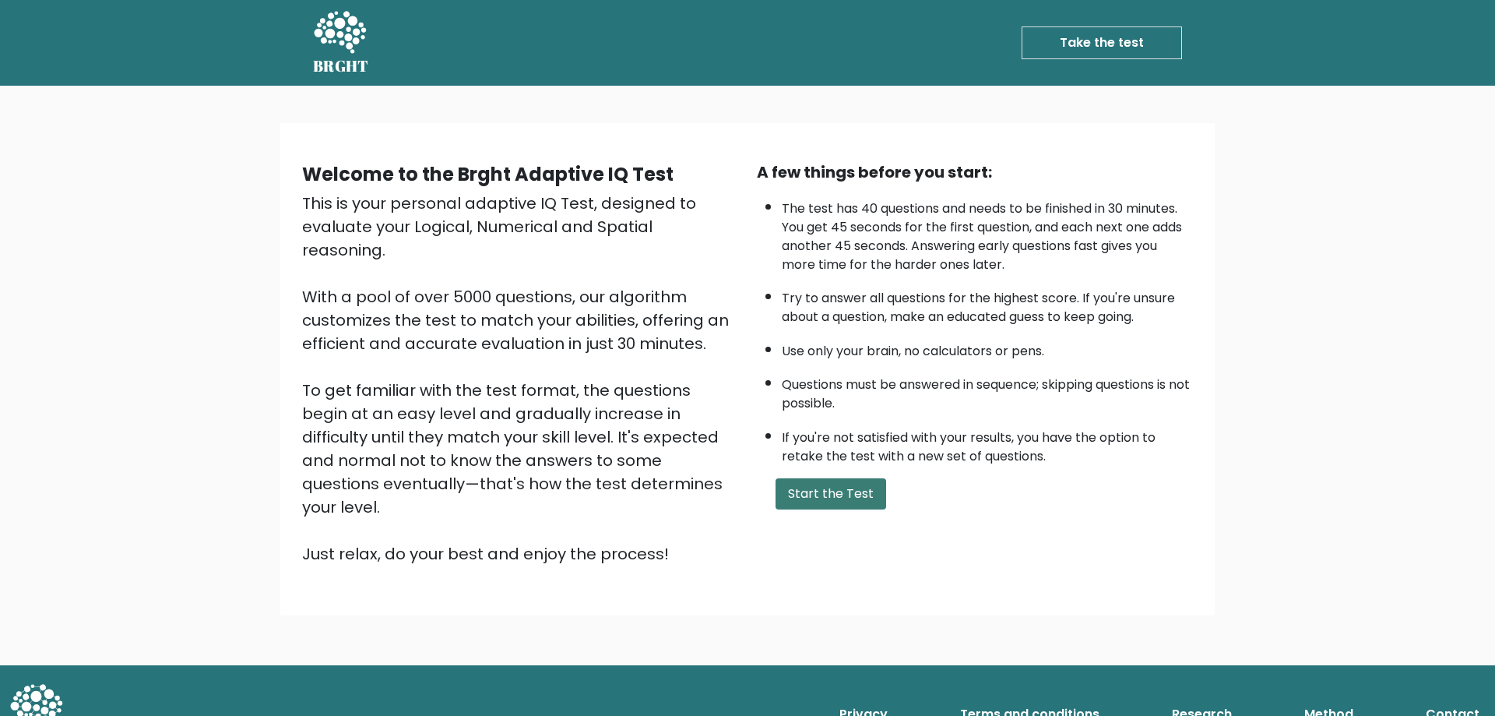
click at [833, 498] on button "Start the Test" at bounding box center [831, 493] width 111 height 31
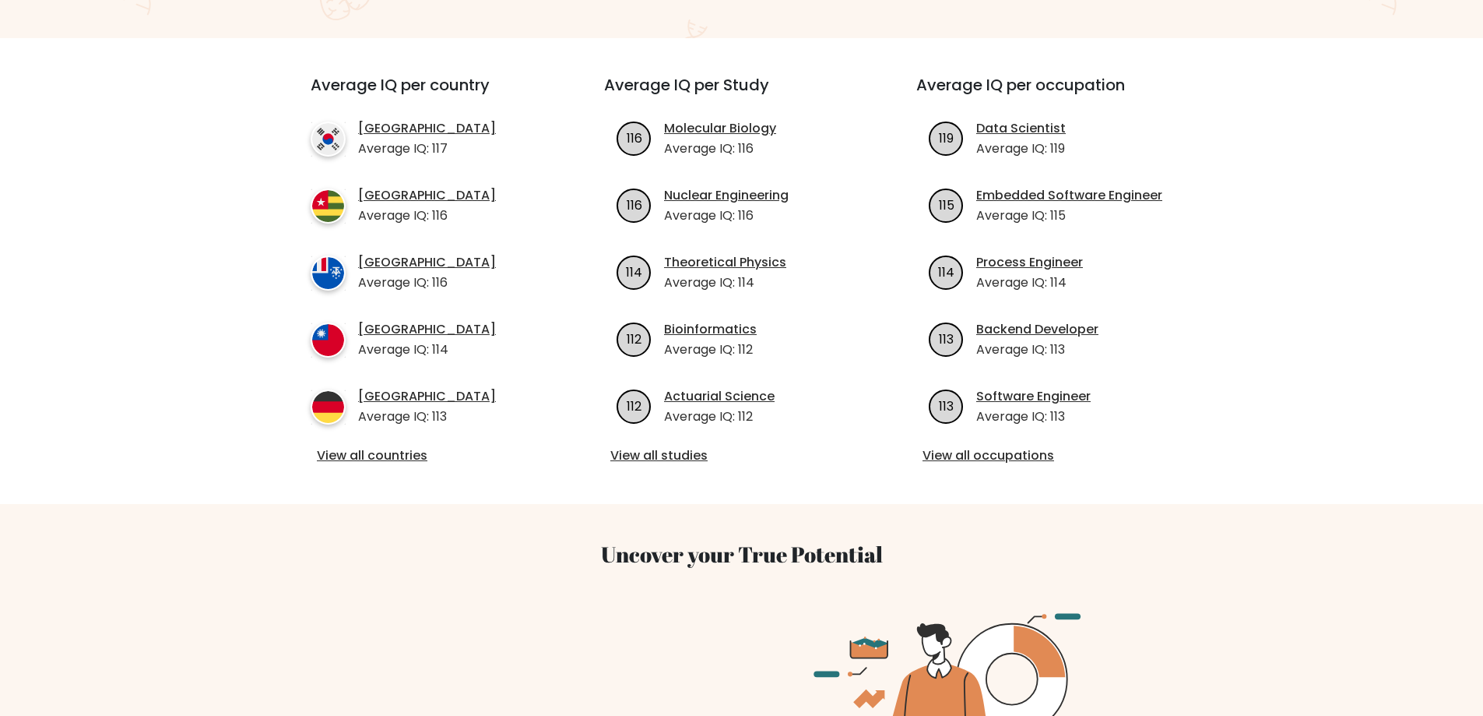
scroll to position [234, 0]
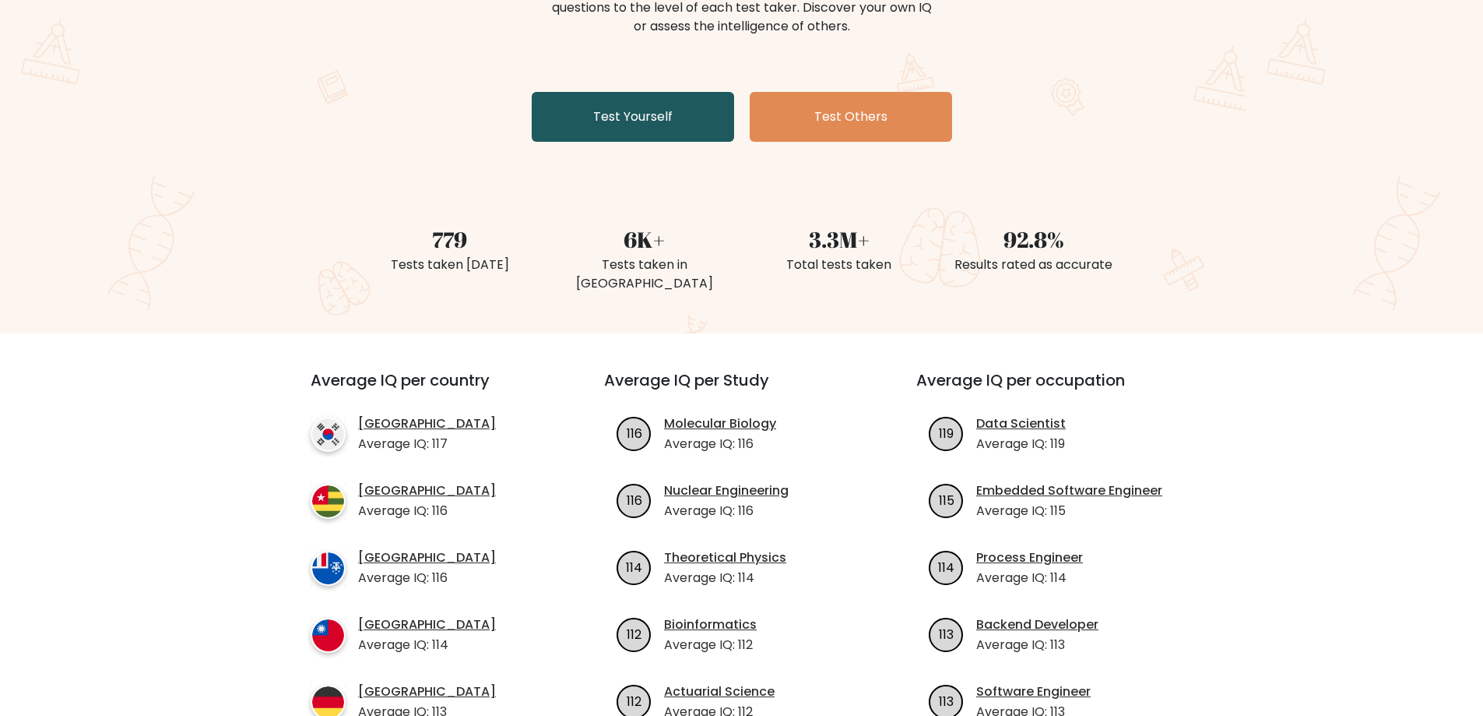
click at [600, 114] on link "Test Yourself" at bounding box center [633, 117] width 202 height 50
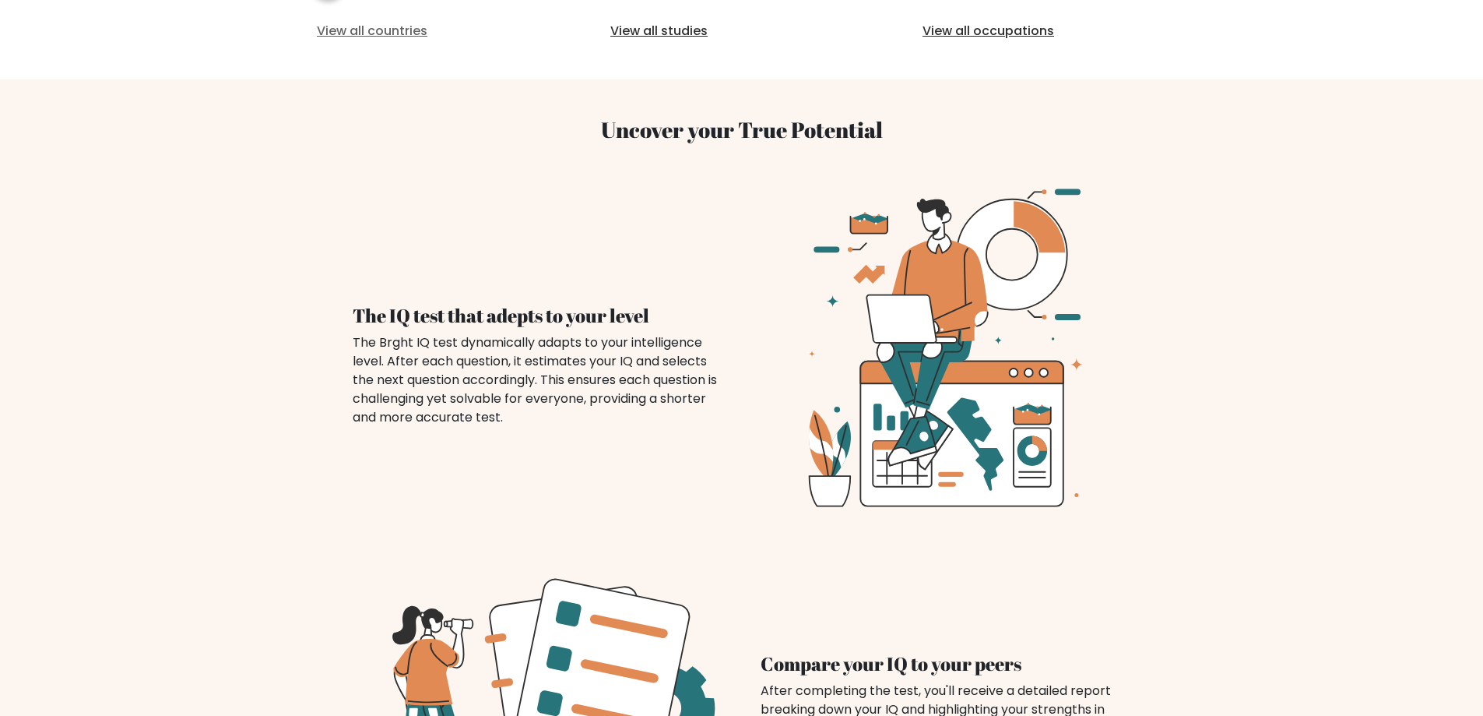
scroll to position [701, 0]
